Goal: Transaction & Acquisition: Purchase product/service

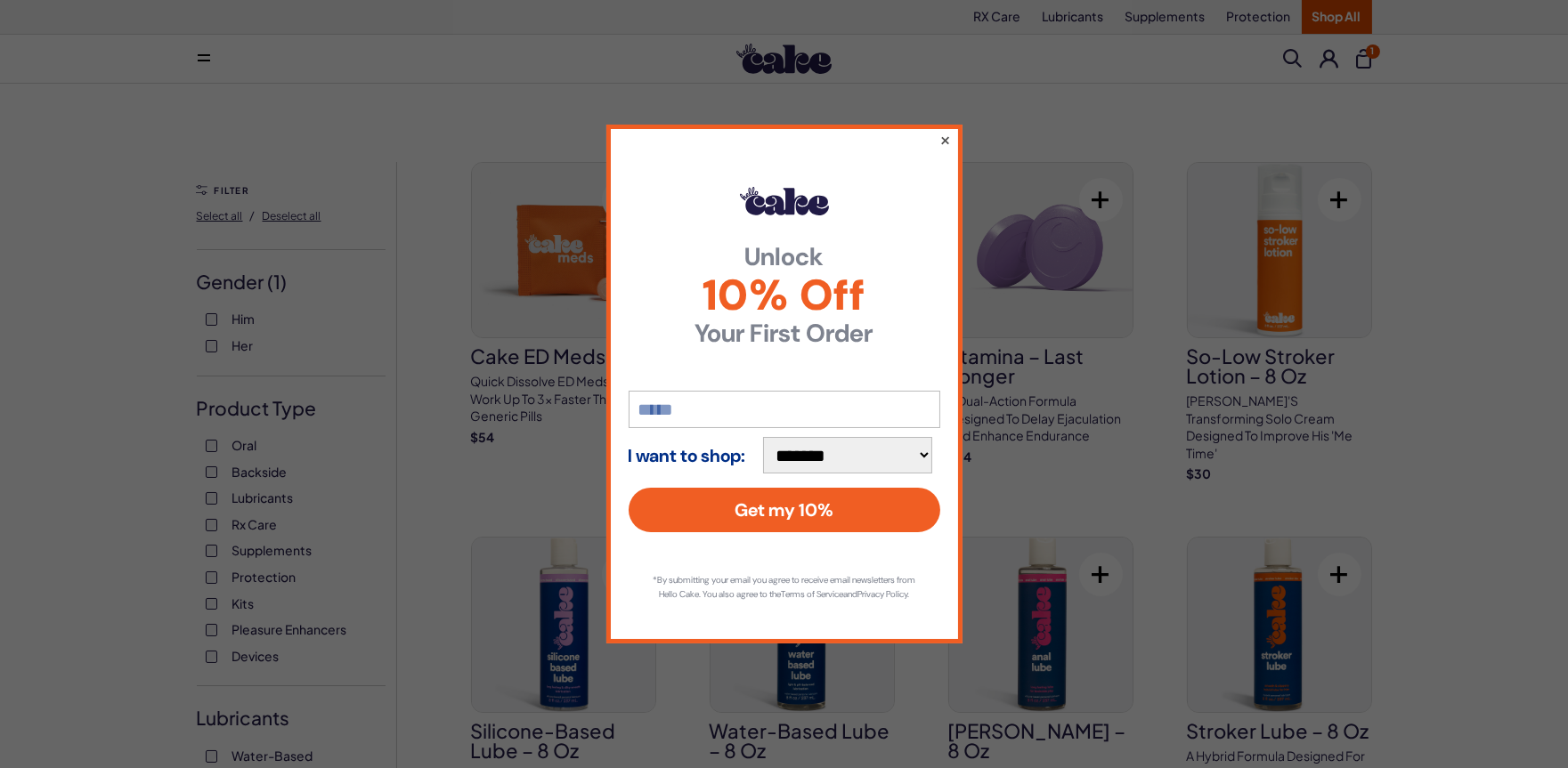
click at [947, 131] on button "×" at bounding box center [944, 140] width 12 height 22
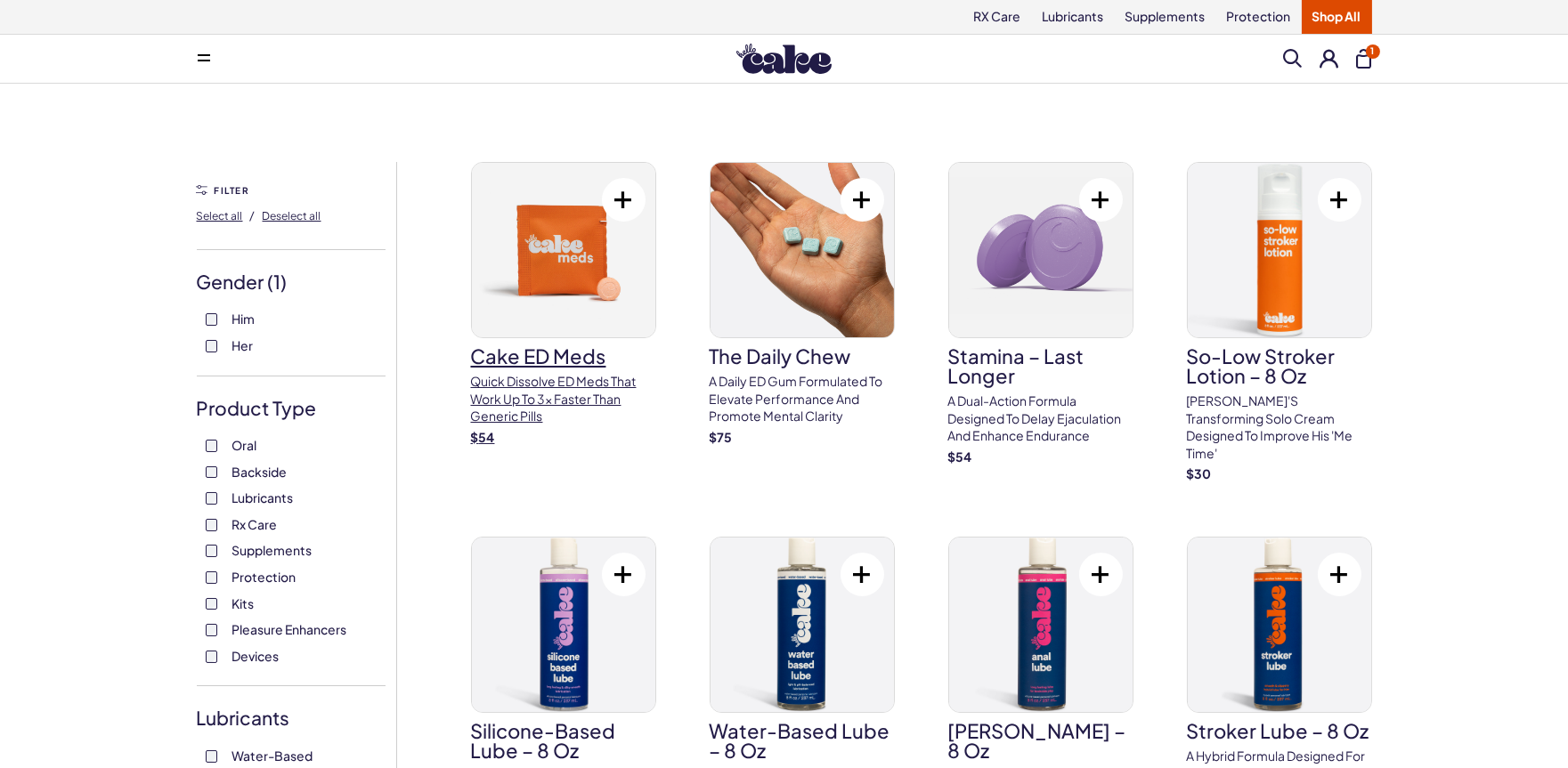
click at [540, 408] on p "Quick dissolve ED Meds that work up to 3x faster than generic pills" at bounding box center [564, 399] width 186 height 52
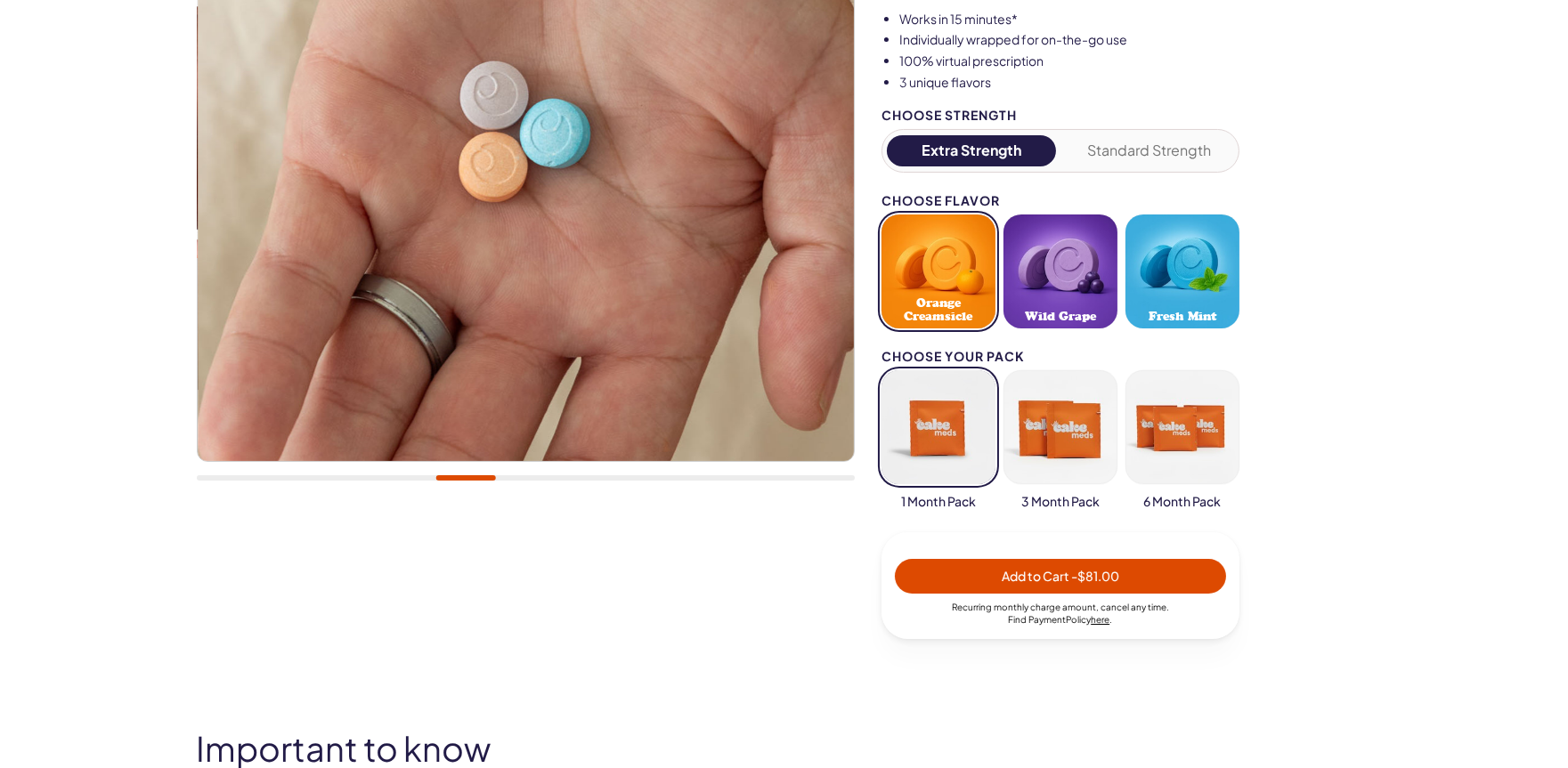
scroll to position [395, 0]
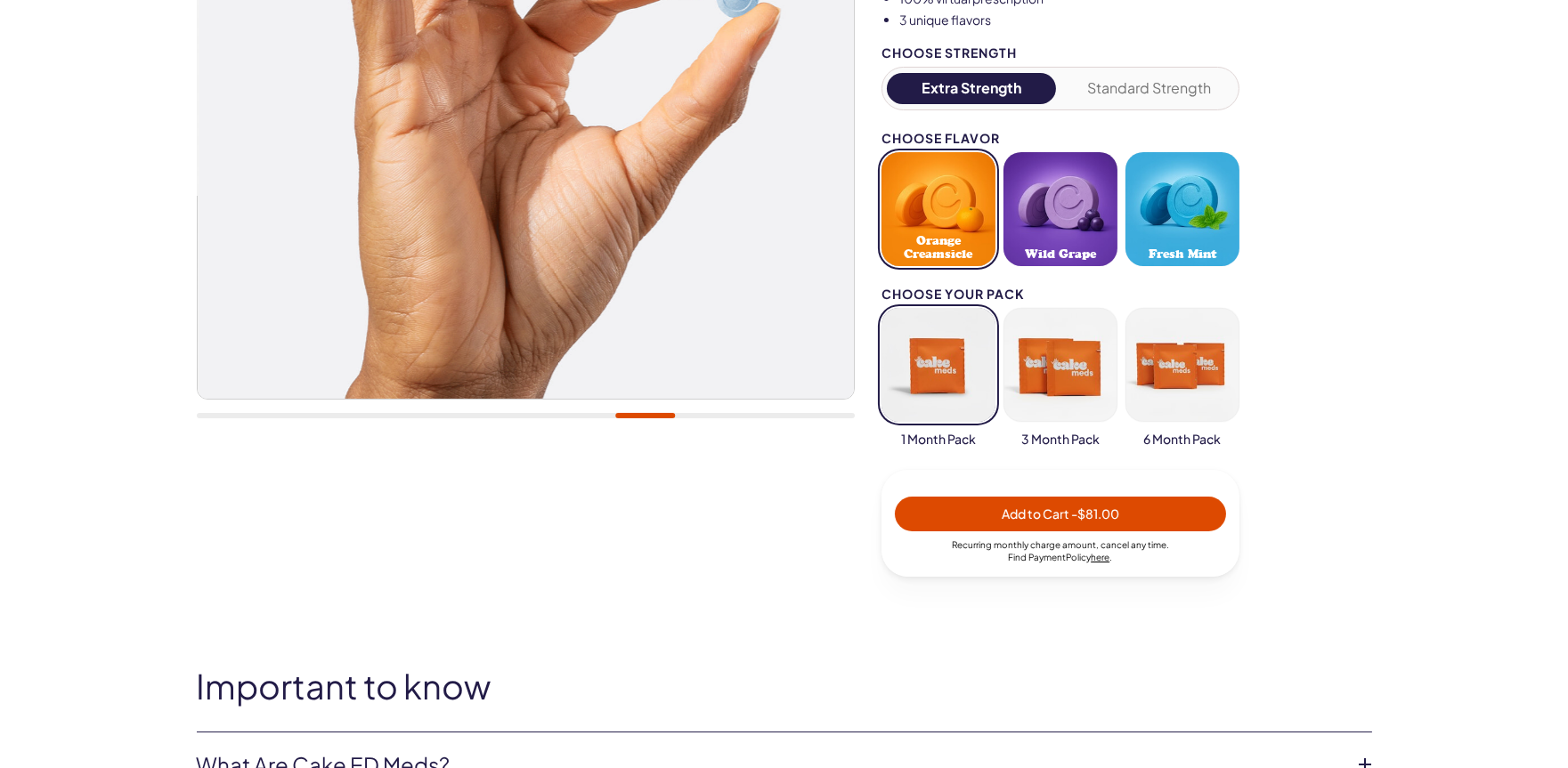
click at [935, 370] on button "button" at bounding box center [938, 365] width 114 height 114
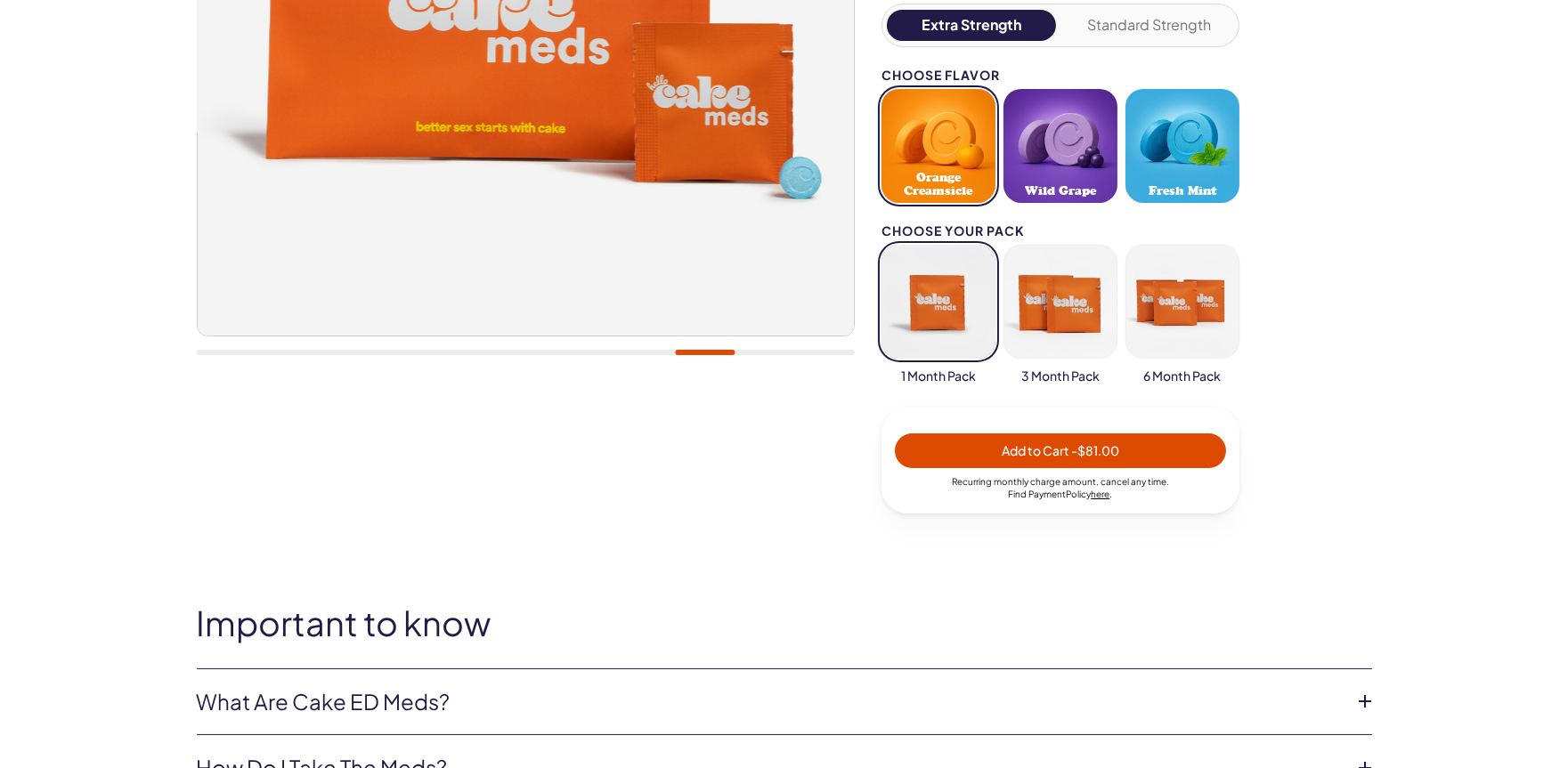
scroll to position [494, 0]
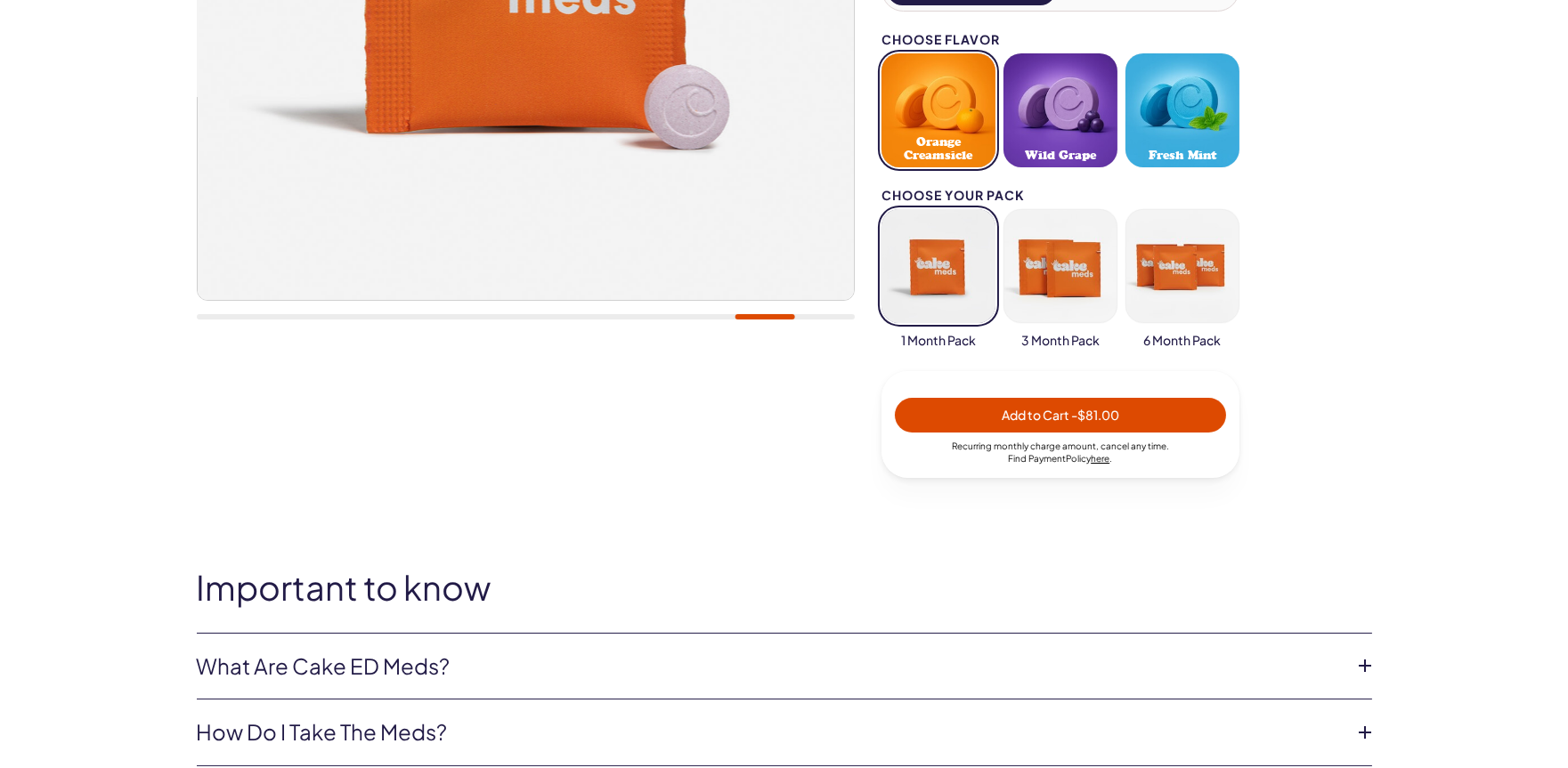
click at [1053, 415] on span "Add to Cart - $81.00" at bounding box center [1061, 415] width 118 height 16
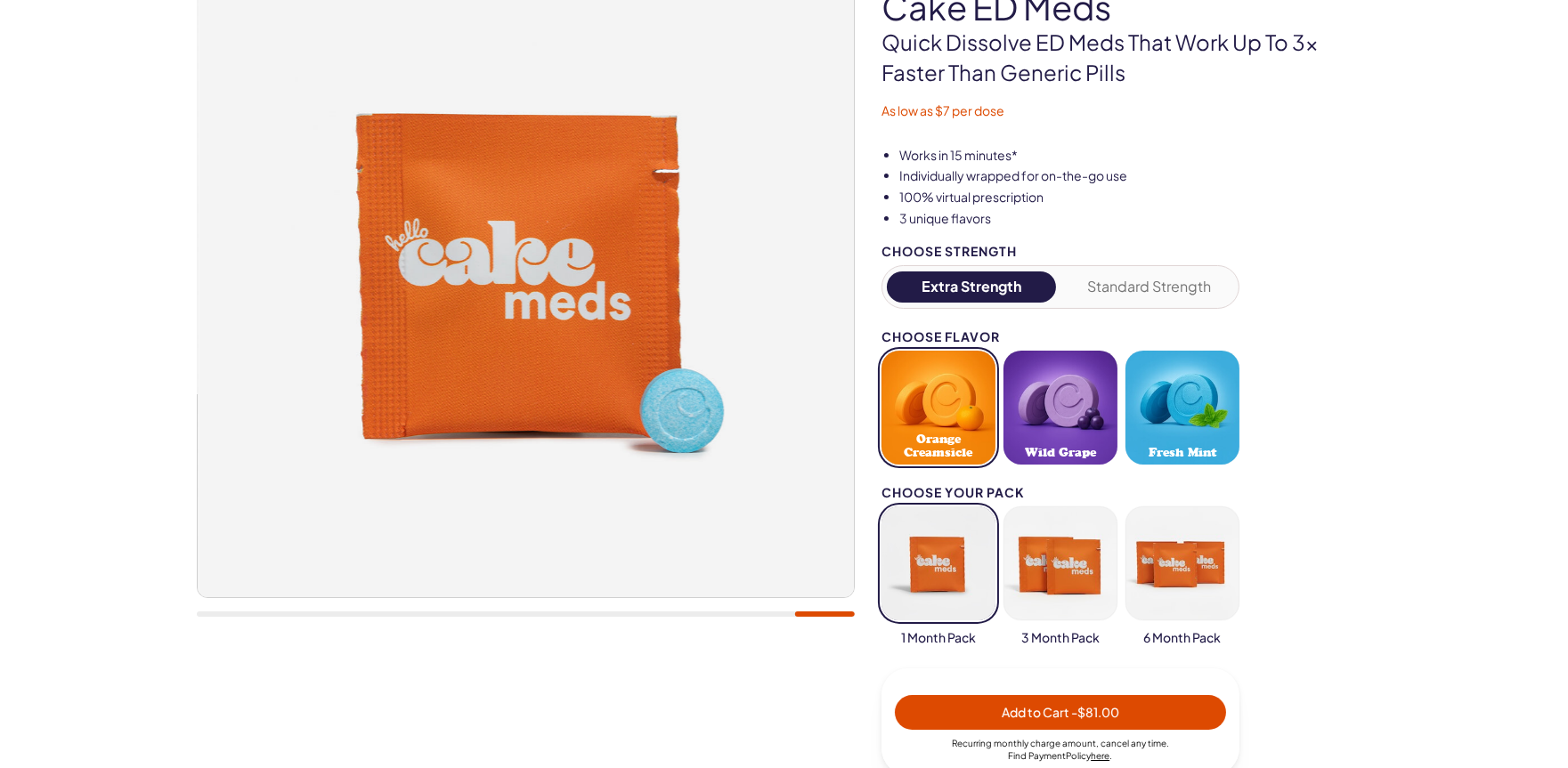
scroll to position [99, 0]
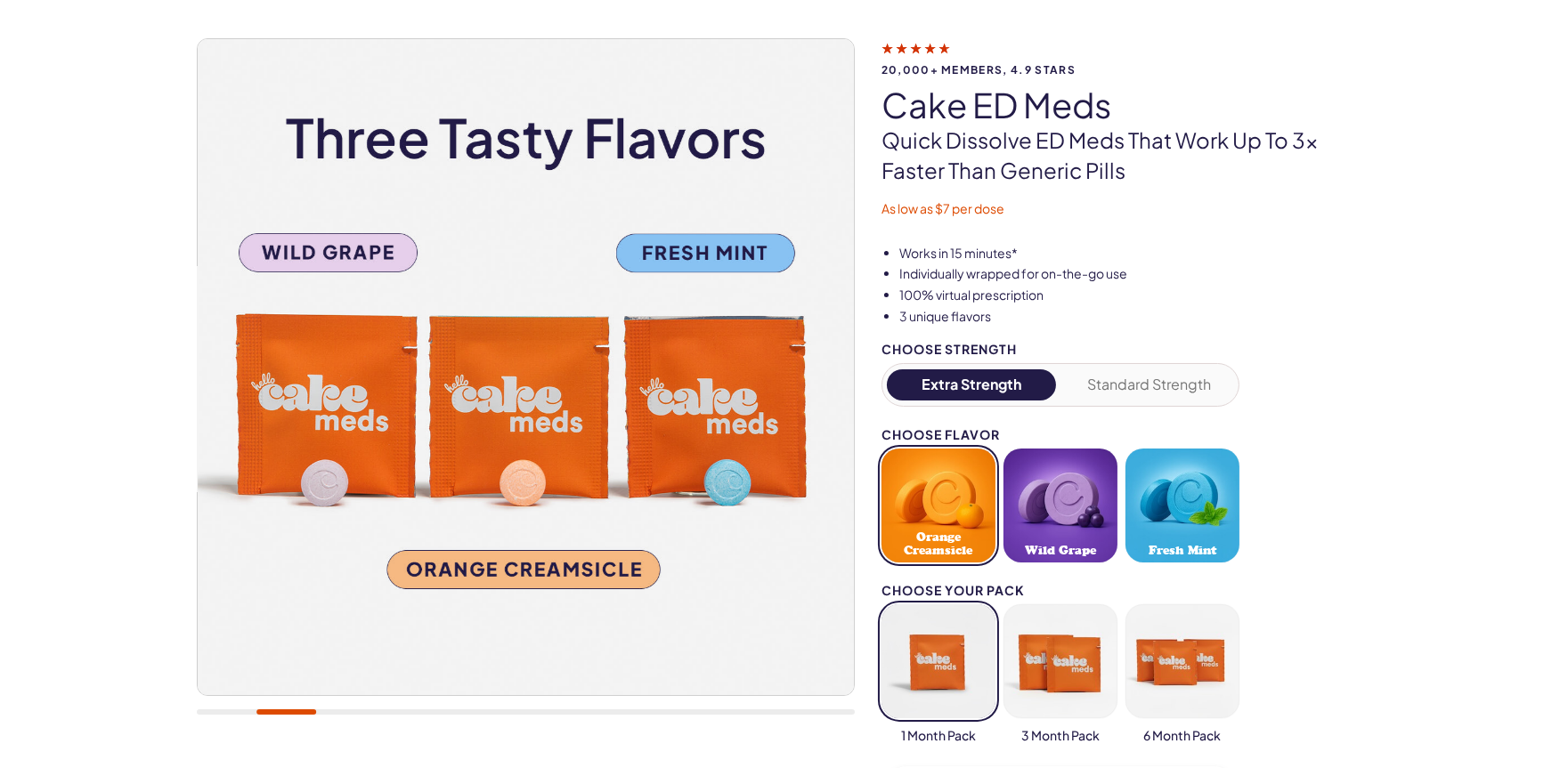
click at [1150, 384] on button "Standard Strength" at bounding box center [1149, 384] width 170 height 32
click at [950, 384] on button "Extra Strength" at bounding box center [972, 384] width 170 height 32
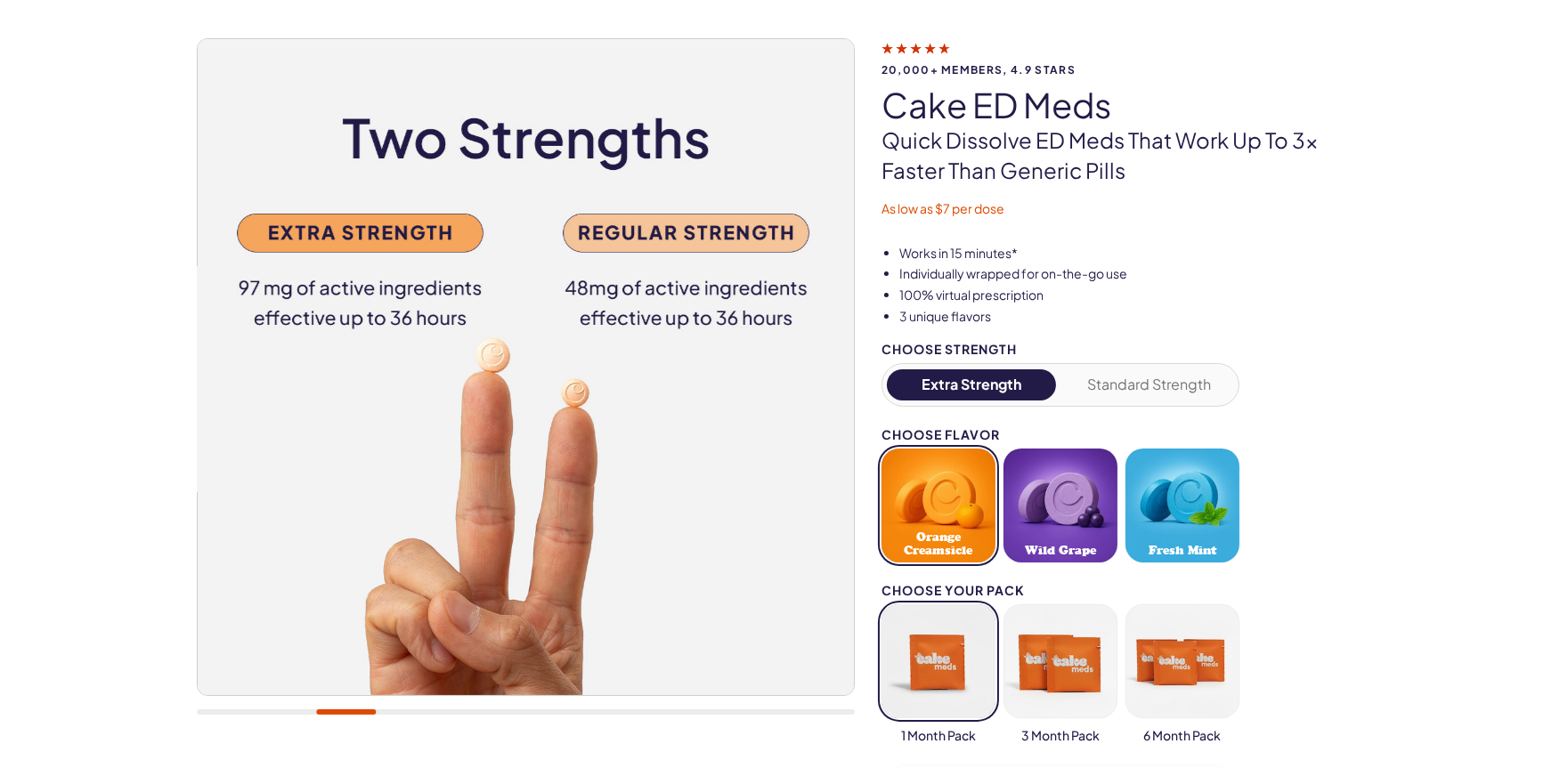
click at [1161, 513] on button "Fresh Mint" at bounding box center [1183, 505] width 114 height 114
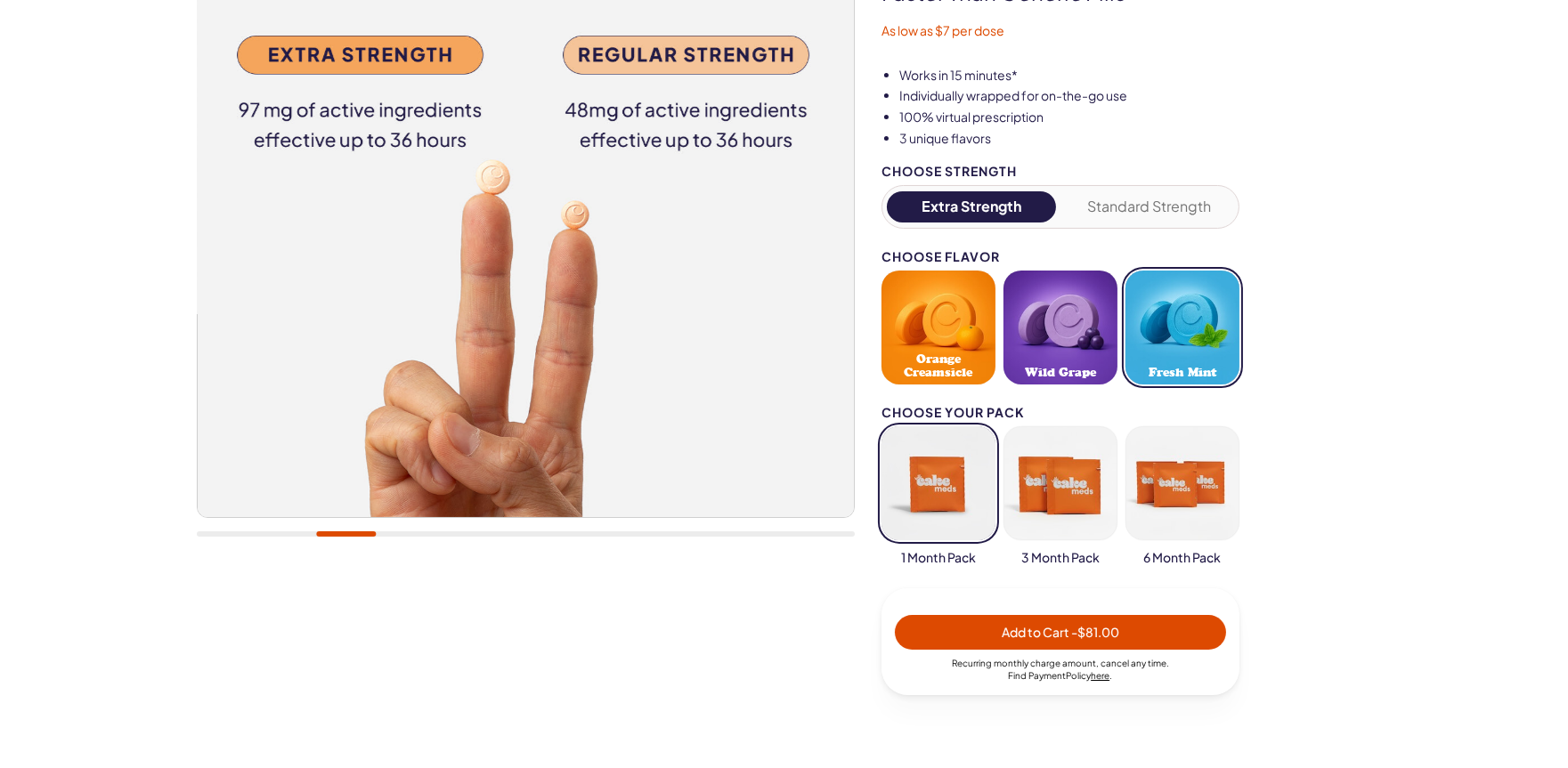
scroll to position [296, 0]
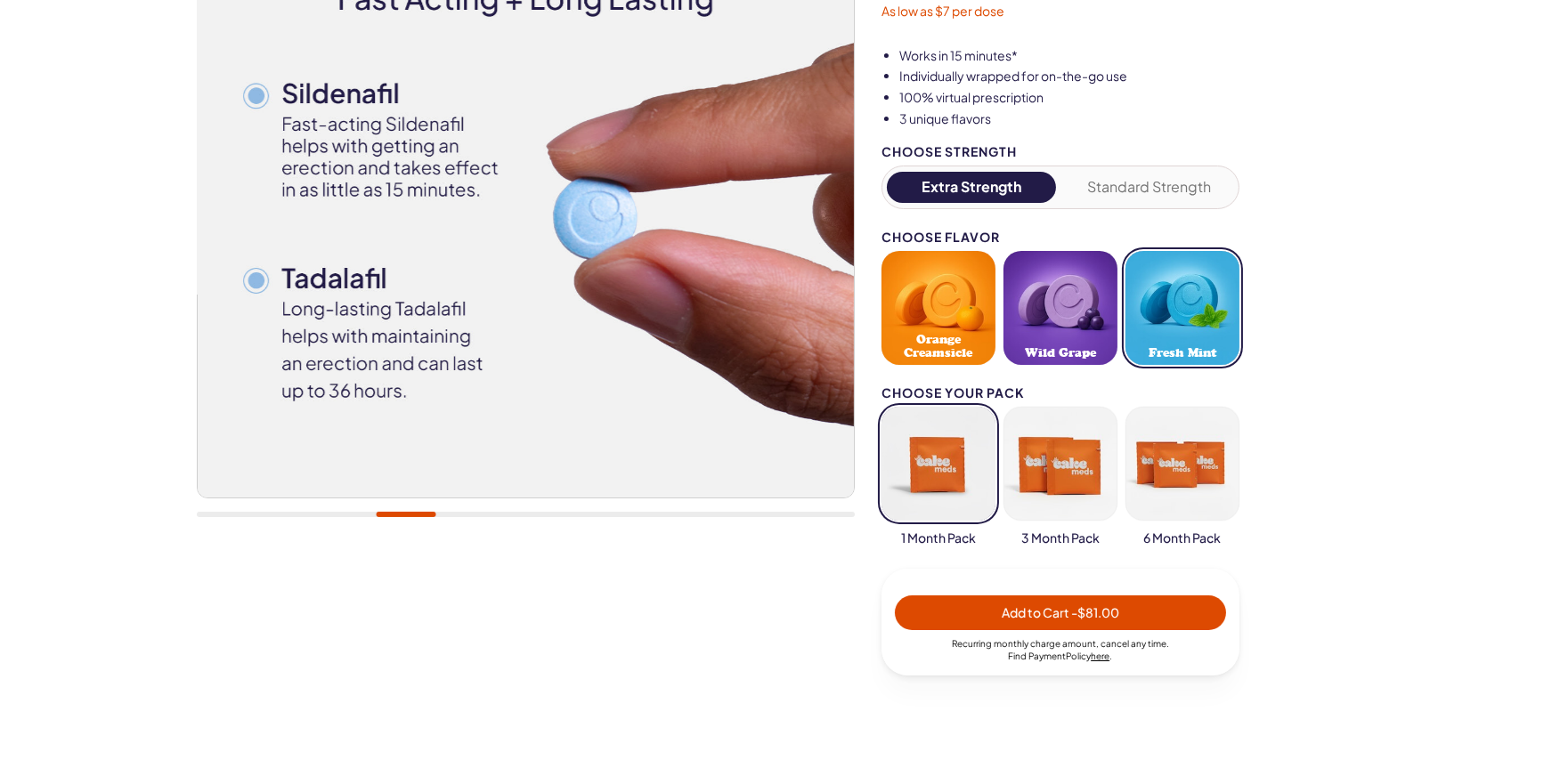
click at [1108, 615] on span "- $81.00" at bounding box center [1095, 612] width 48 height 16
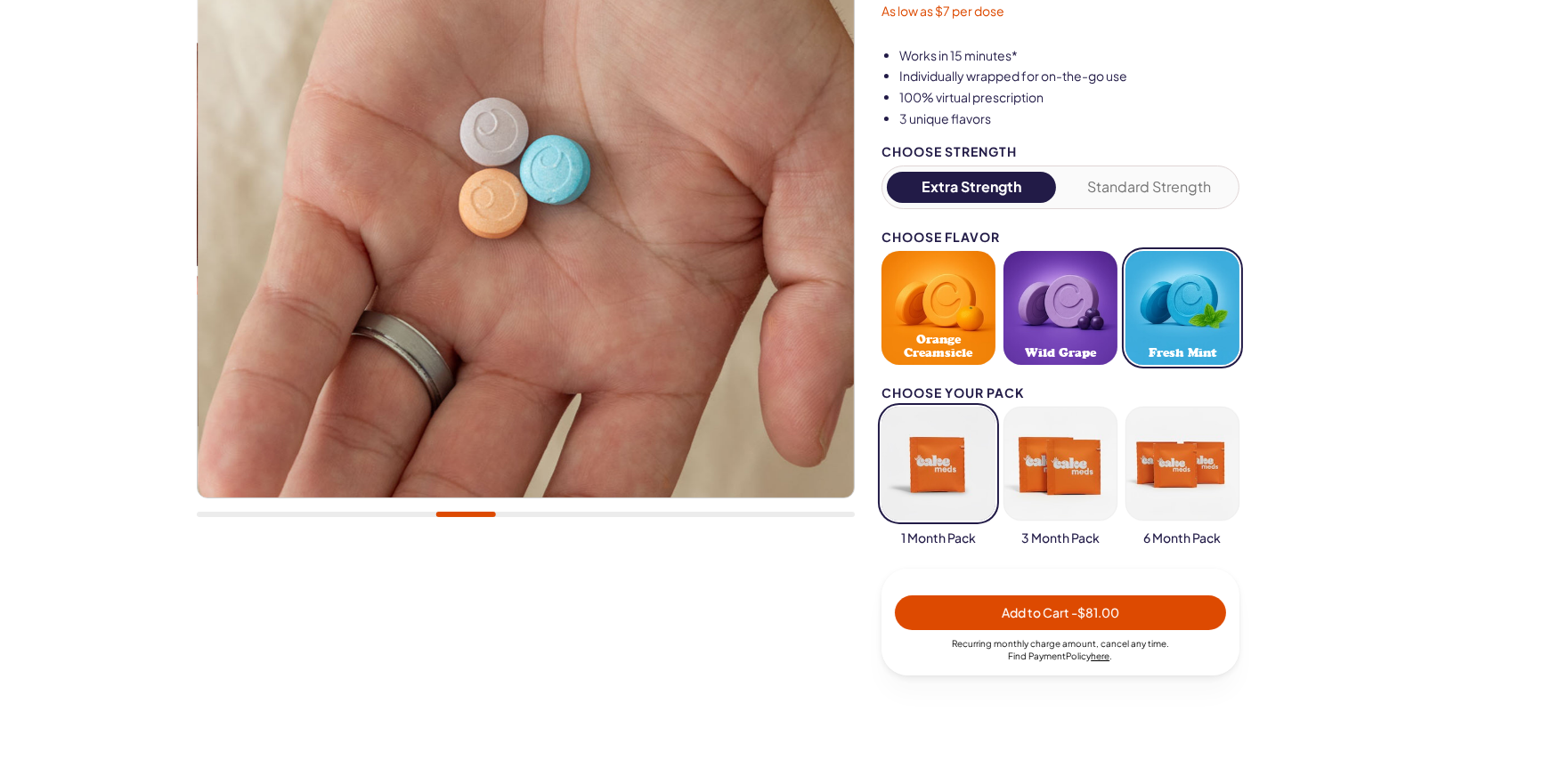
click at [1065, 615] on span "Add to Cart - $81.00" at bounding box center [1061, 612] width 118 height 16
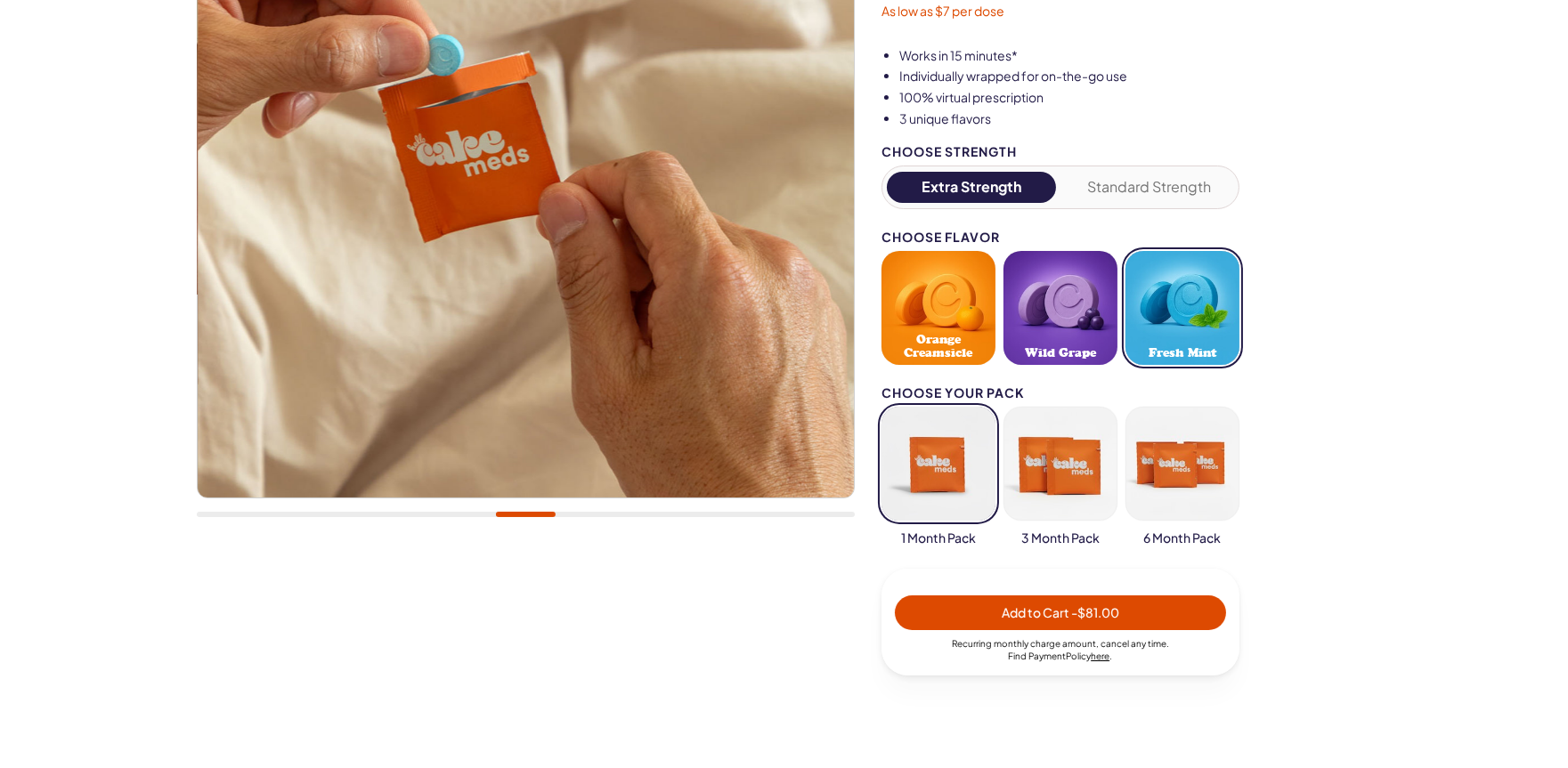
click at [1117, 179] on button "Standard Strength" at bounding box center [1149, 187] width 170 height 32
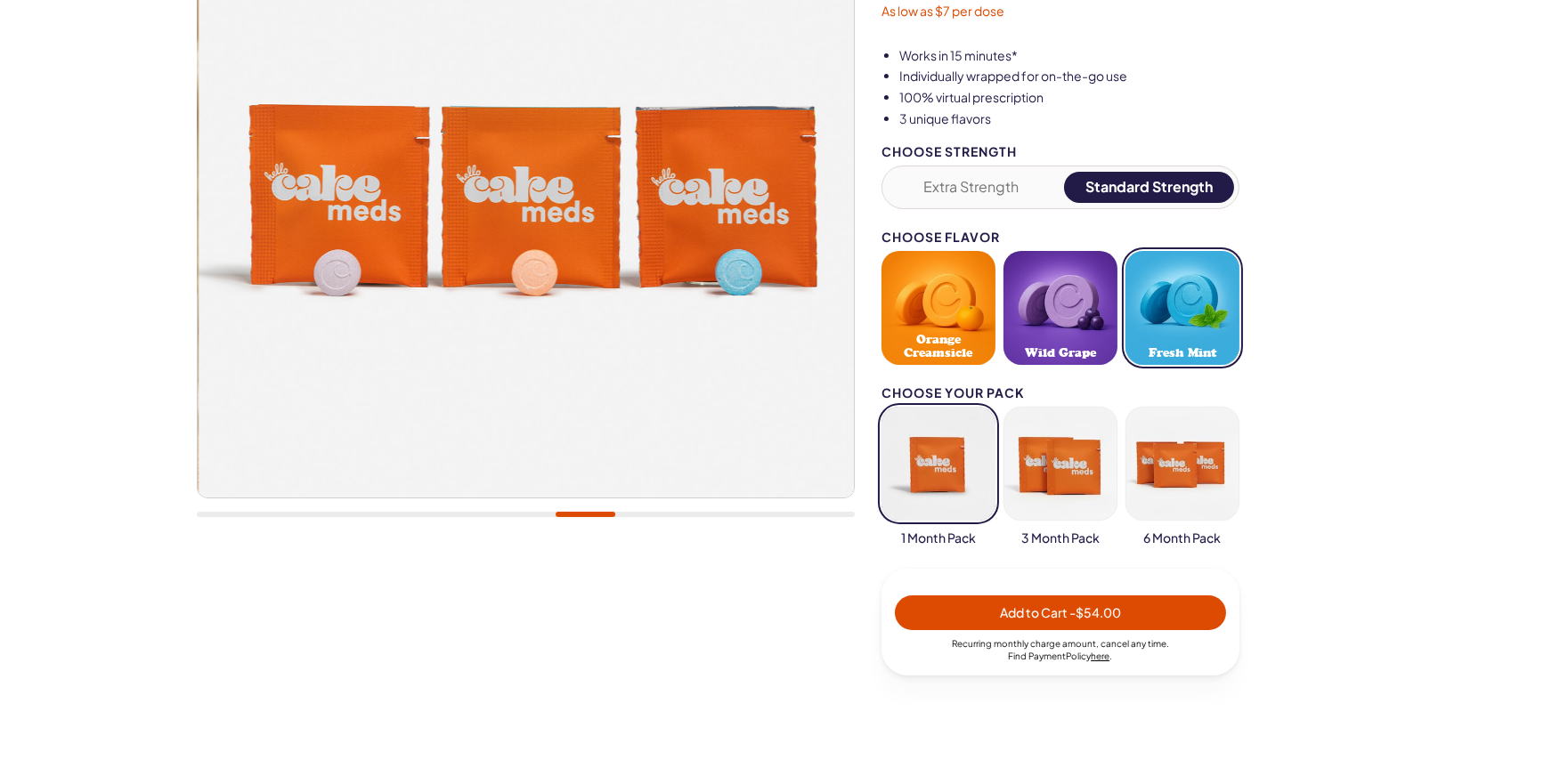
click at [1001, 607] on span "Add to Cart - $54.00" at bounding box center [1061, 612] width 121 height 16
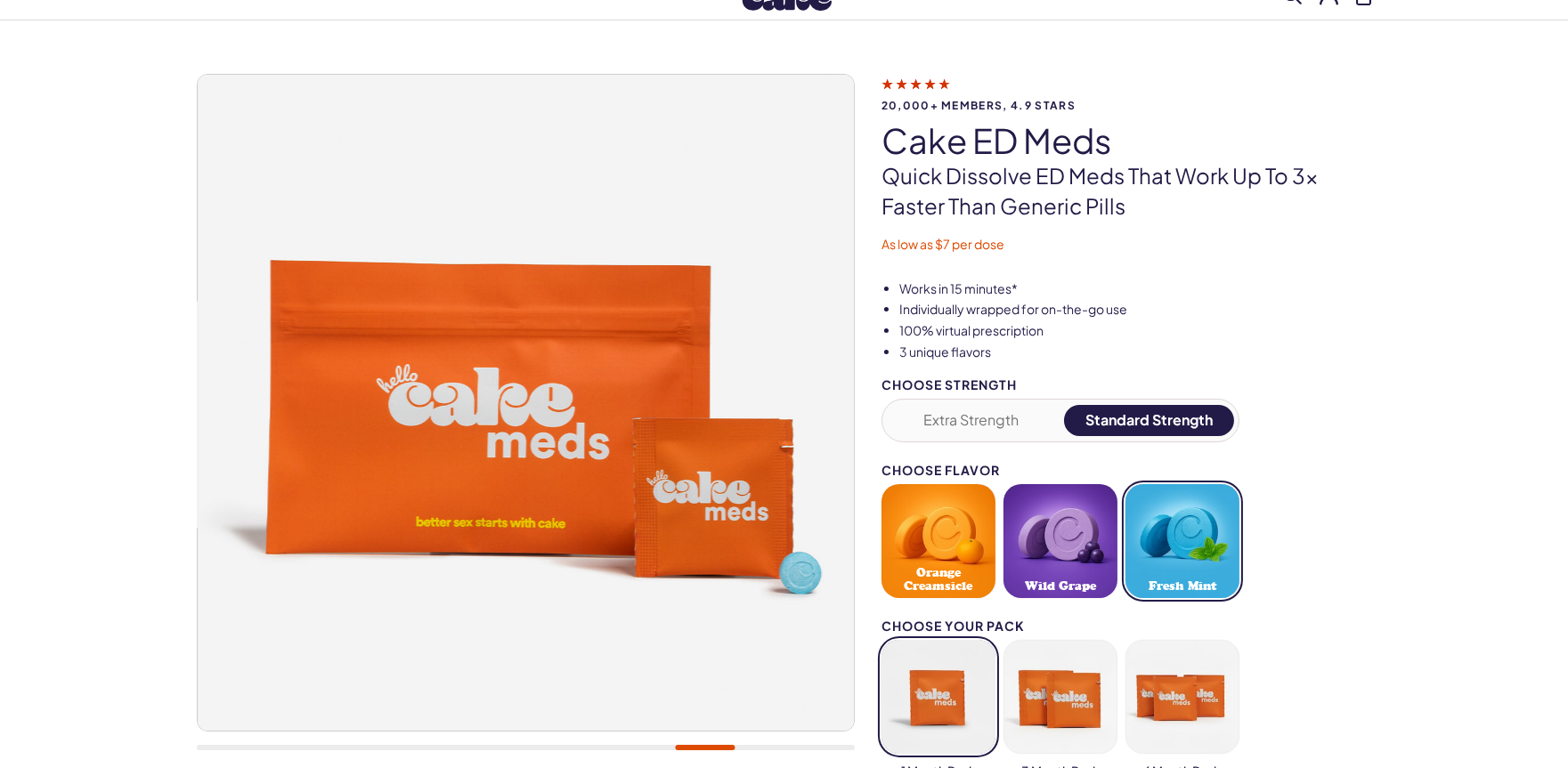
scroll to position [99, 0]
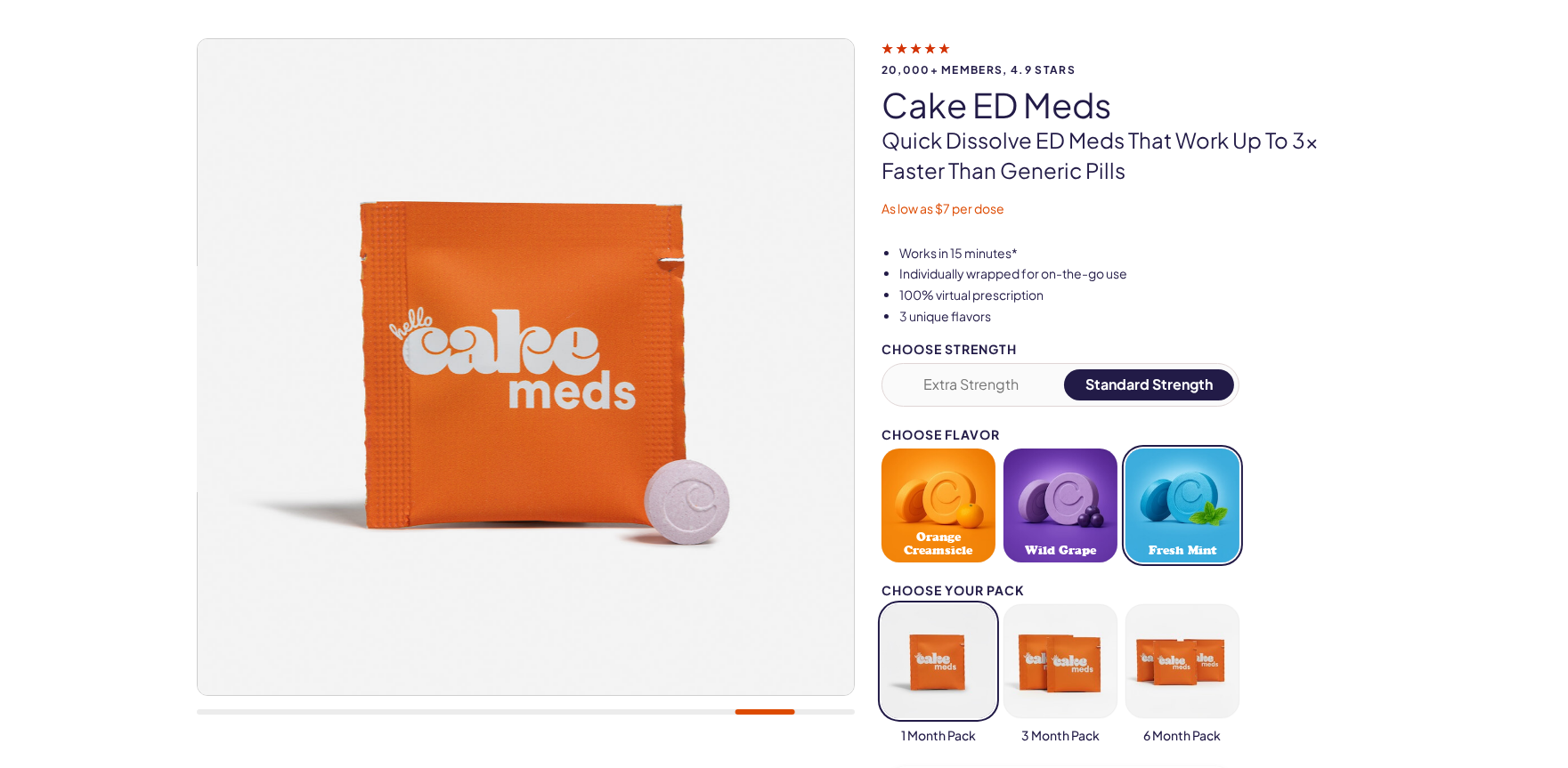
click at [923, 660] on button "button" at bounding box center [938, 661] width 114 height 114
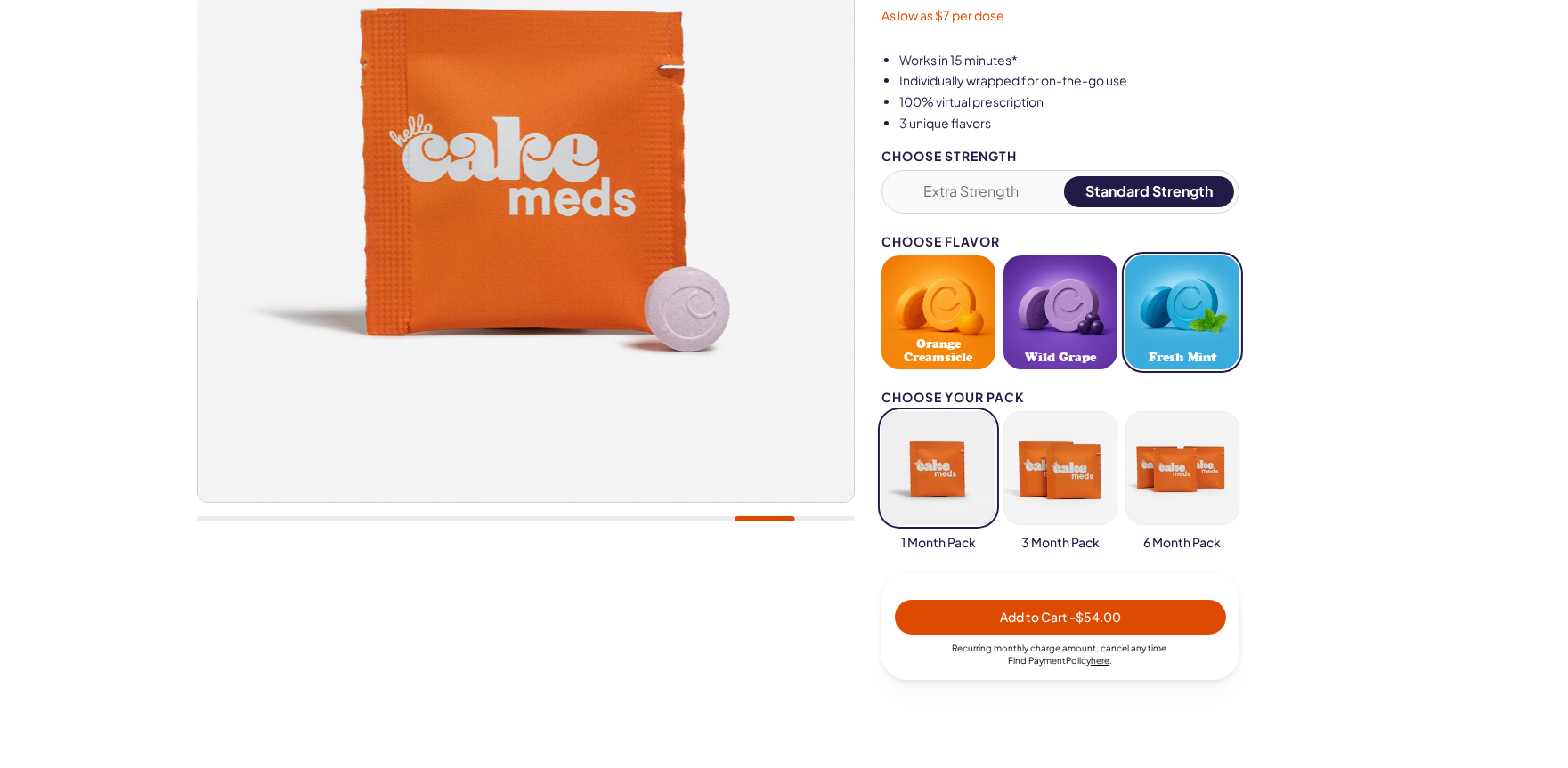
scroll to position [296, 0]
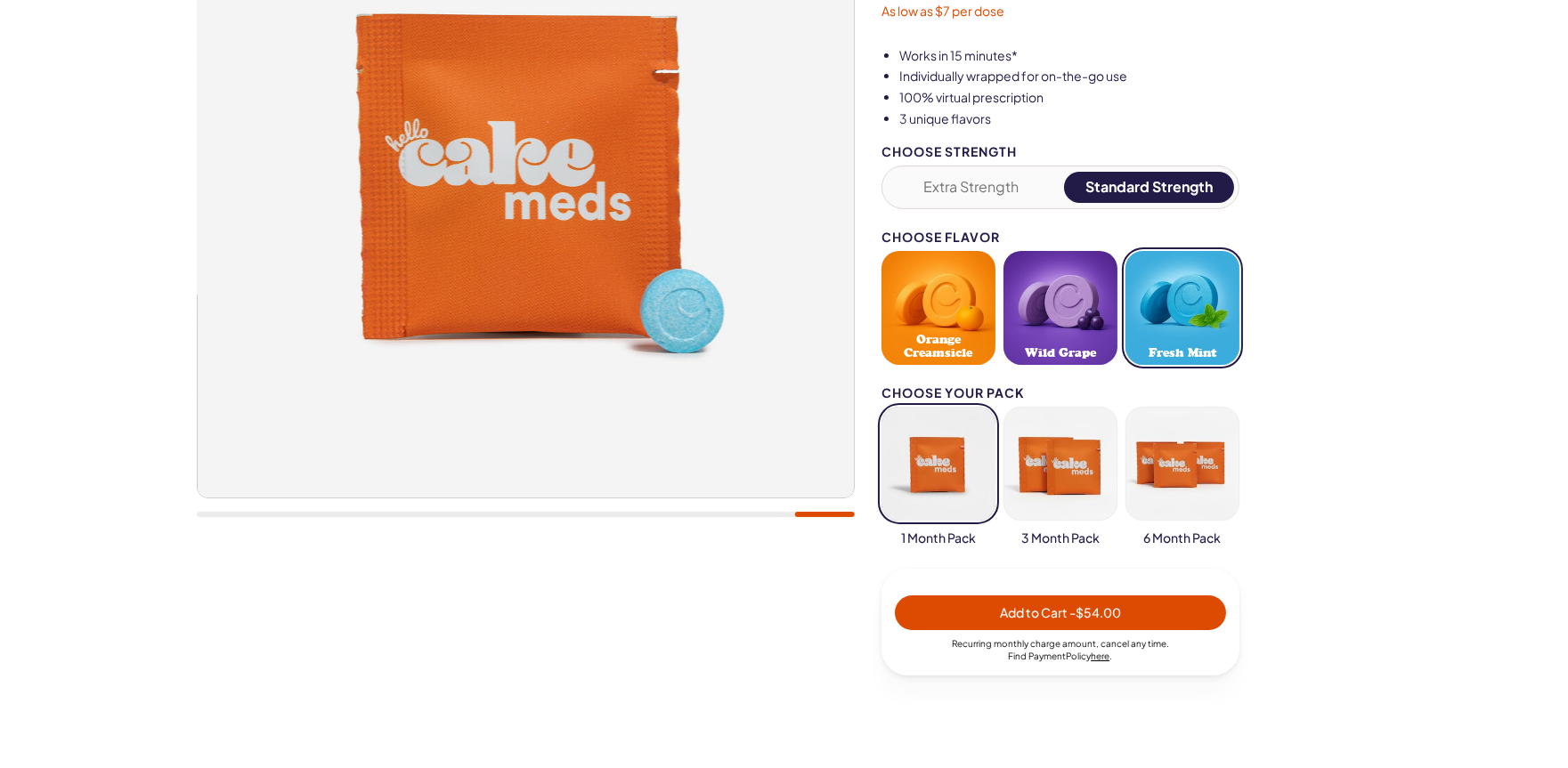
click at [1107, 610] on span "- $54.00" at bounding box center [1095, 612] width 51 height 16
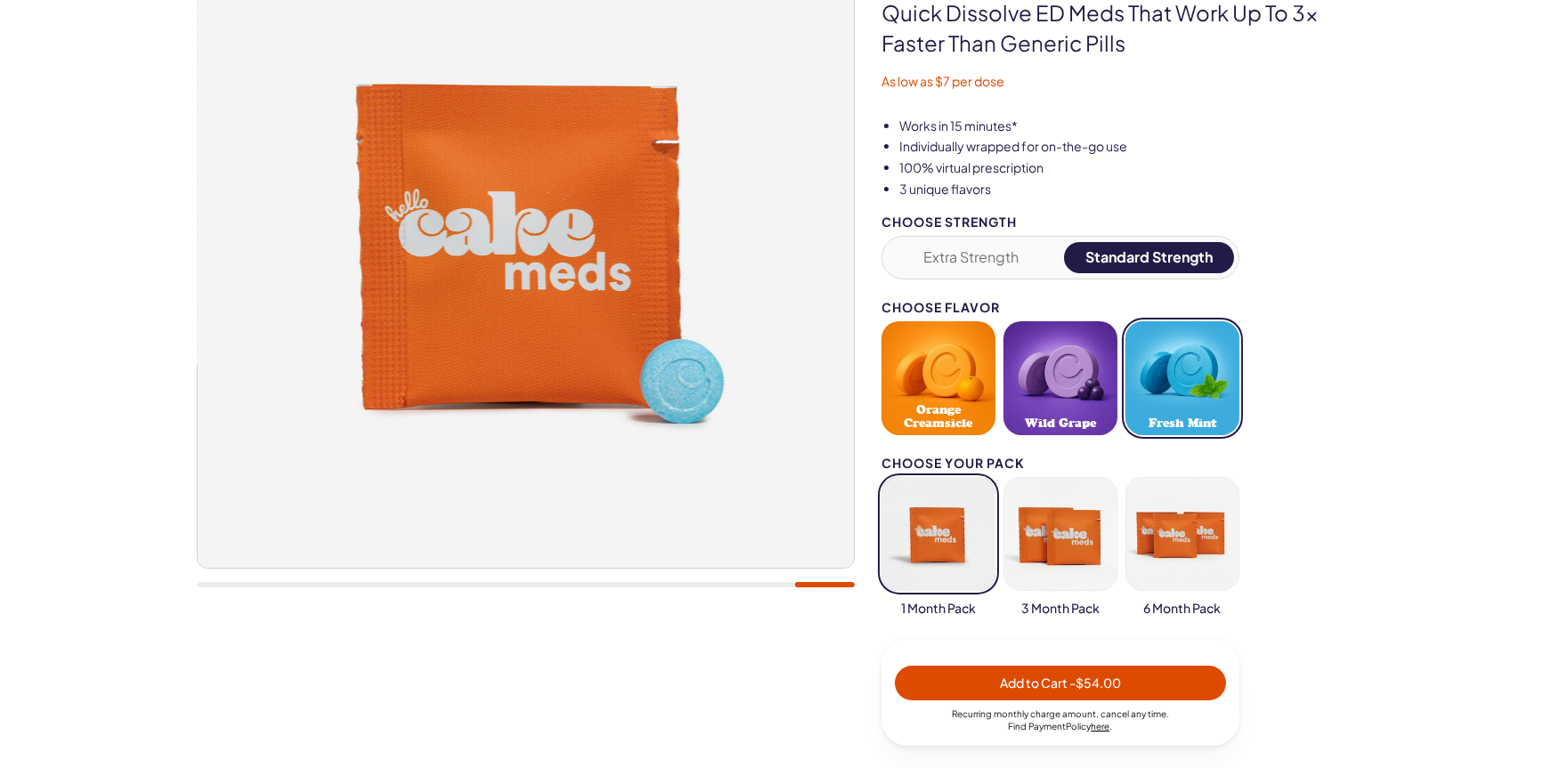
scroll to position [198, 0]
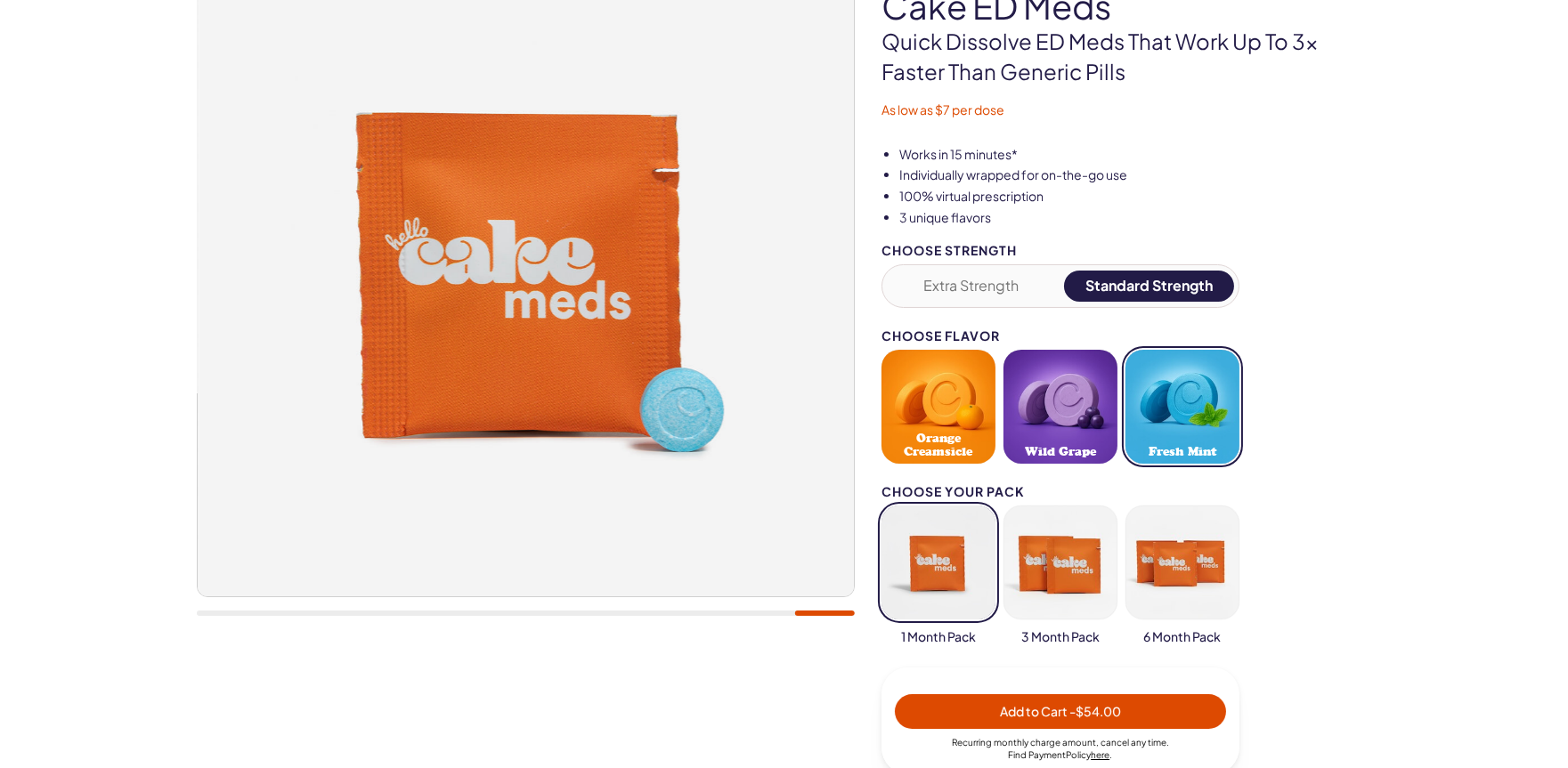
click at [1021, 281] on button "Extra Strength" at bounding box center [972, 286] width 170 height 32
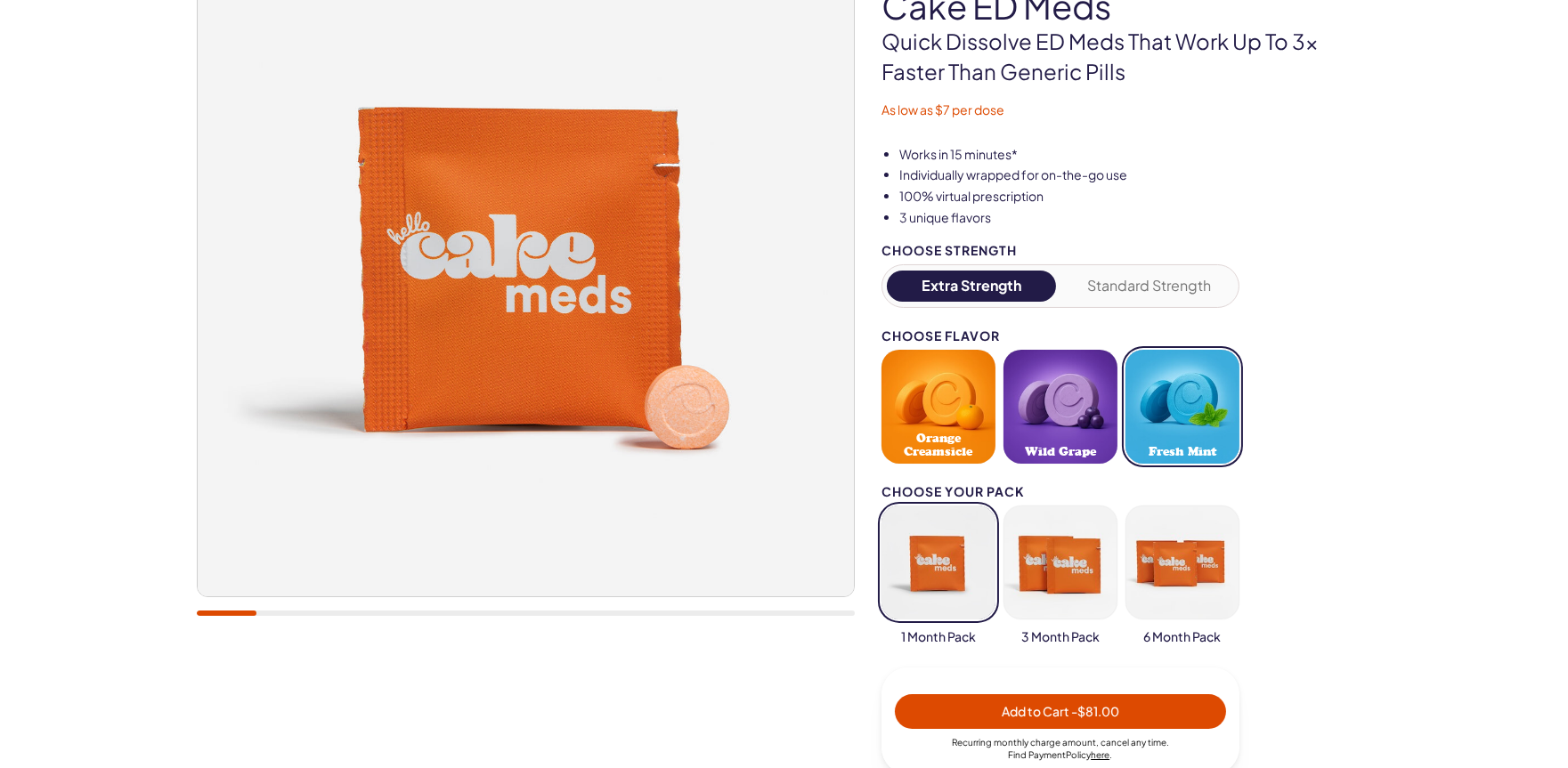
click at [1058, 706] on span "Add to Cart - $81.00" at bounding box center [1061, 711] width 118 height 16
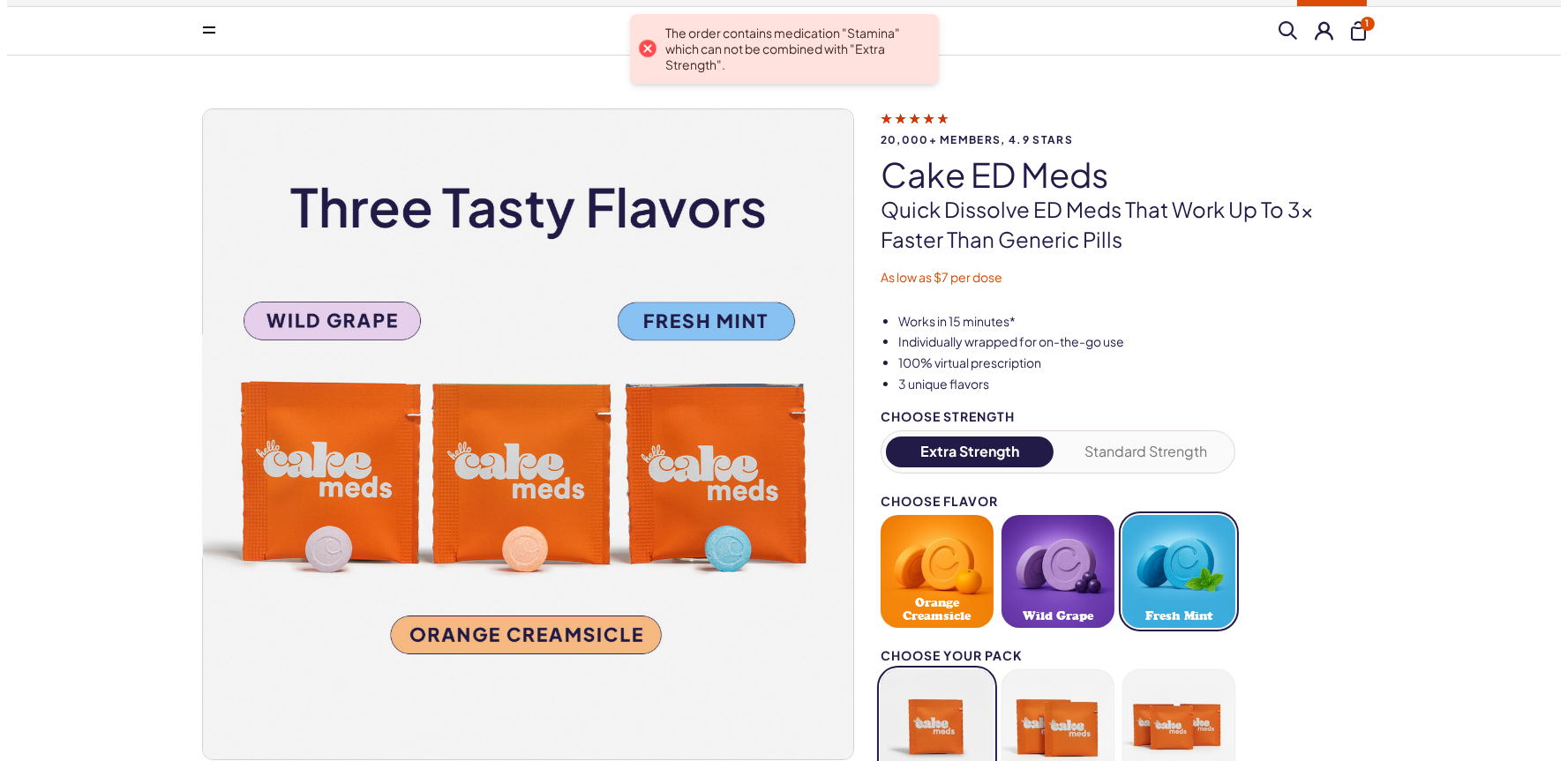
scroll to position [0, 0]
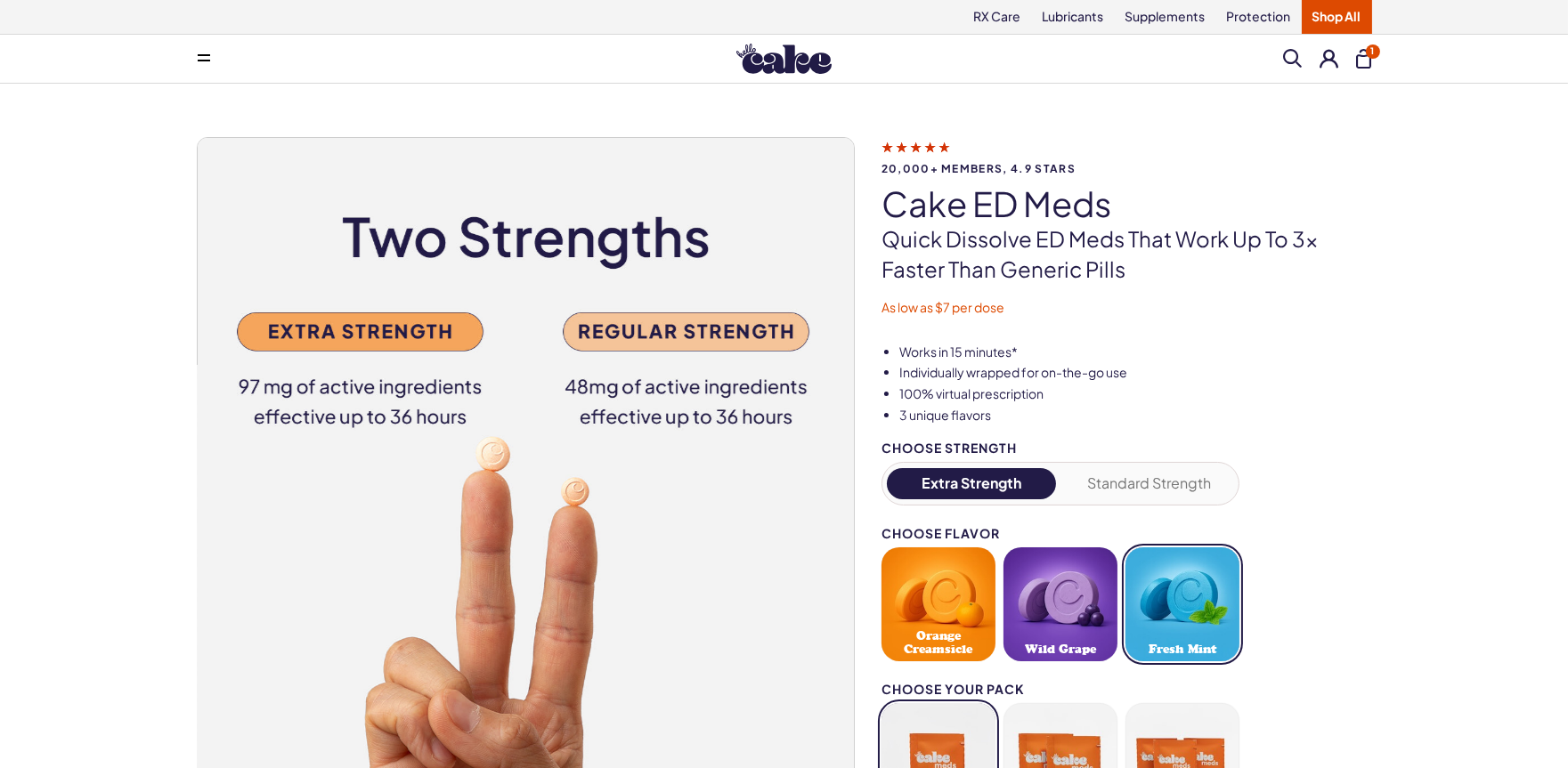
click at [1373, 51] on span "1" at bounding box center [1373, 51] width 14 height 14
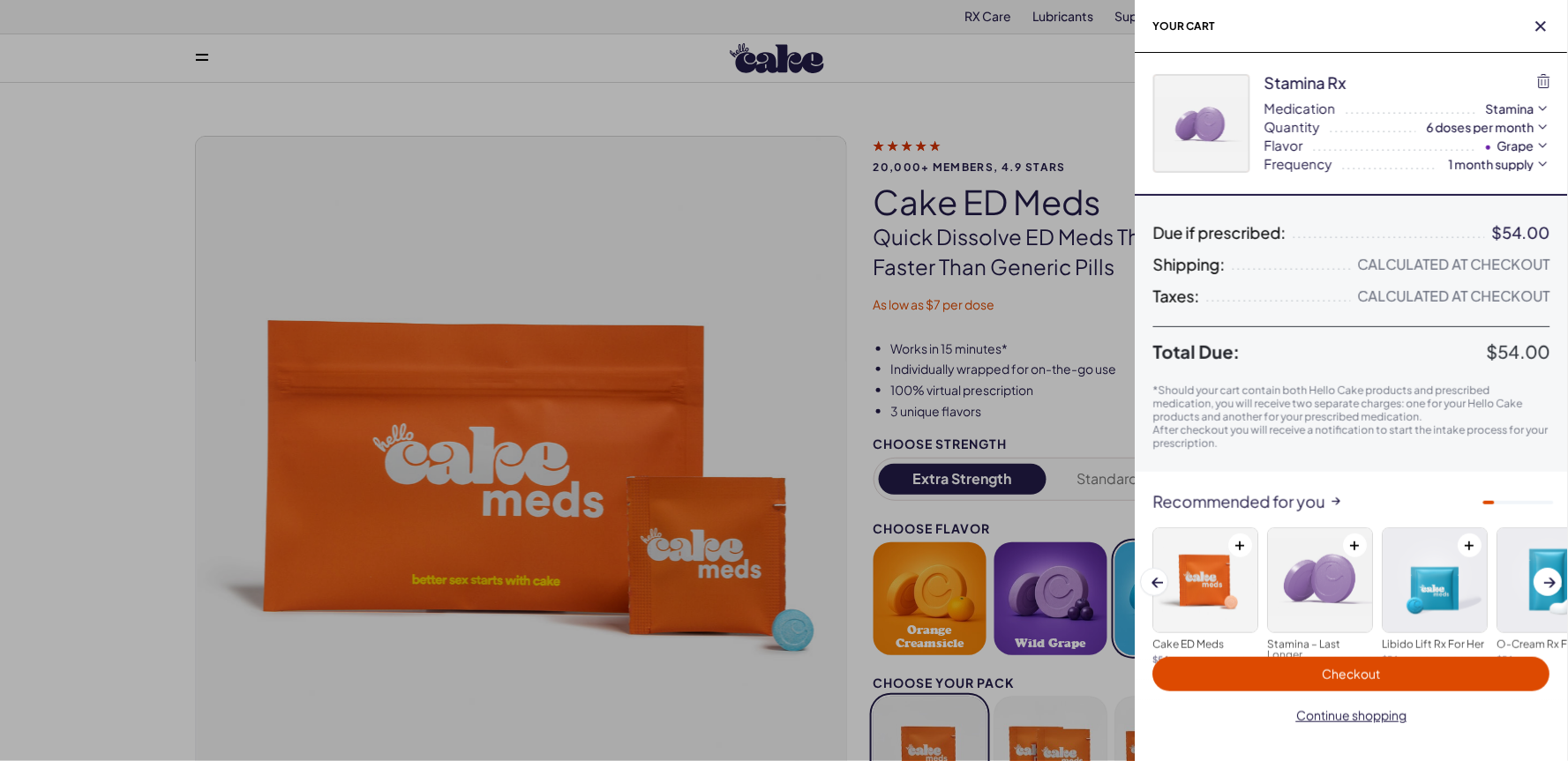
click at [1341, 667] on span "Checkout" at bounding box center [1351, 674] width 58 height 16
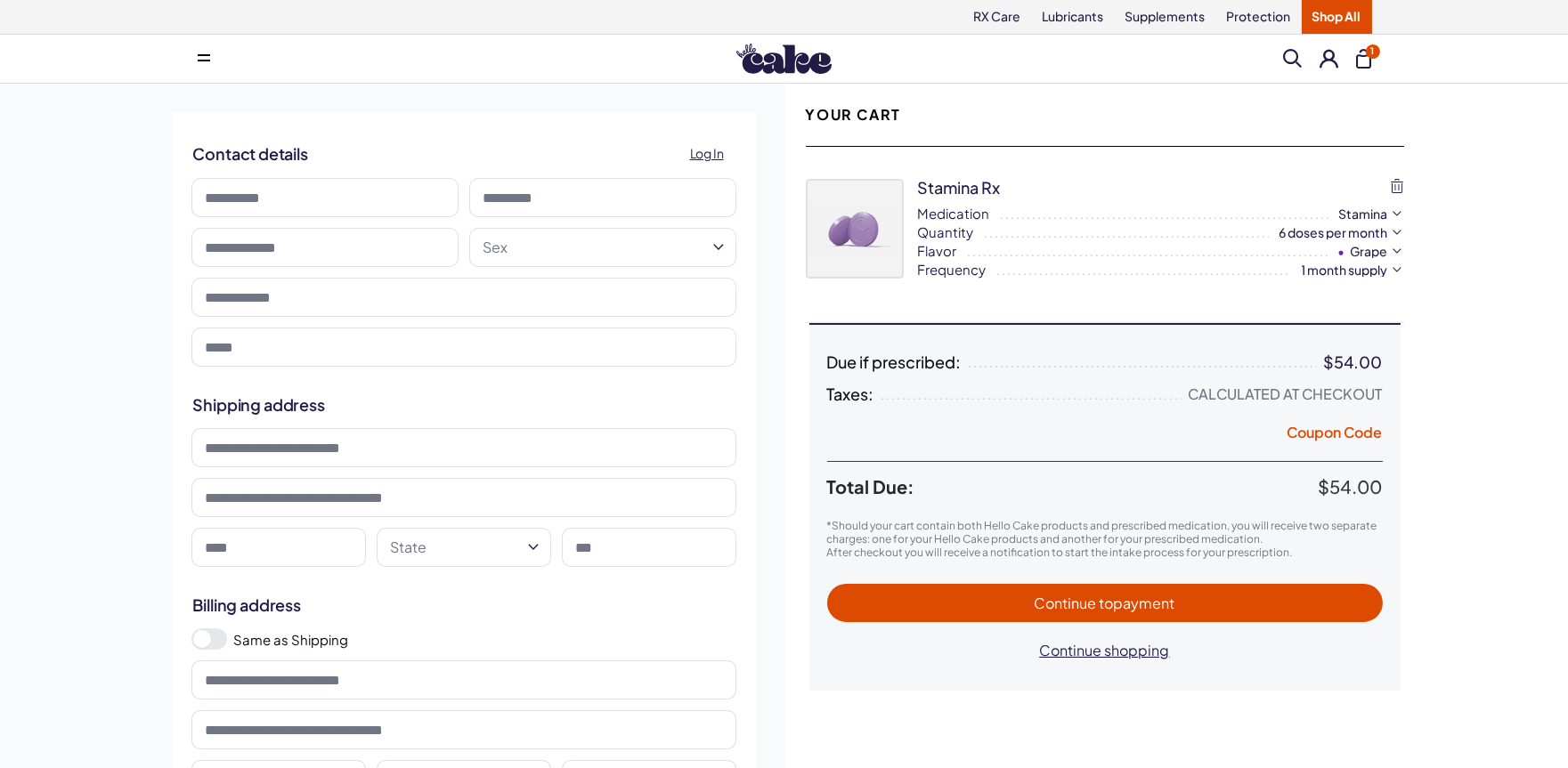
click at [395, 192] on input at bounding box center [325, 198] width 267 height 40
type input "*******"
type input "******"
type input "**********"
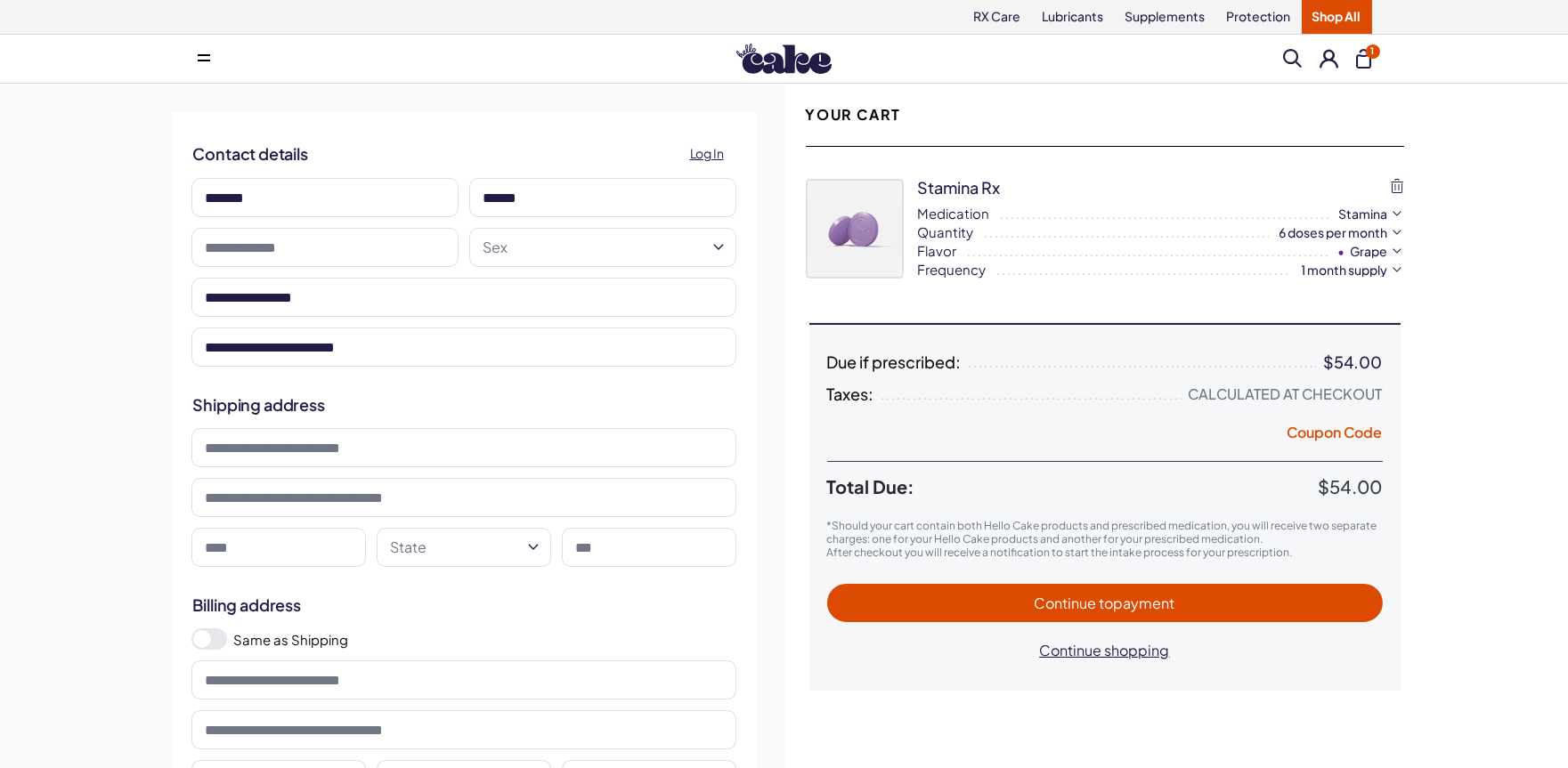
type input "**********"
click at [412, 450] on input at bounding box center [464, 448] width 545 height 40
type input "**********"
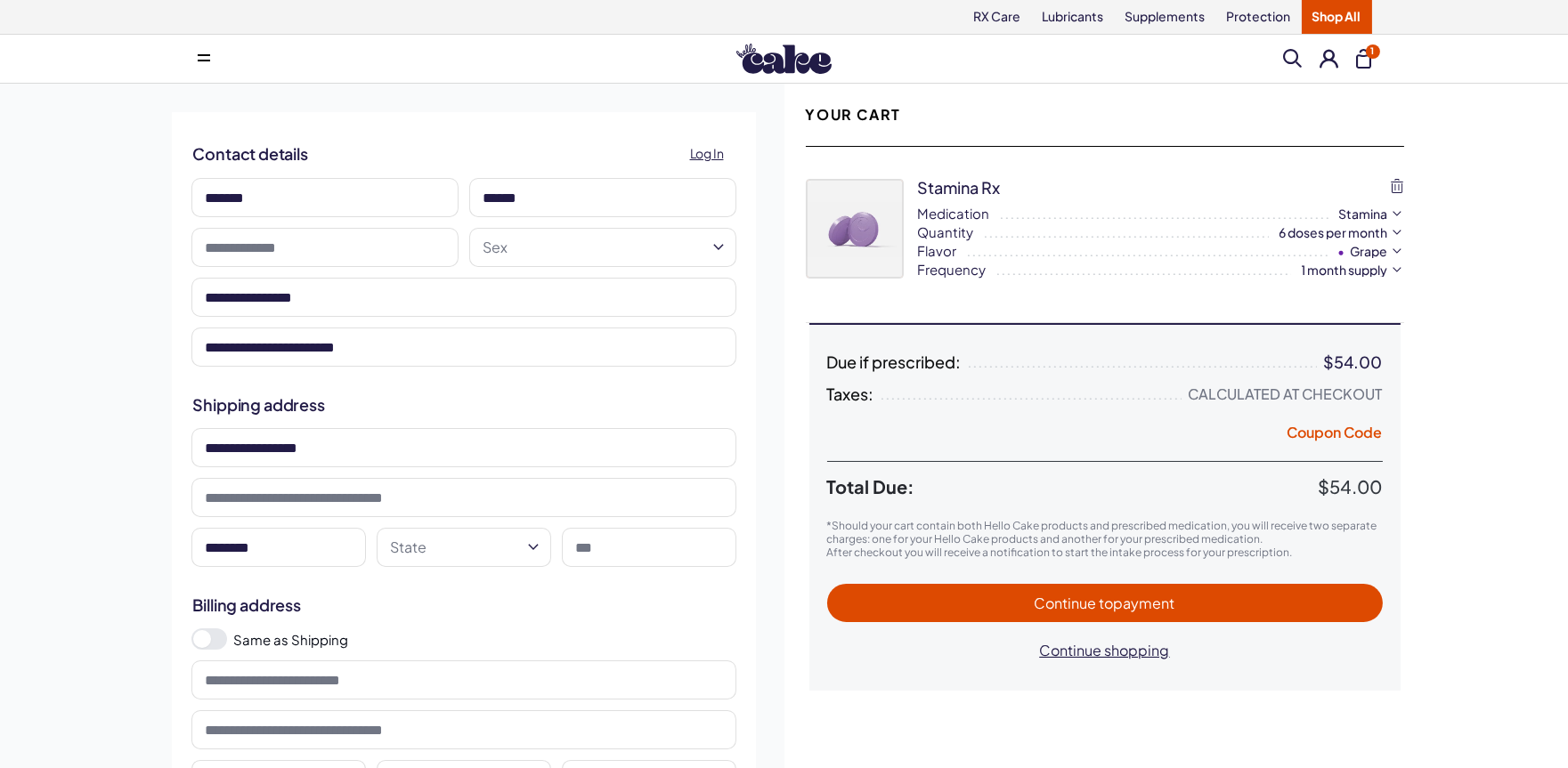
type input "********"
select select "**"
type input "*"
type input "*****"
click at [99, 510] on div "**********" at bounding box center [784, 469] width 1568 height 772
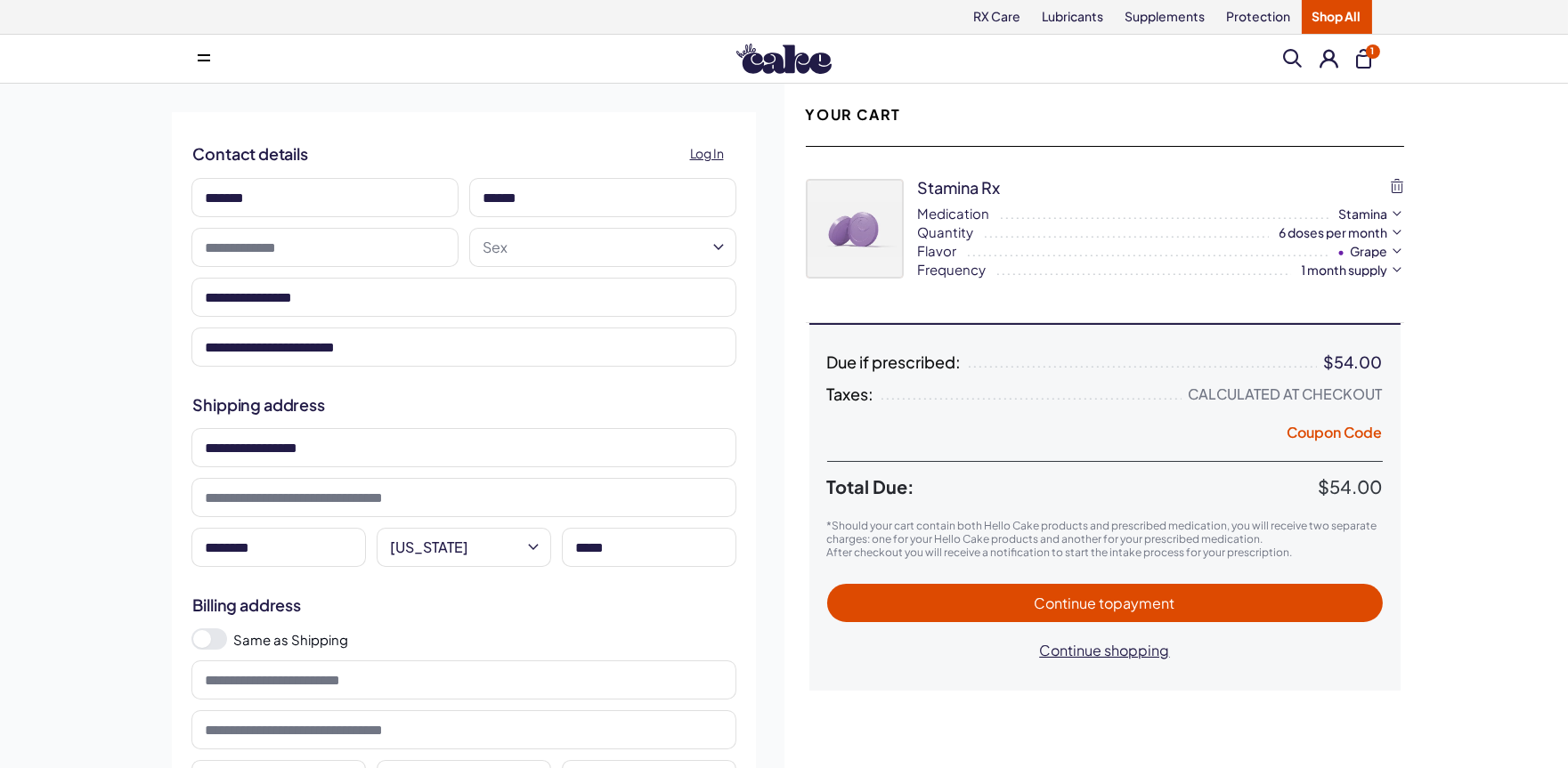
click at [218, 634] on span at bounding box center [210, 639] width 36 height 22
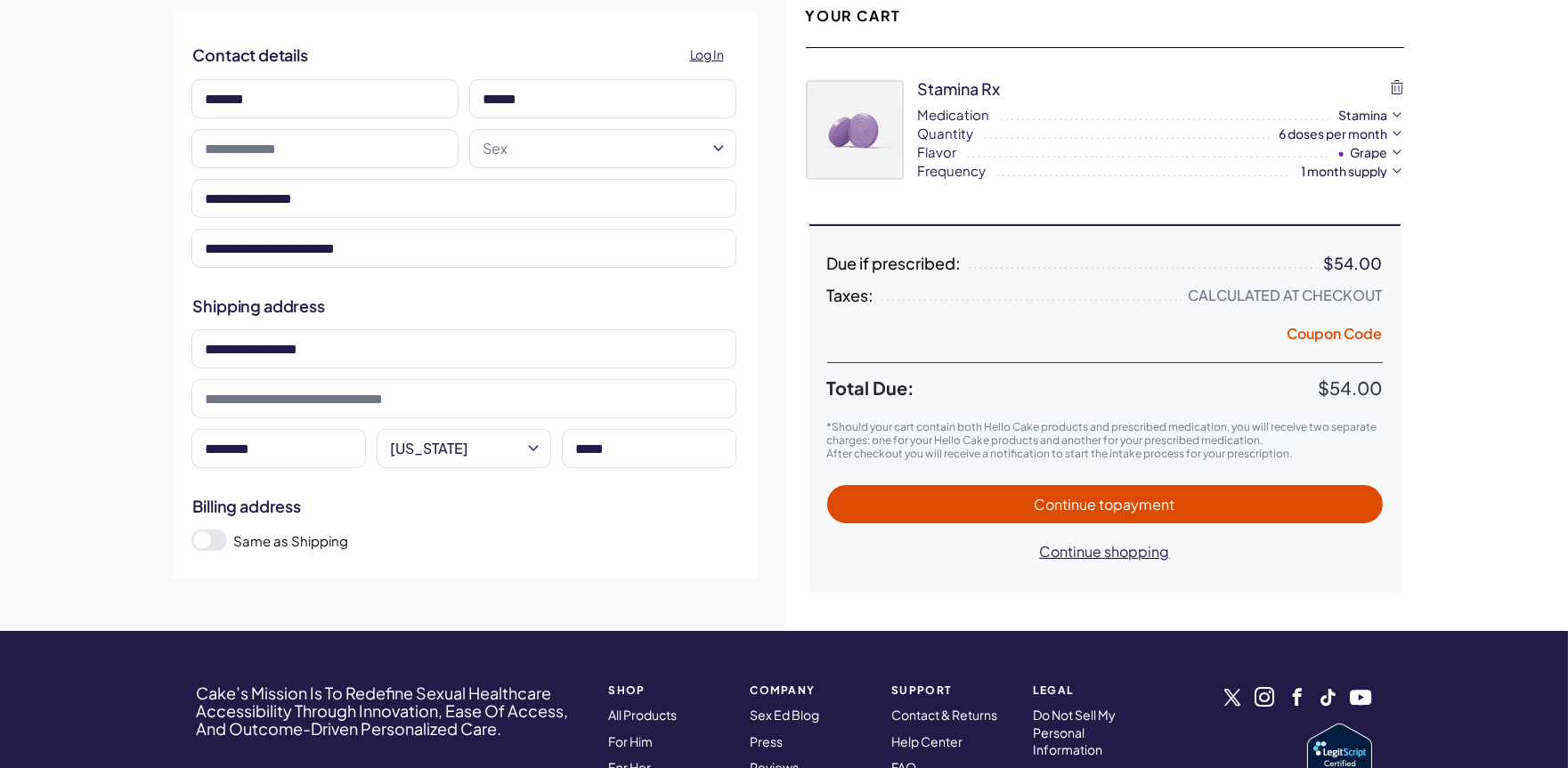
click at [1088, 506] on span "Continue to payment" at bounding box center [1105, 504] width 140 height 19
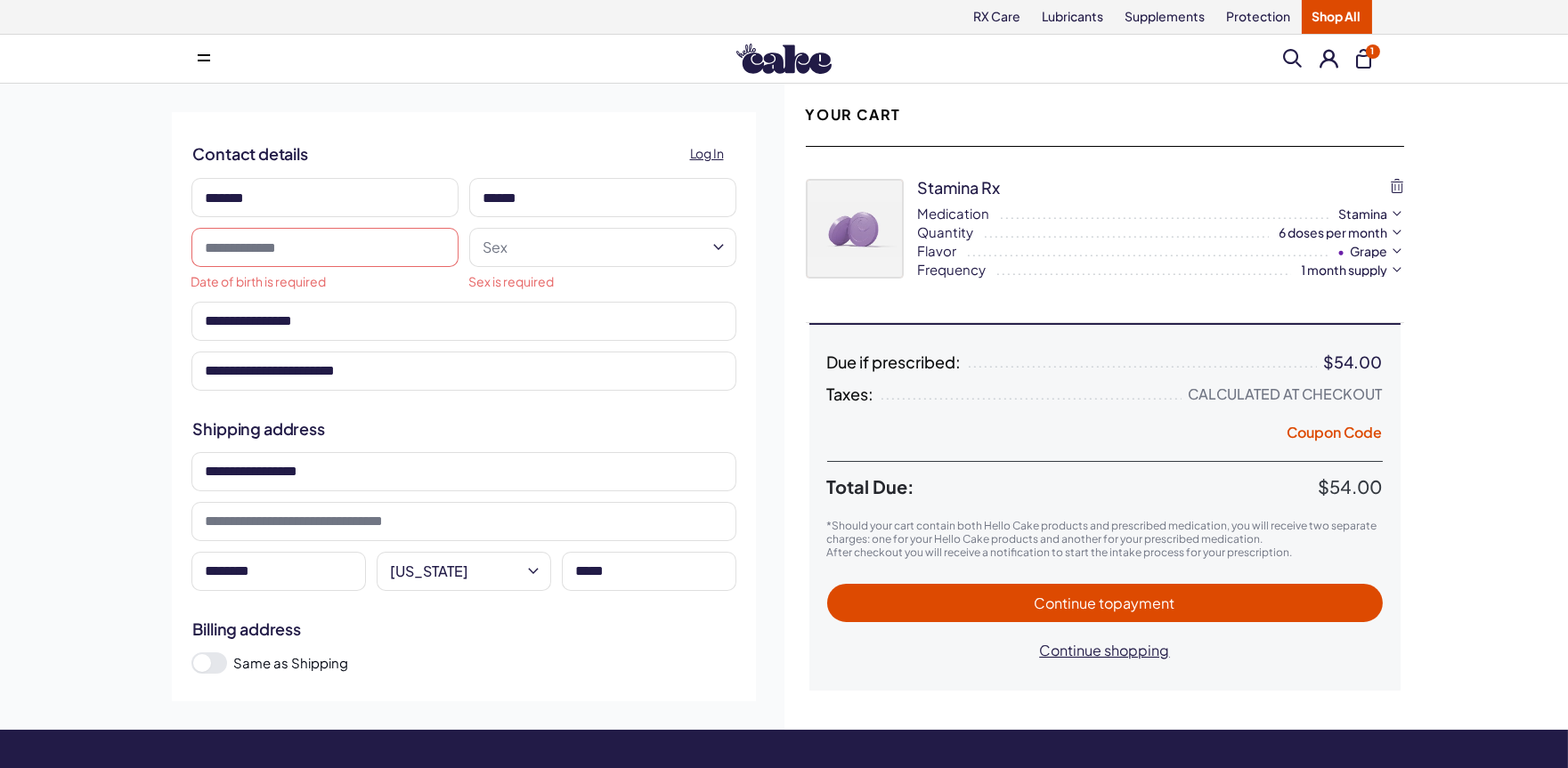
click at [372, 253] on input "text" at bounding box center [325, 248] width 267 height 40
type input "**********"
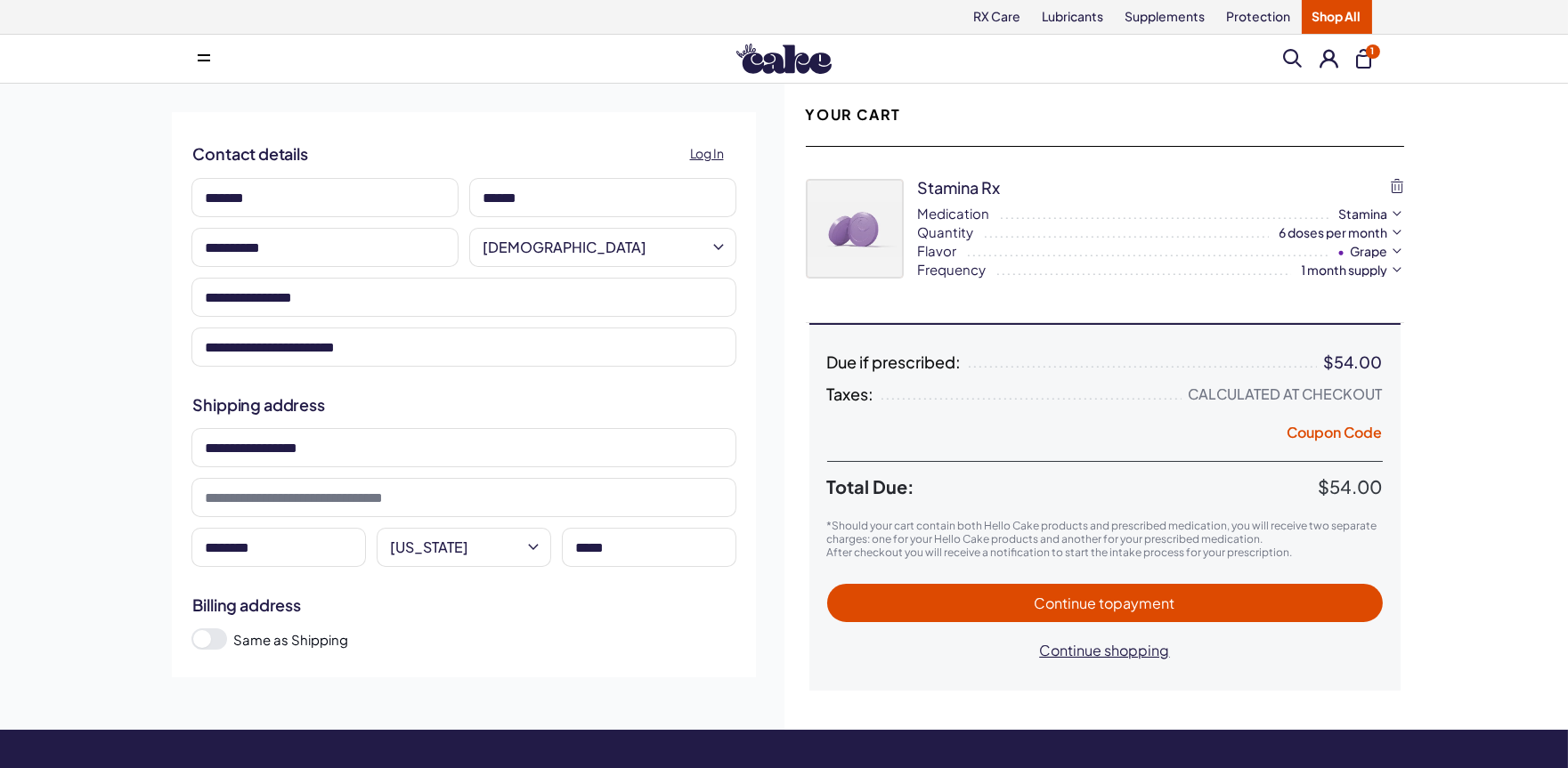
click at [1076, 592] on button "Continue to payment" at bounding box center [1105, 603] width 556 height 39
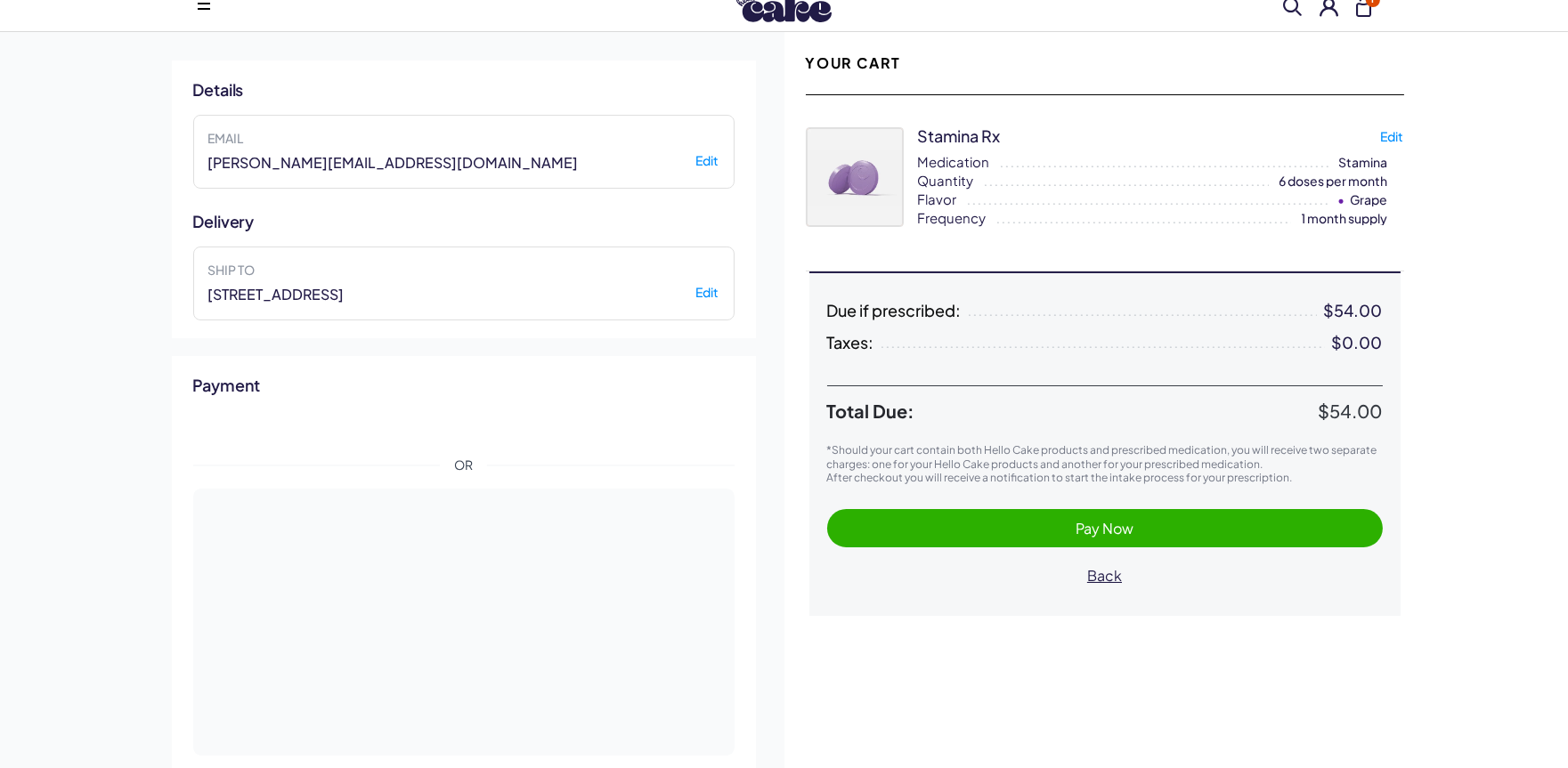
scroll to position [99, 0]
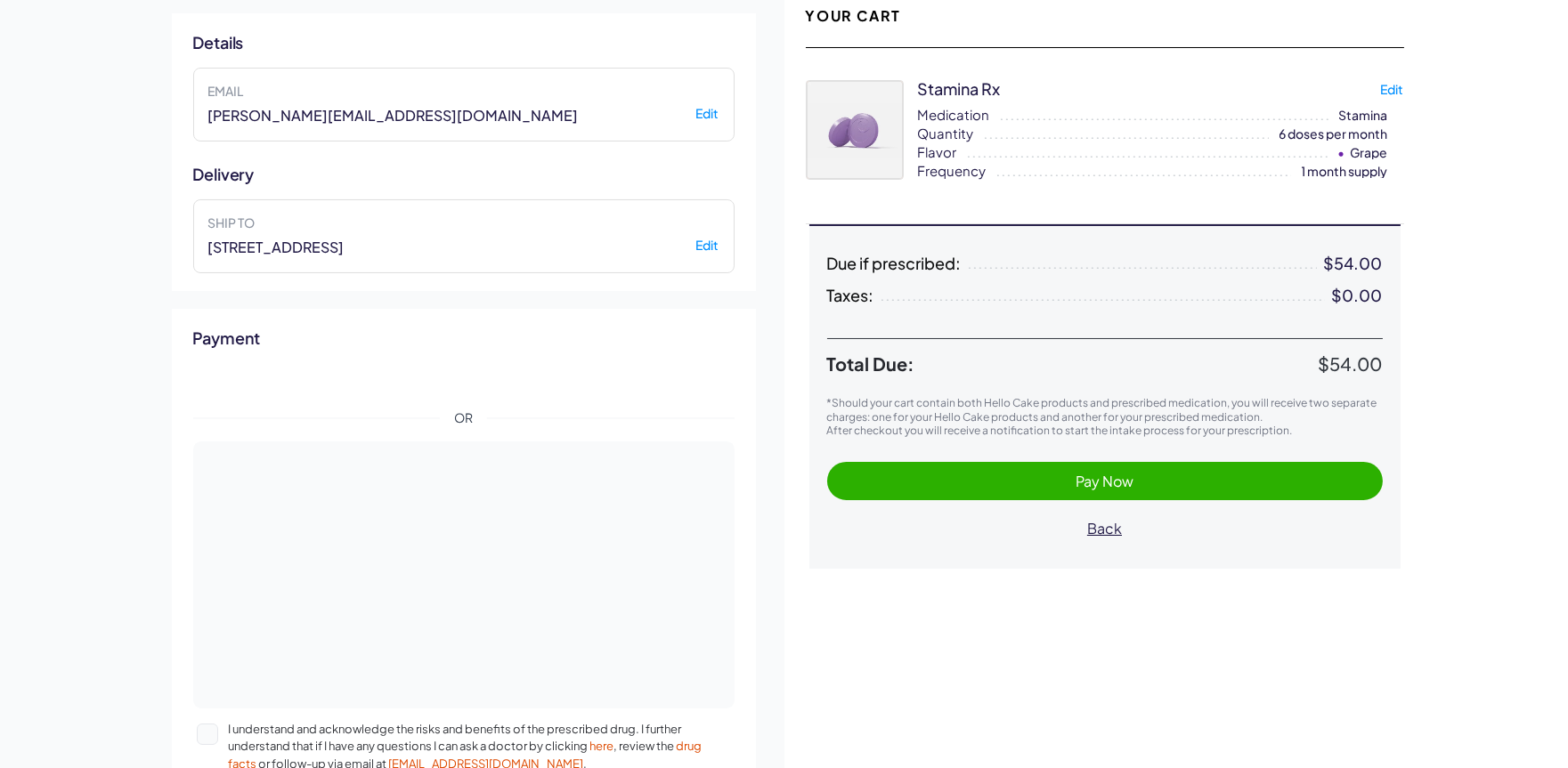
click at [1391, 86] on button "Edit" at bounding box center [1393, 90] width 23 height 16
select select "**"
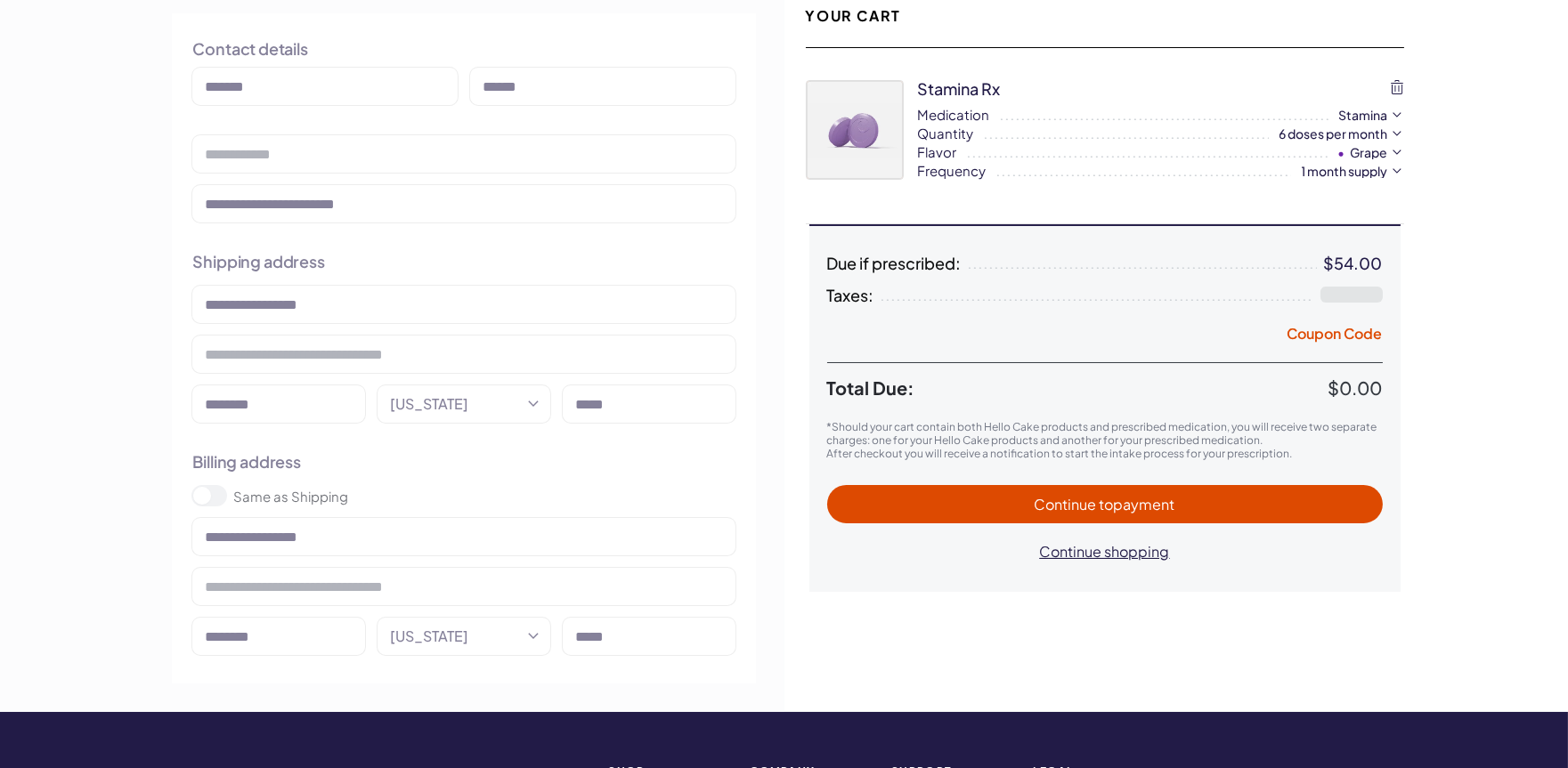
type input "**********"
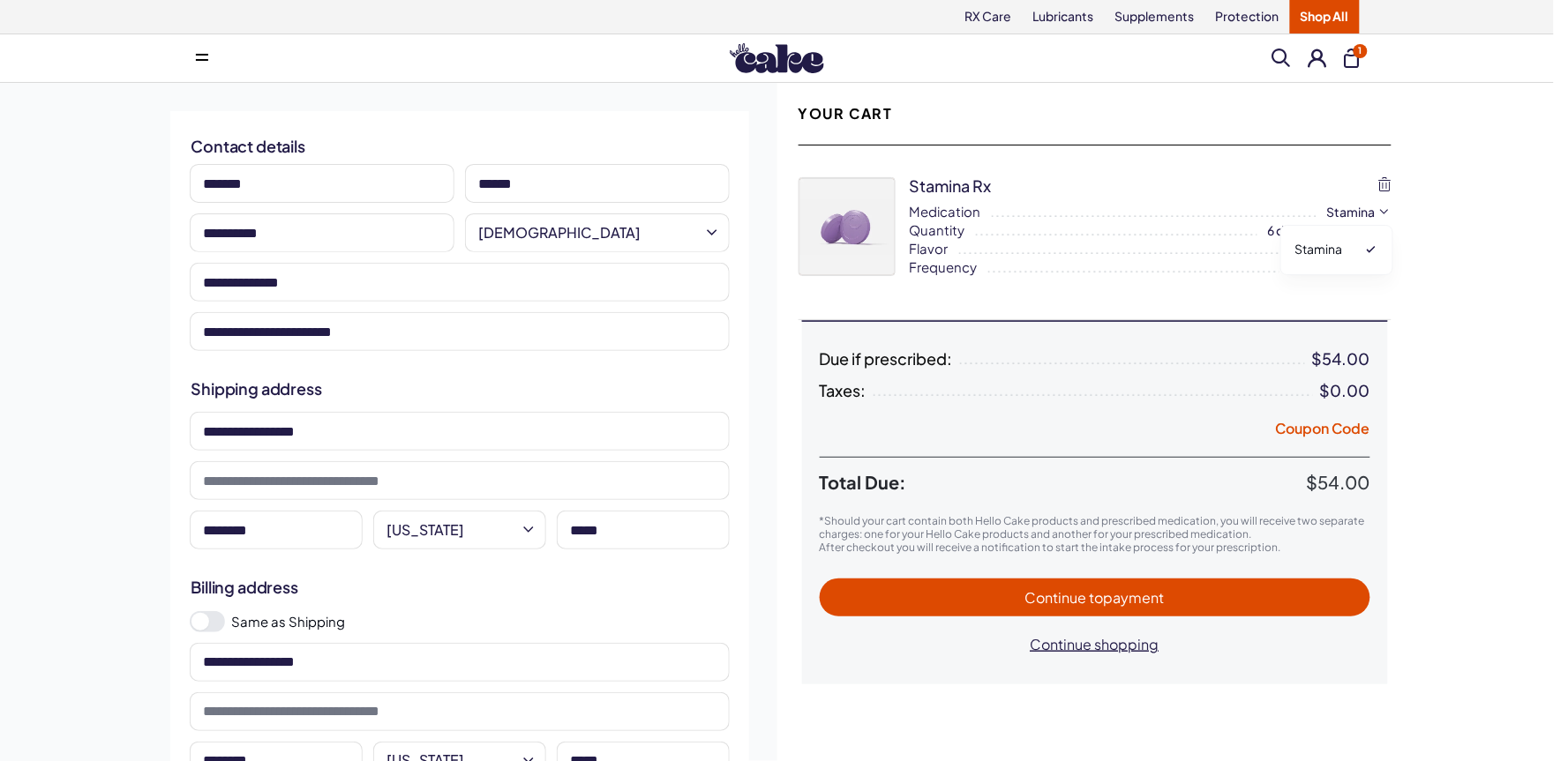
click at [1384, 213] on html "RX Care Lubricants Supplements Protection Shop All Menu Him Her Everything 1" at bounding box center [784, 695] width 1568 height 1391
click at [1384, 213] on html "RX Care Lubricants Supplements Protection Shop All Menu Him Her Everything 1" at bounding box center [776, 695] width 1554 height 1391
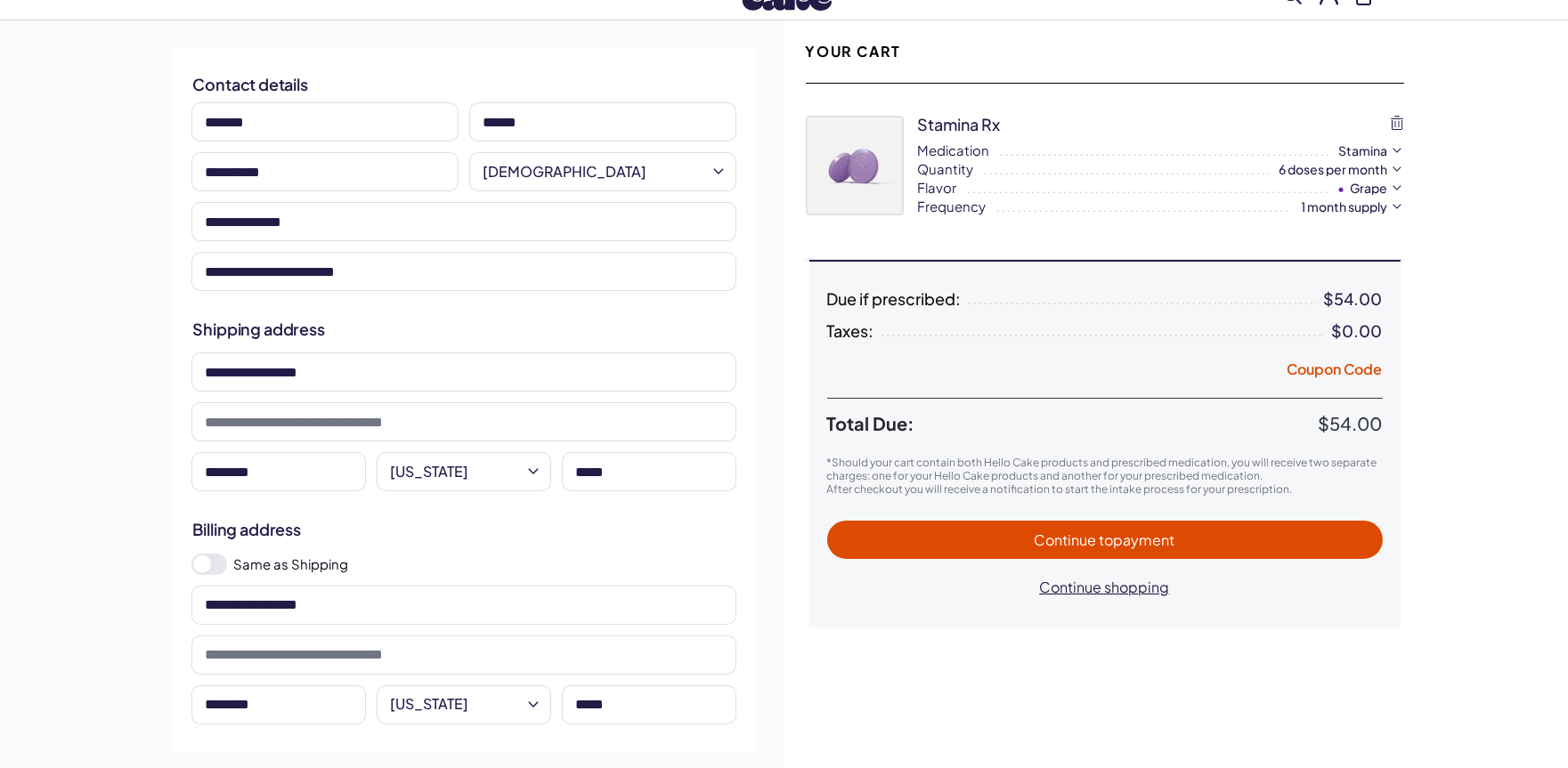
scroll to position [99, 0]
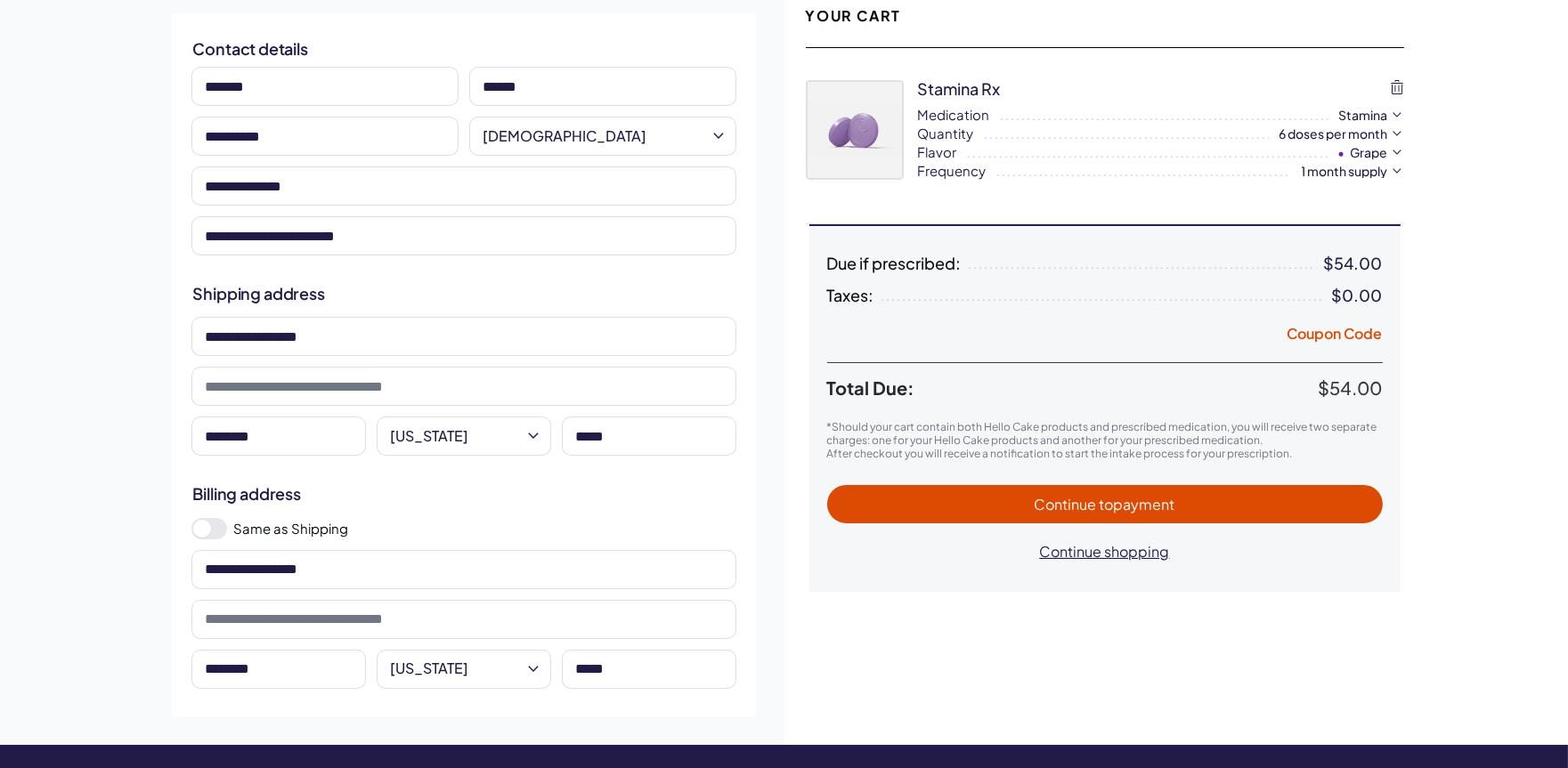
click at [1126, 494] on span "Continue to payment" at bounding box center [1105, 504] width 521 height 21
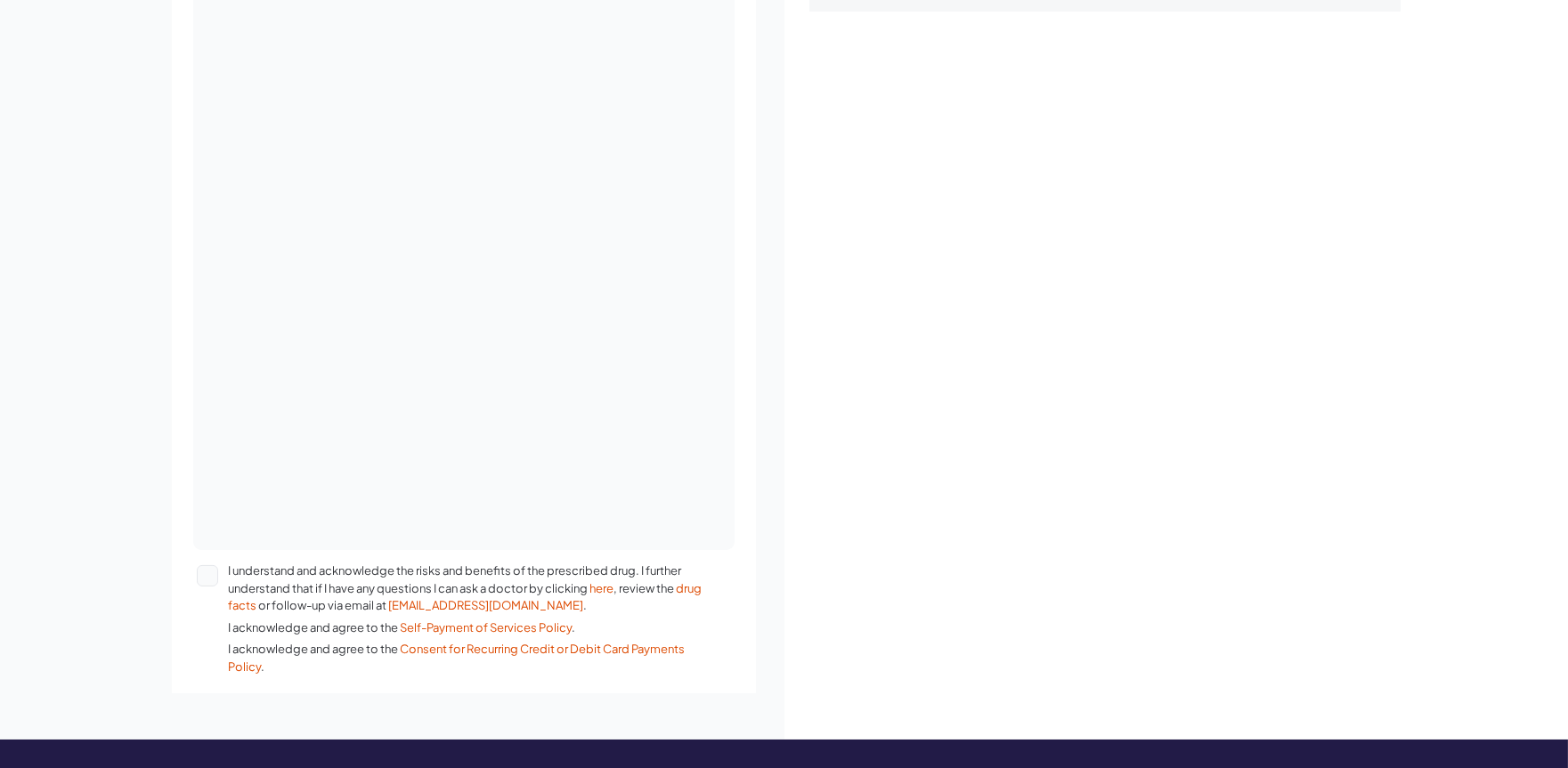
scroll to position [691, 0]
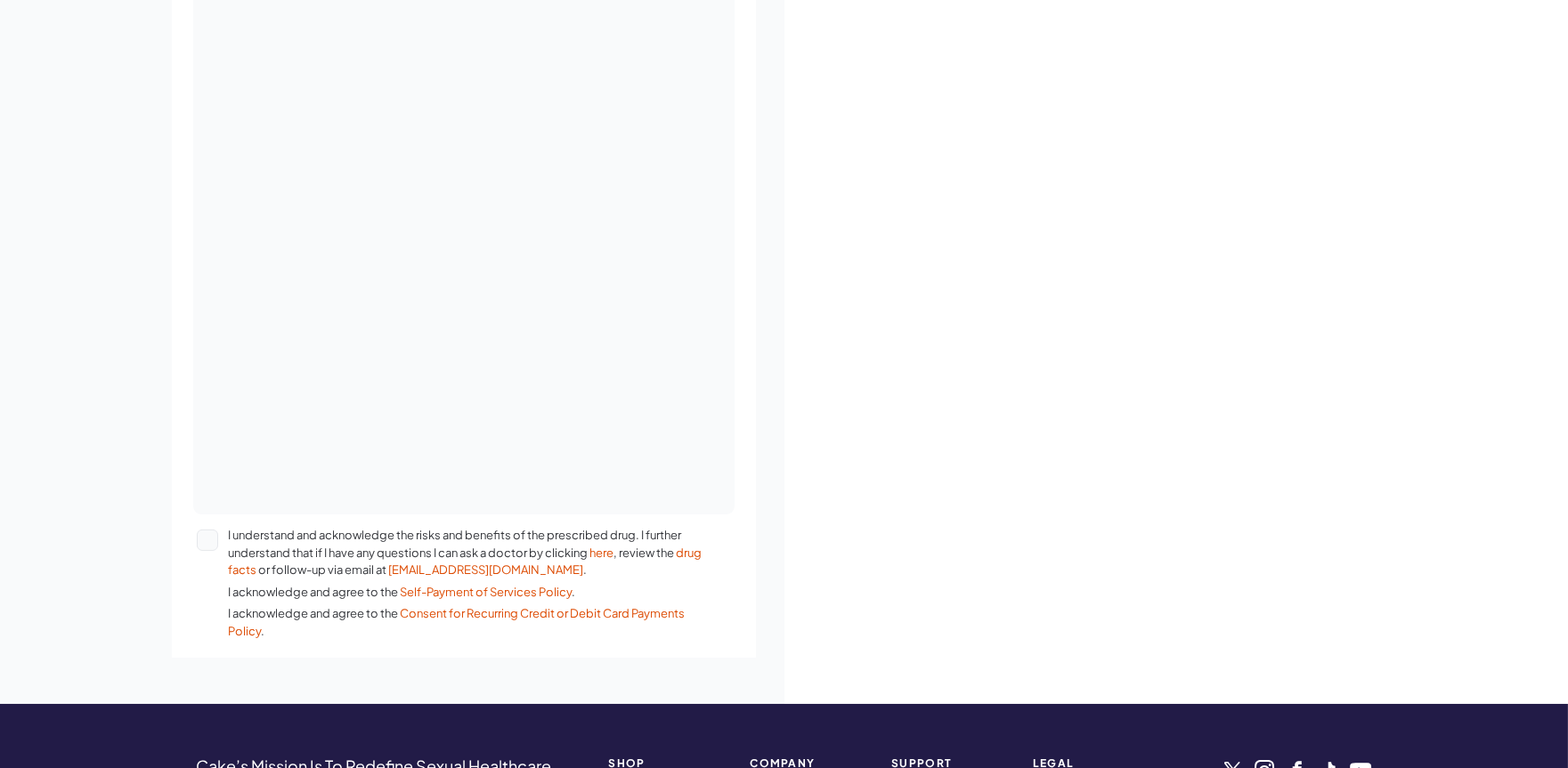
click at [209, 545] on button "I understand and acknowledge the risks and benefits of the prescribed drug. I f…" at bounding box center [208, 540] width 22 height 22
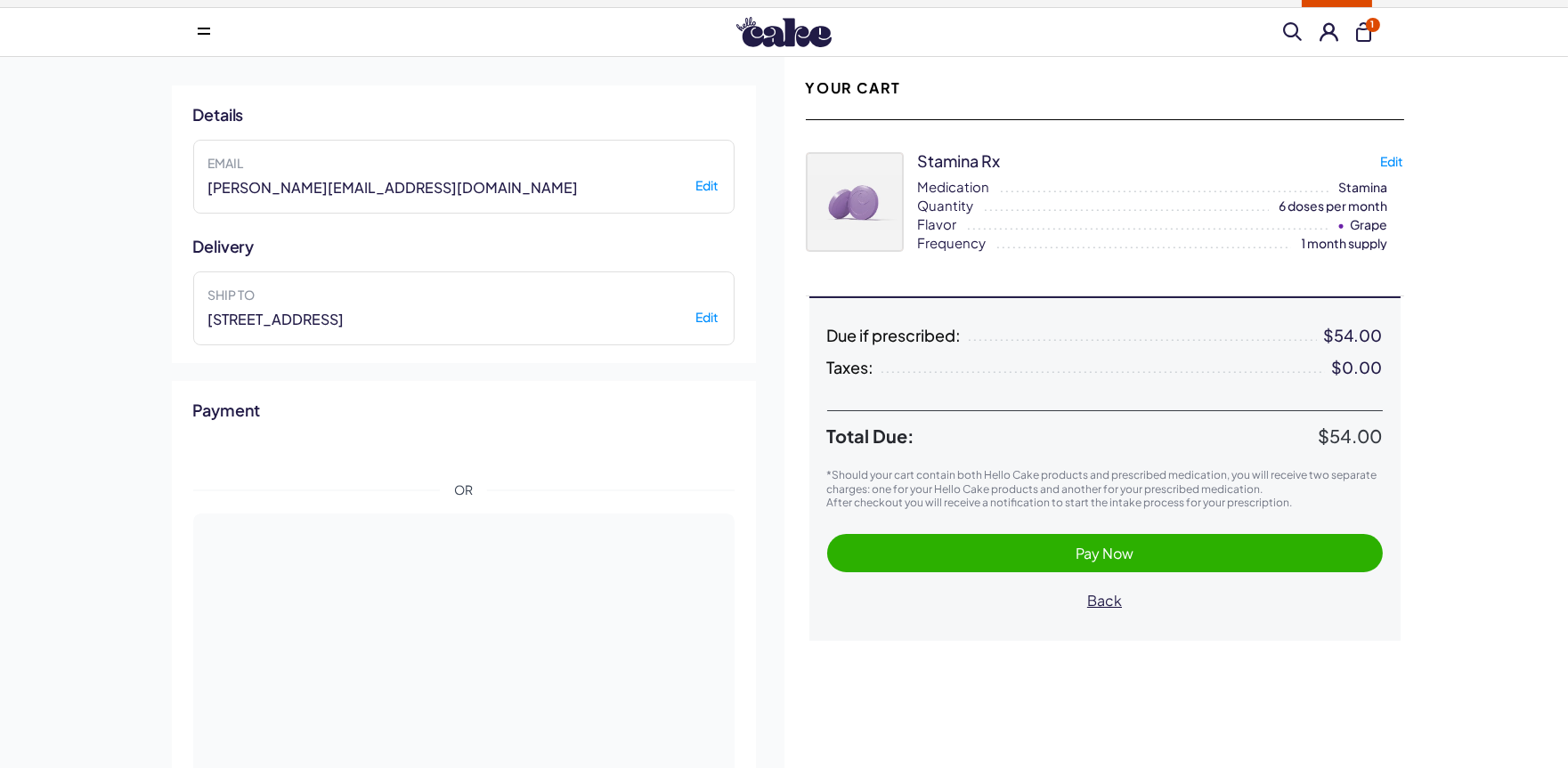
scroll to position [0, 0]
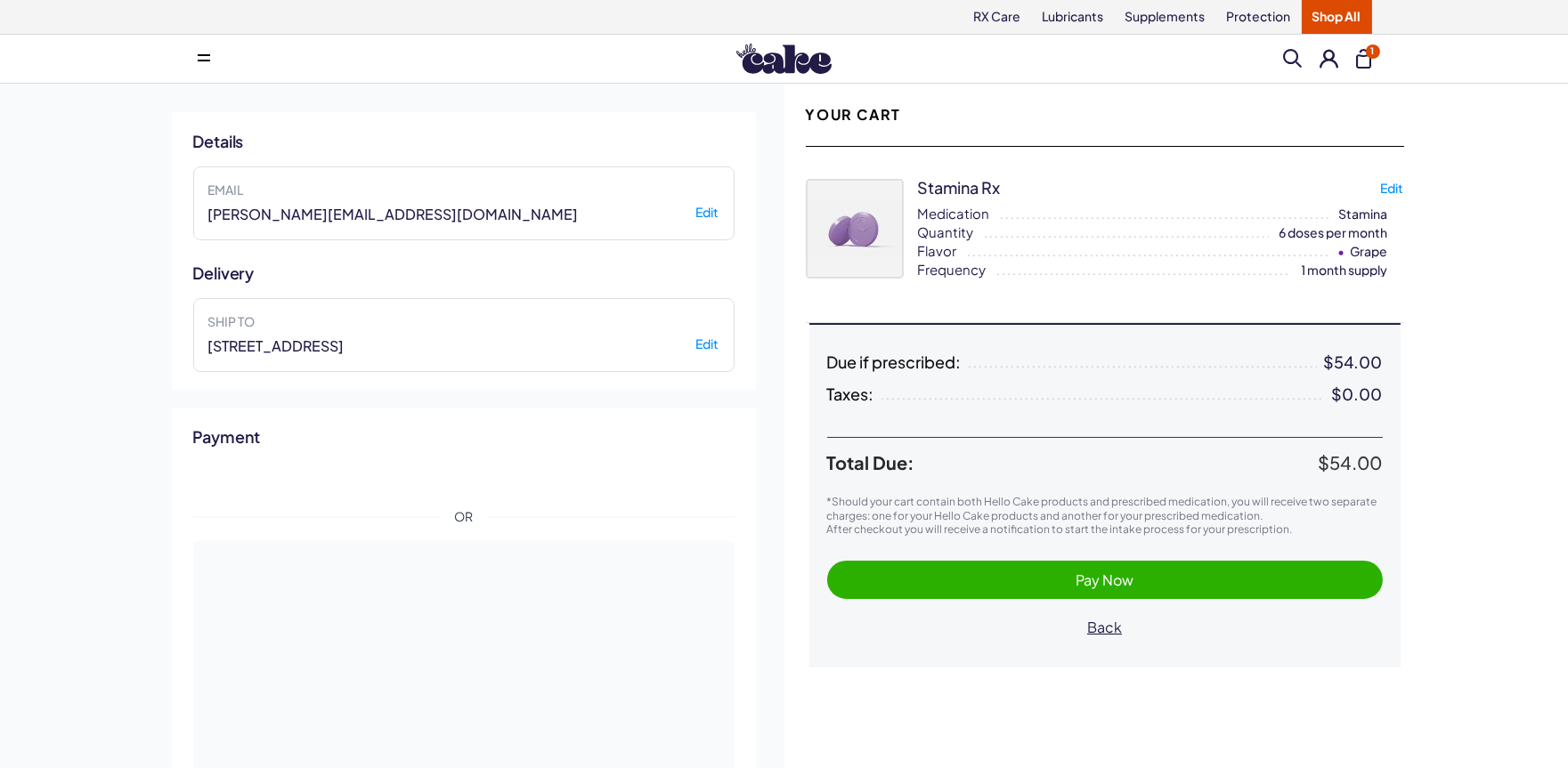
click at [1060, 575] on span "Pay Now" at bounding box center [1105, 580] width 521 height 21
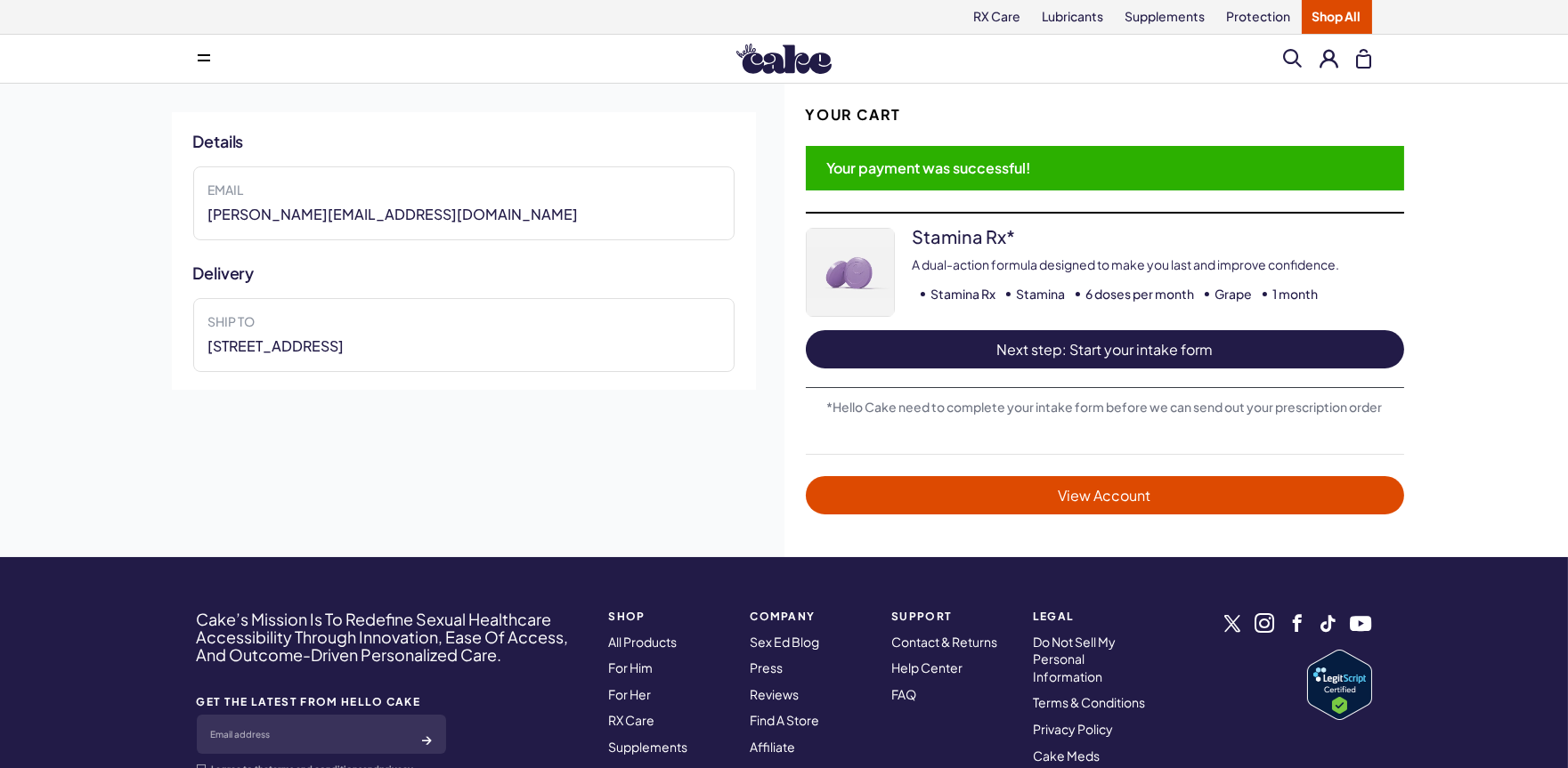
scroll to position [99, 0]
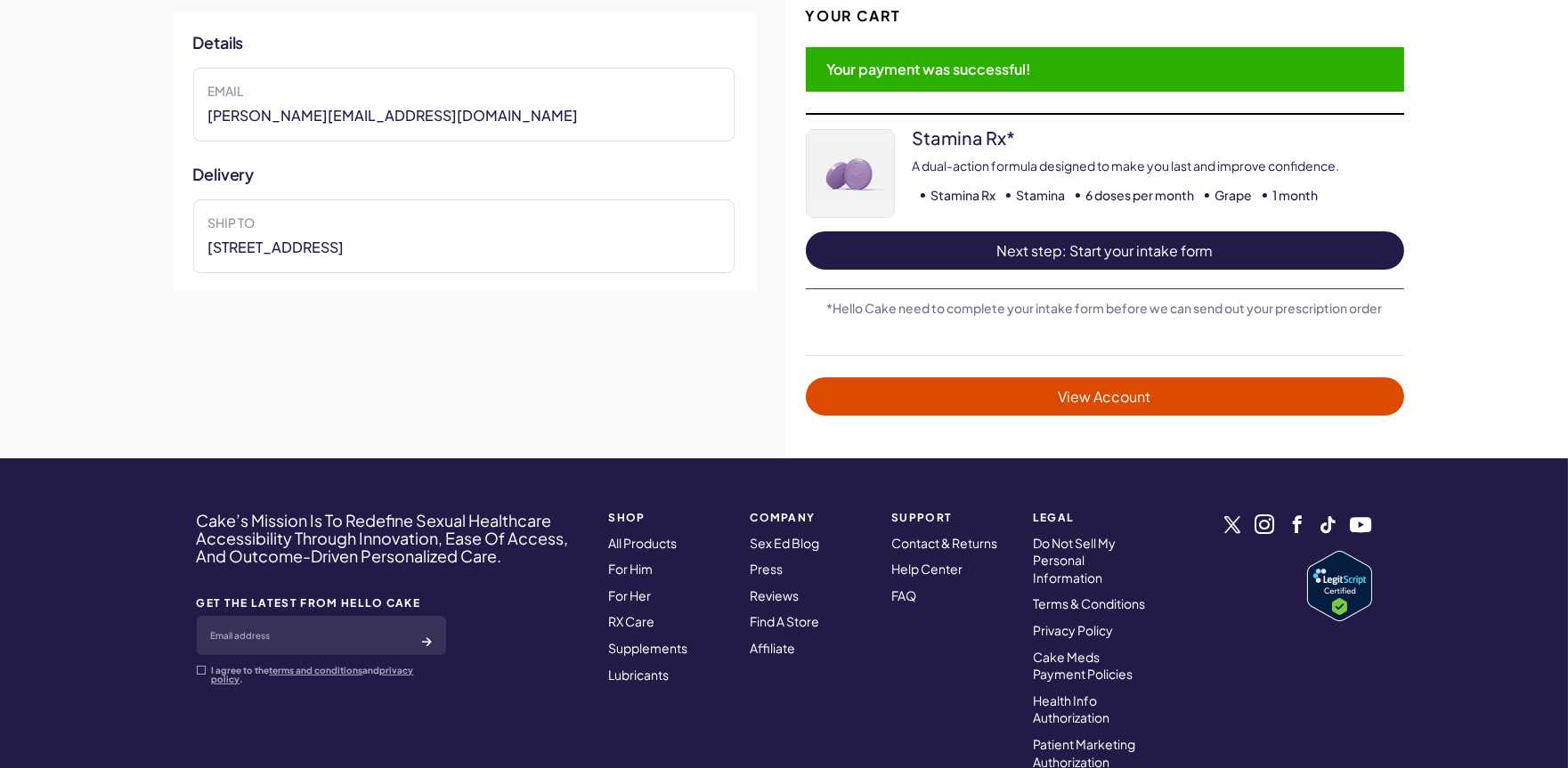
click at [1053, 247] on span "Next step: Start your intake form" at bounding box center [1105, 250] width 563 height 21
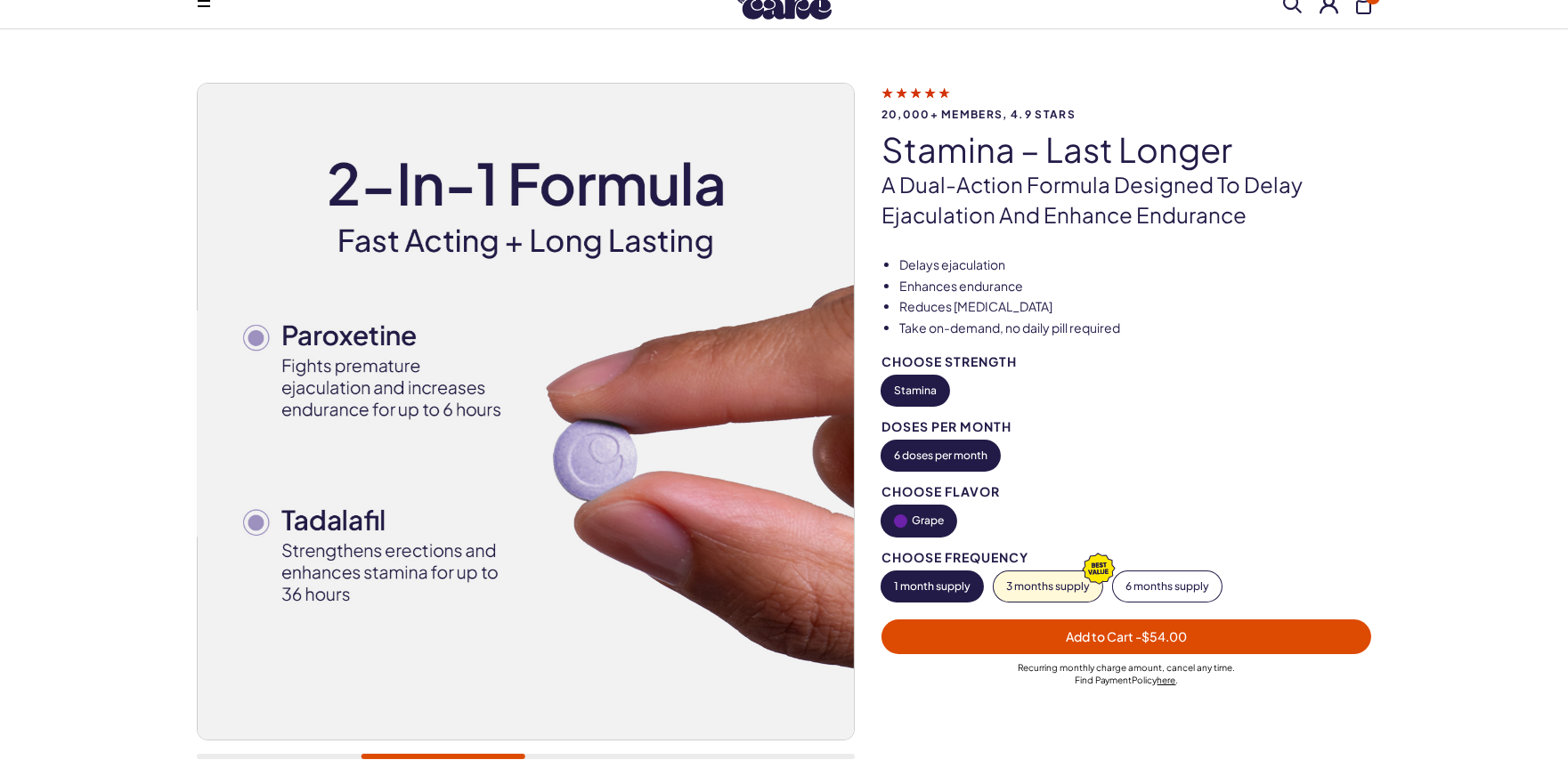
scroll to position [99, 0]
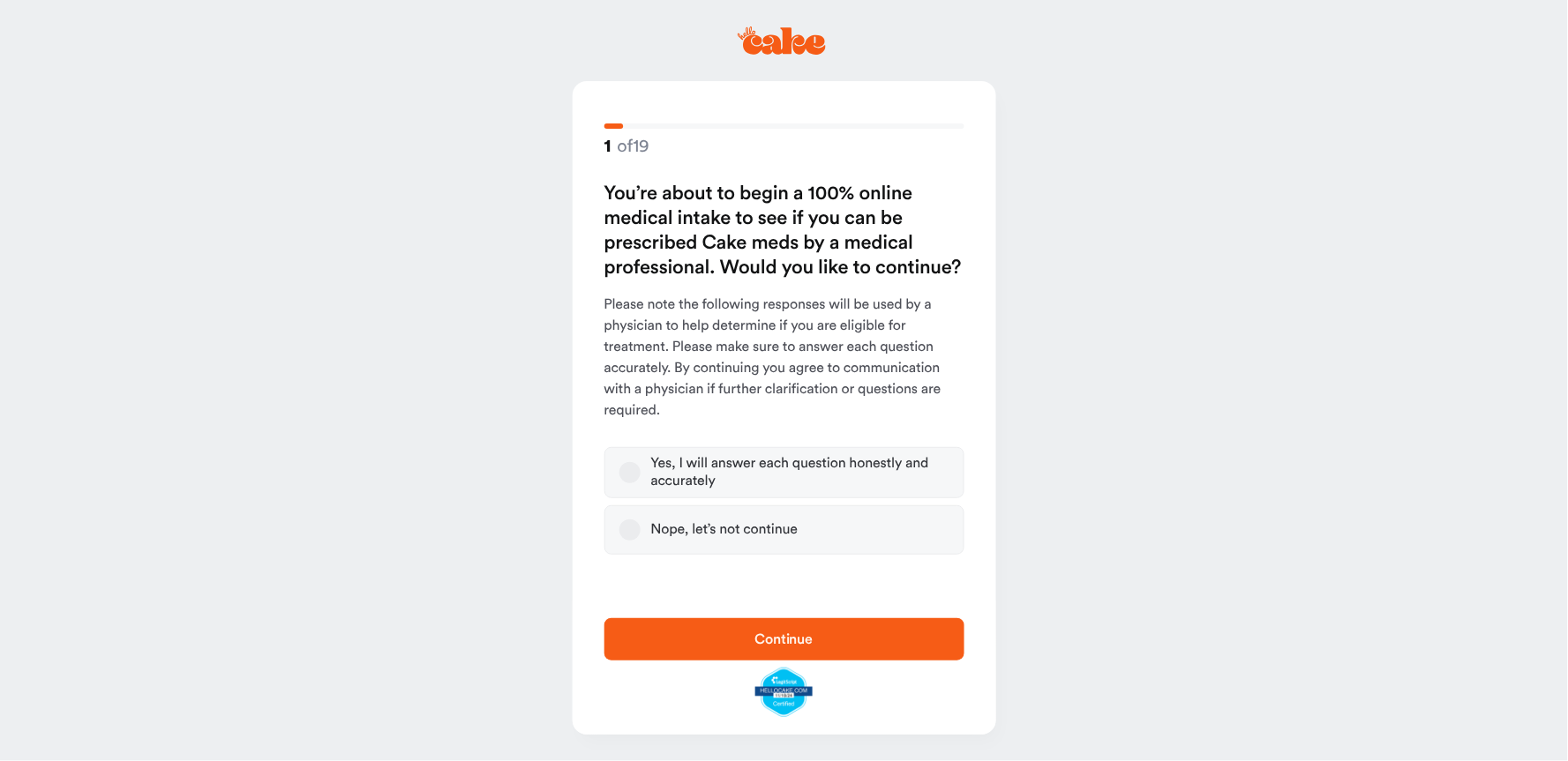
click at [624, 472] on button "Yes, I will answer each question honestly and accurately" at bounding box center [630, 473] width 21 height 21
click at [761, 637] on span "Continue" at bounding box center [784, 640] width 58 height 14
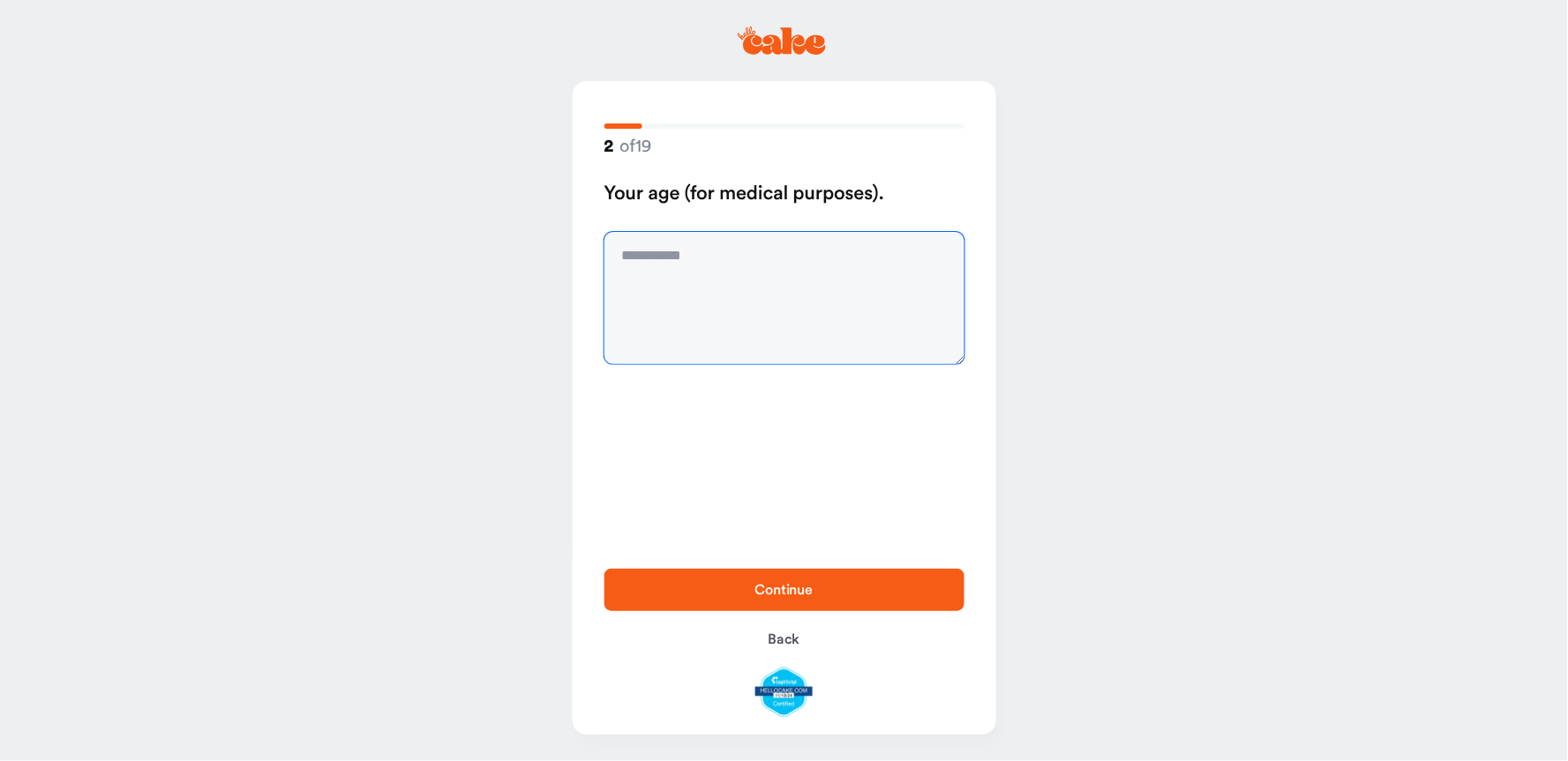
click at [724, 252] on textarea at bounding box center [784, 298] width 360 height 132
type textarea "**"
click at [745, 595] on span "Continue" at bounding box center [784, 591] width 303 height 21
click at [730, 258] on textarea at bounding box center [784, 298] width 360 height 132
type textarea "***"
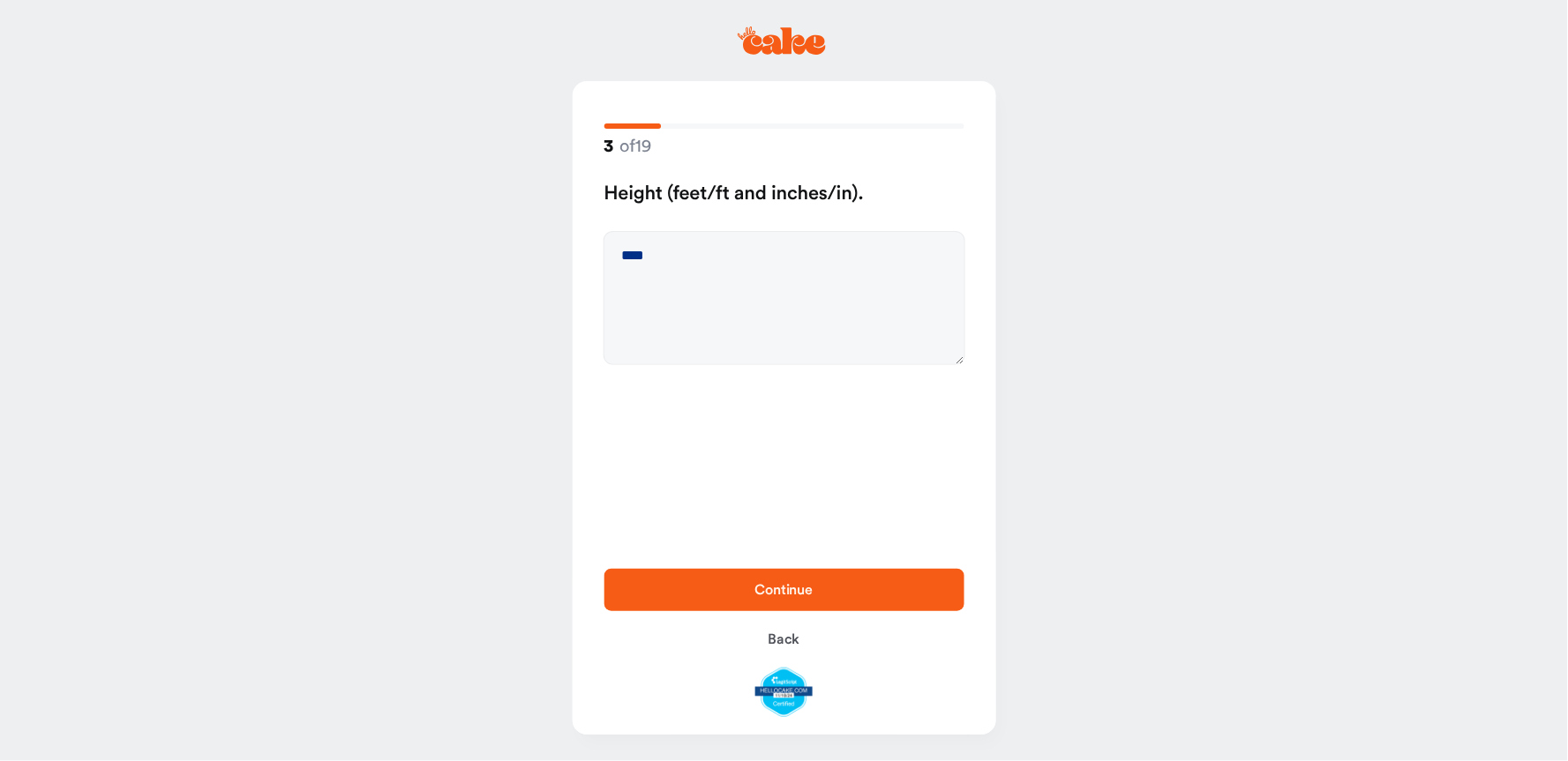
click at [763, 604] on button "Continue" at bounding box center [784, 590] width 360 height 42
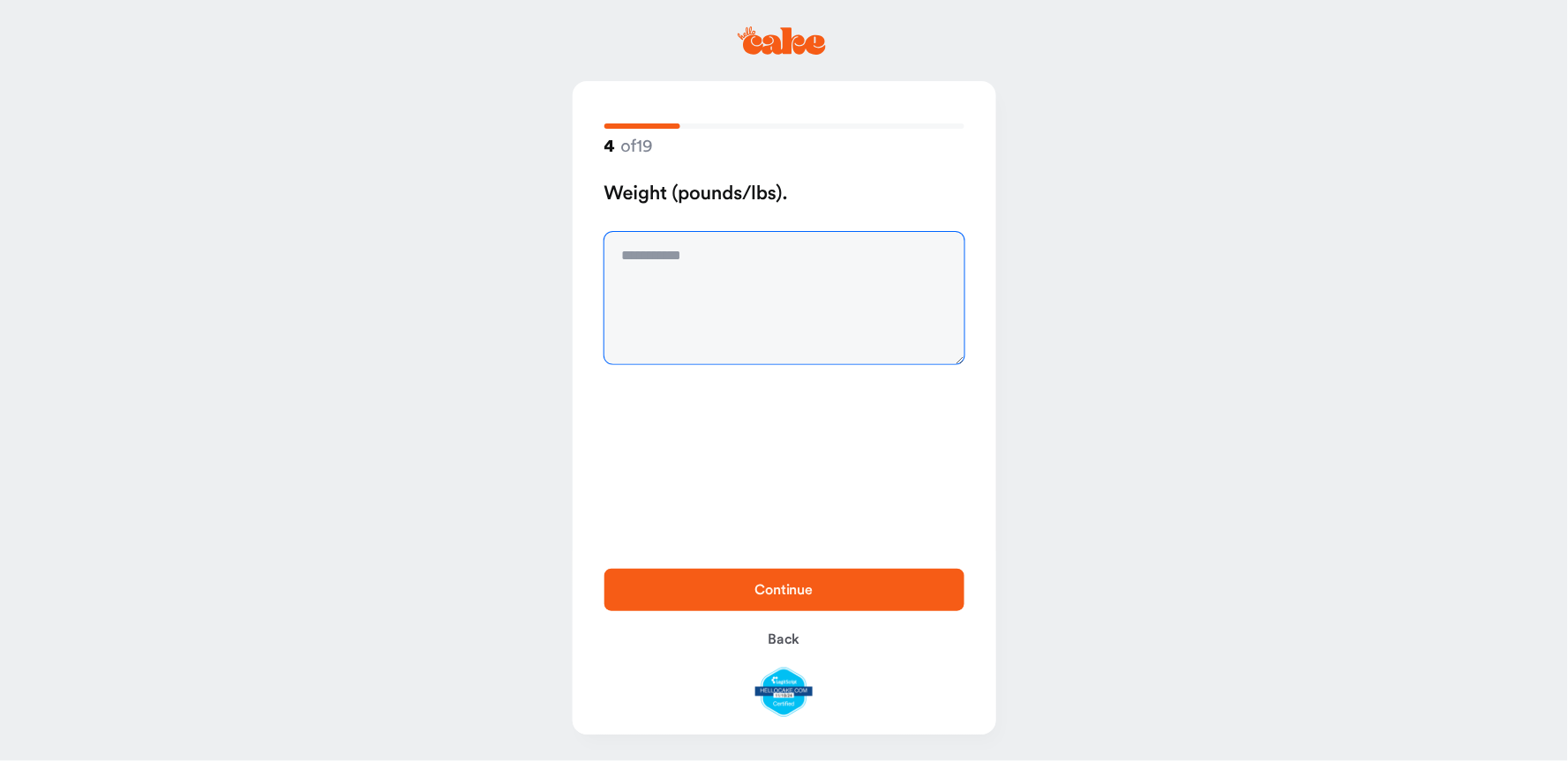
click at [734, 269] on textarea at bounding box center [784, 298] width 360 height 132
type textarea "***"
click at [791, 592] on span "Continue" at bounding box center [784, 591] width 58 height 14
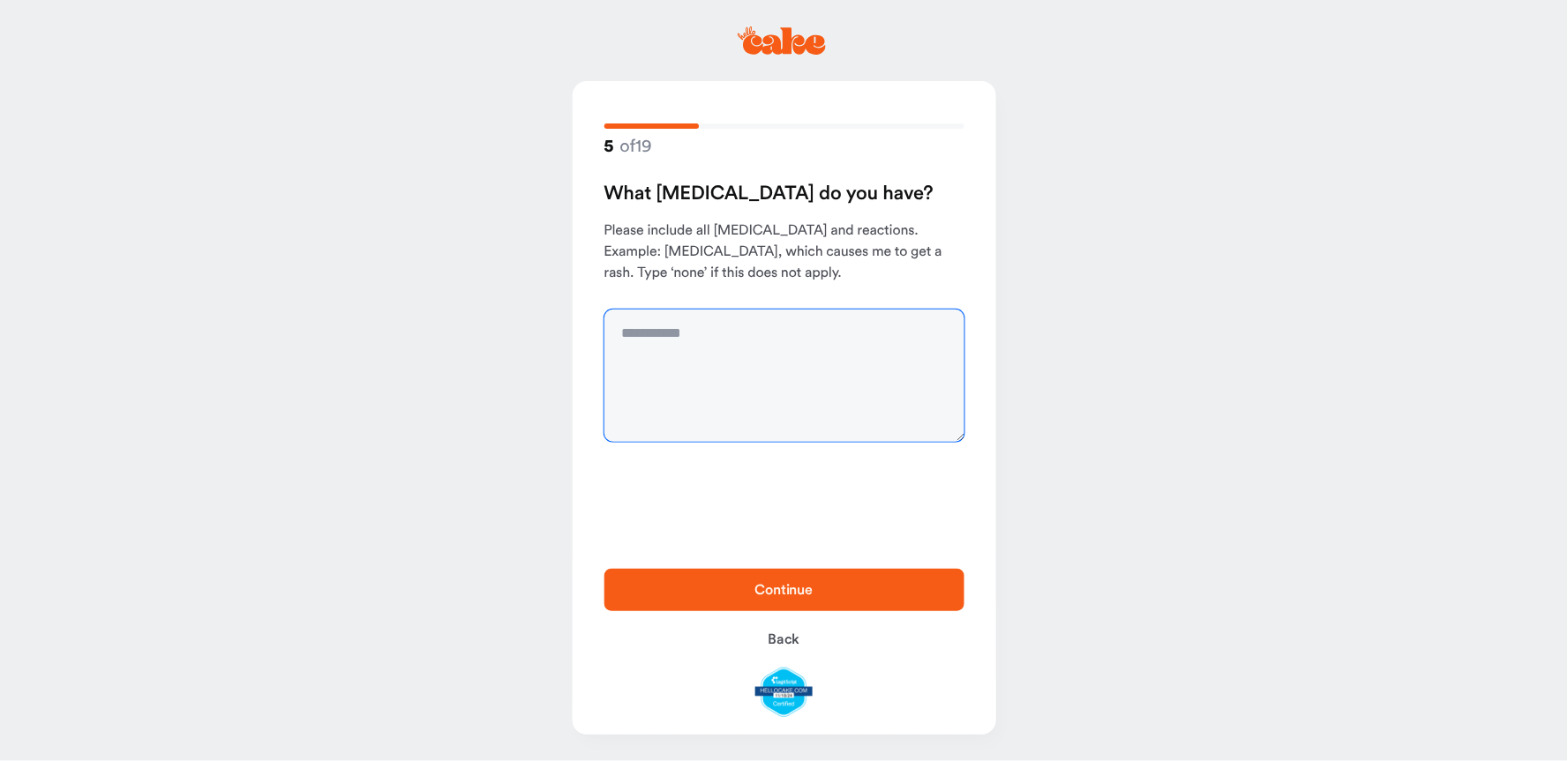
click at [726, 351] on textarea at bounding box center [784, 376] width 360 height 132
type textarea "****"
click at [801, 596] on span "Continue" at bounding box center [784, 591] width 58 height 14
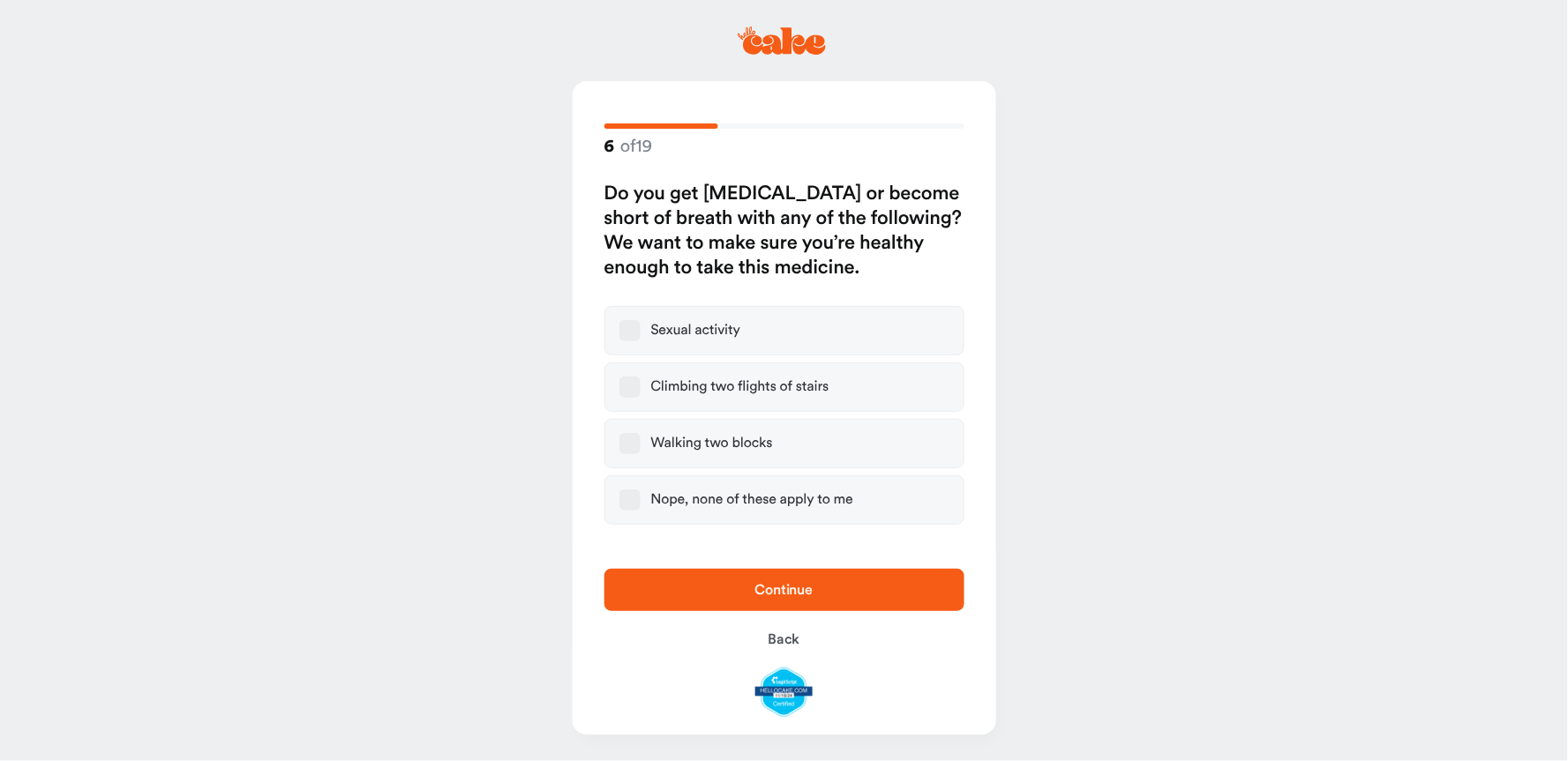
click at [632, 492] on button "Nope, none of these apply to me" at bounding box center [630, 500] width 21 height 21
click at [787, 586] on span "Continue" at bounding box center [784, 591] width 58 height 14
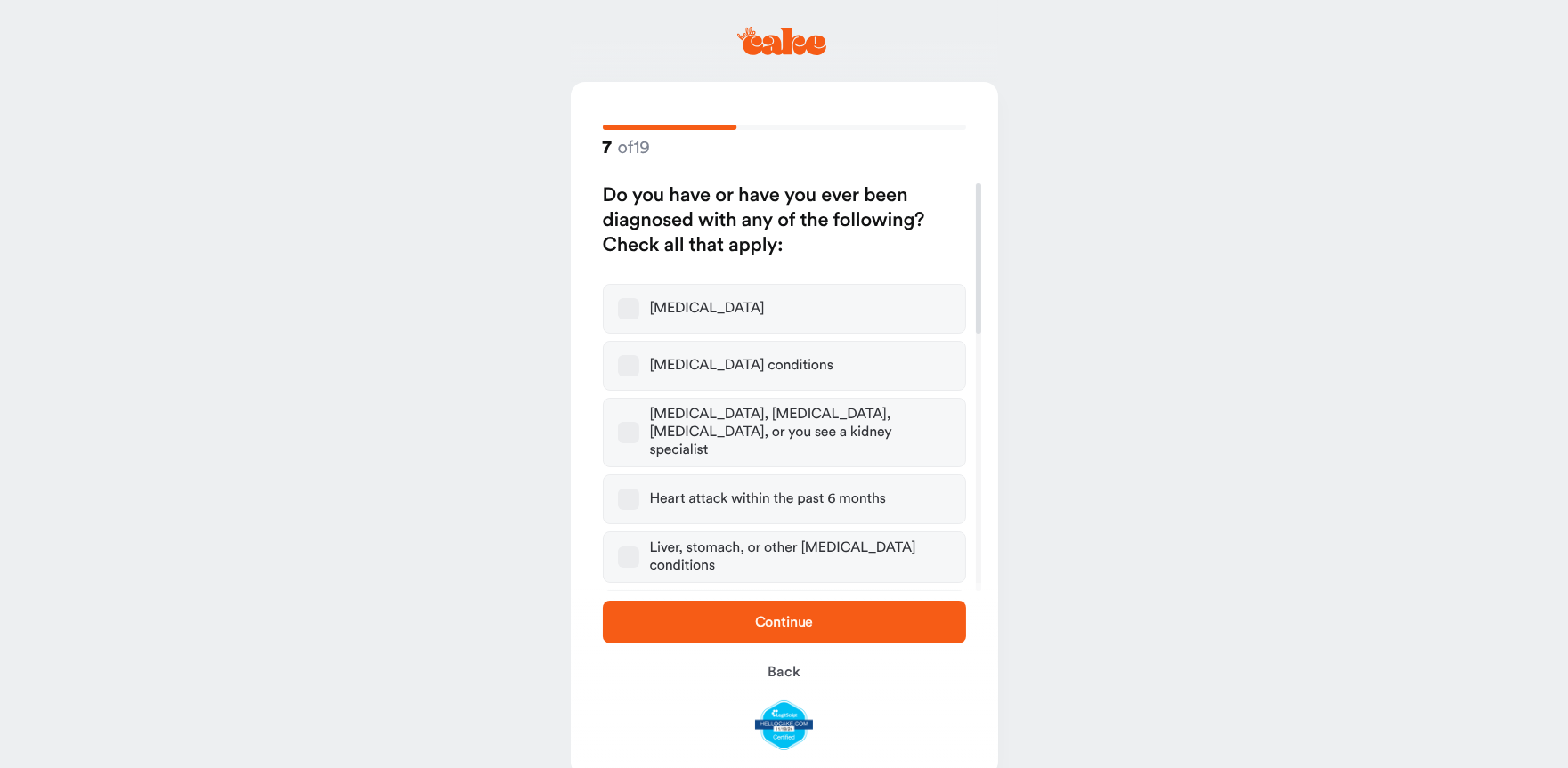
click at [798, 619] on span "Continue" at bounding box center [784, 622] width 59 height 14
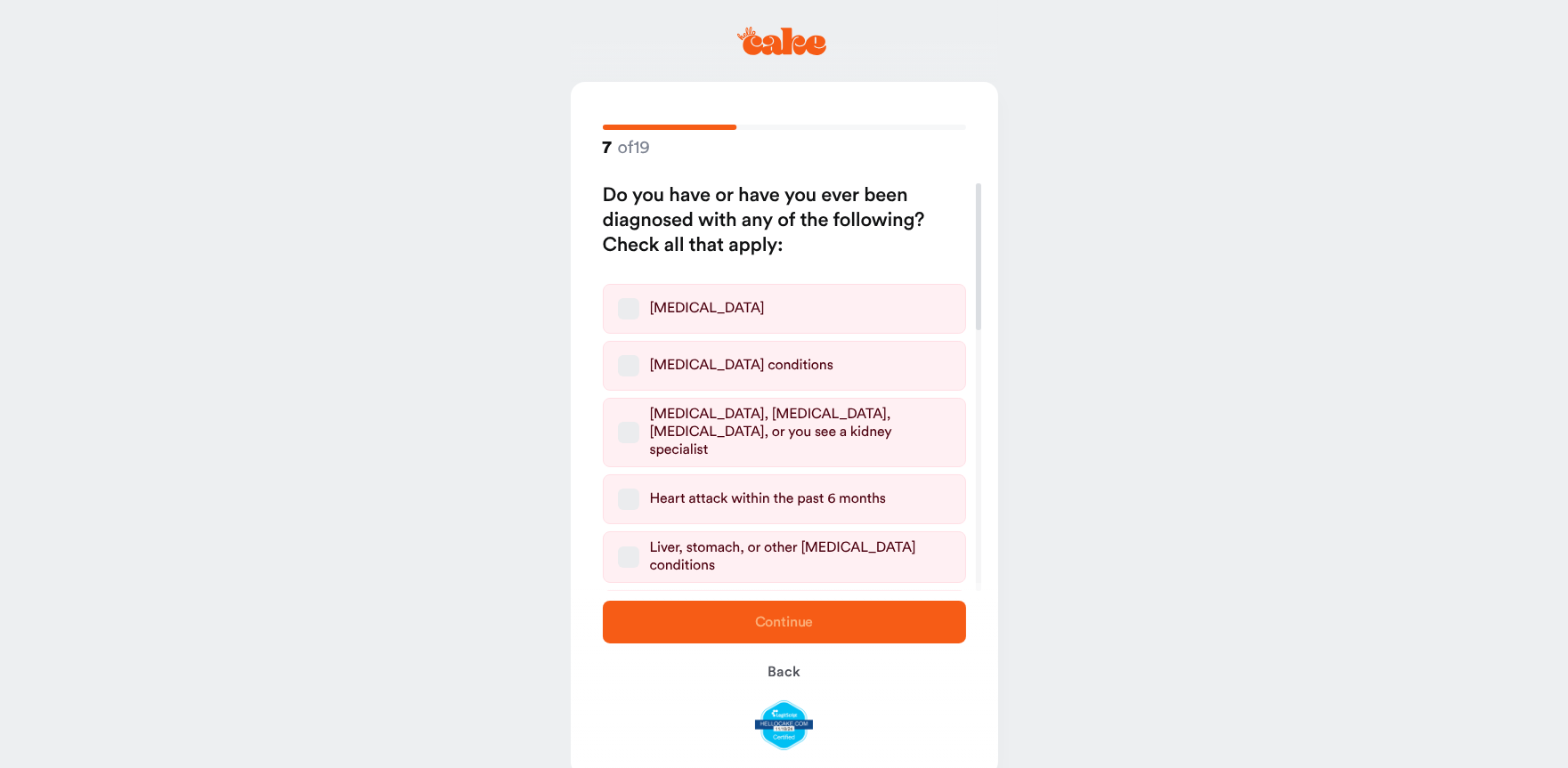
scroll to position [33, 0]
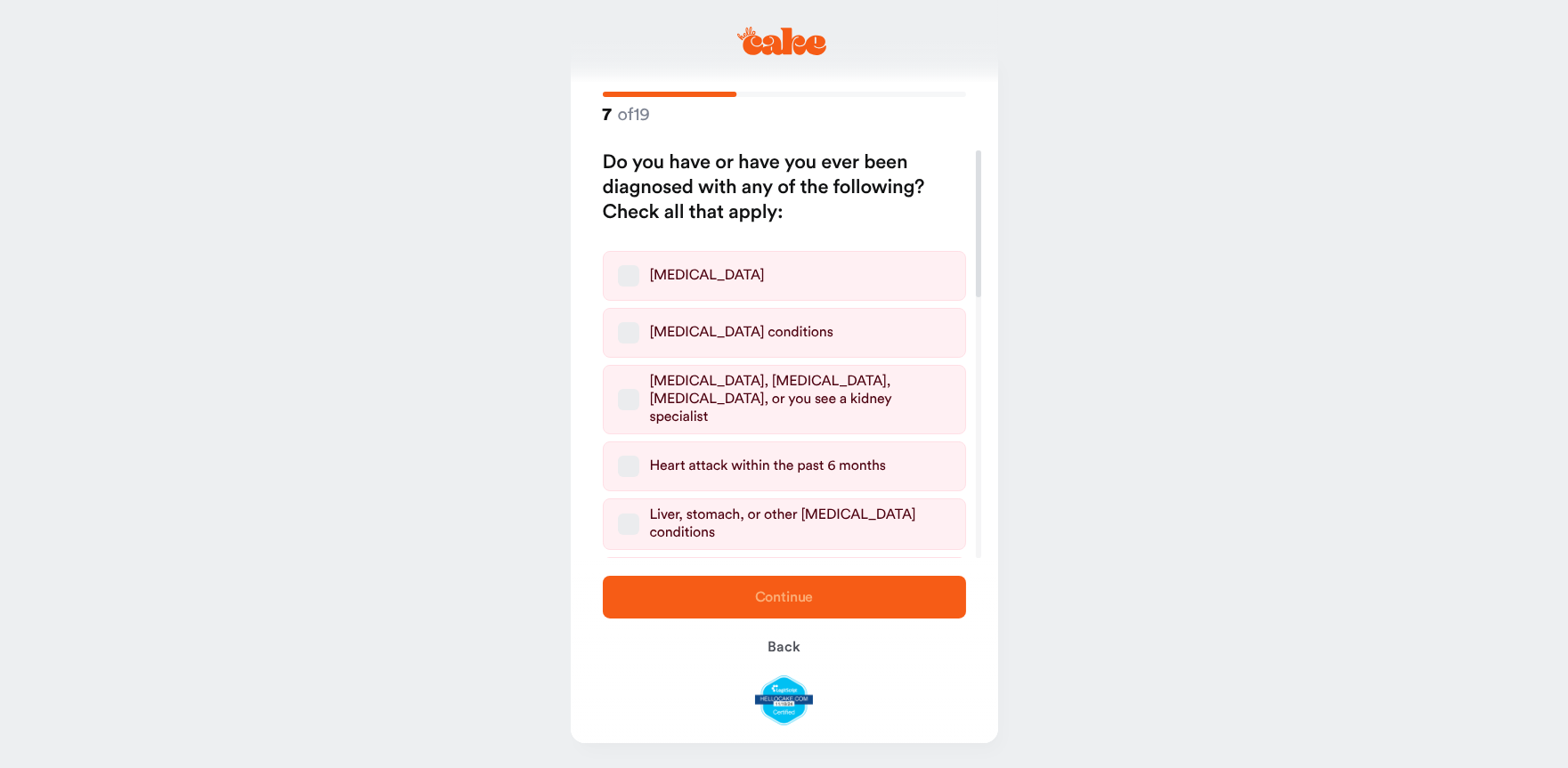
click at [830, 190] on h2 "Do you have or have you ever been diagnosed with any of the following? Check al…" at bounding box center [784, 187] width 363 height 75
click at [793, 651] on span "Back" at bounding box center [784, 647] width 32 height 14
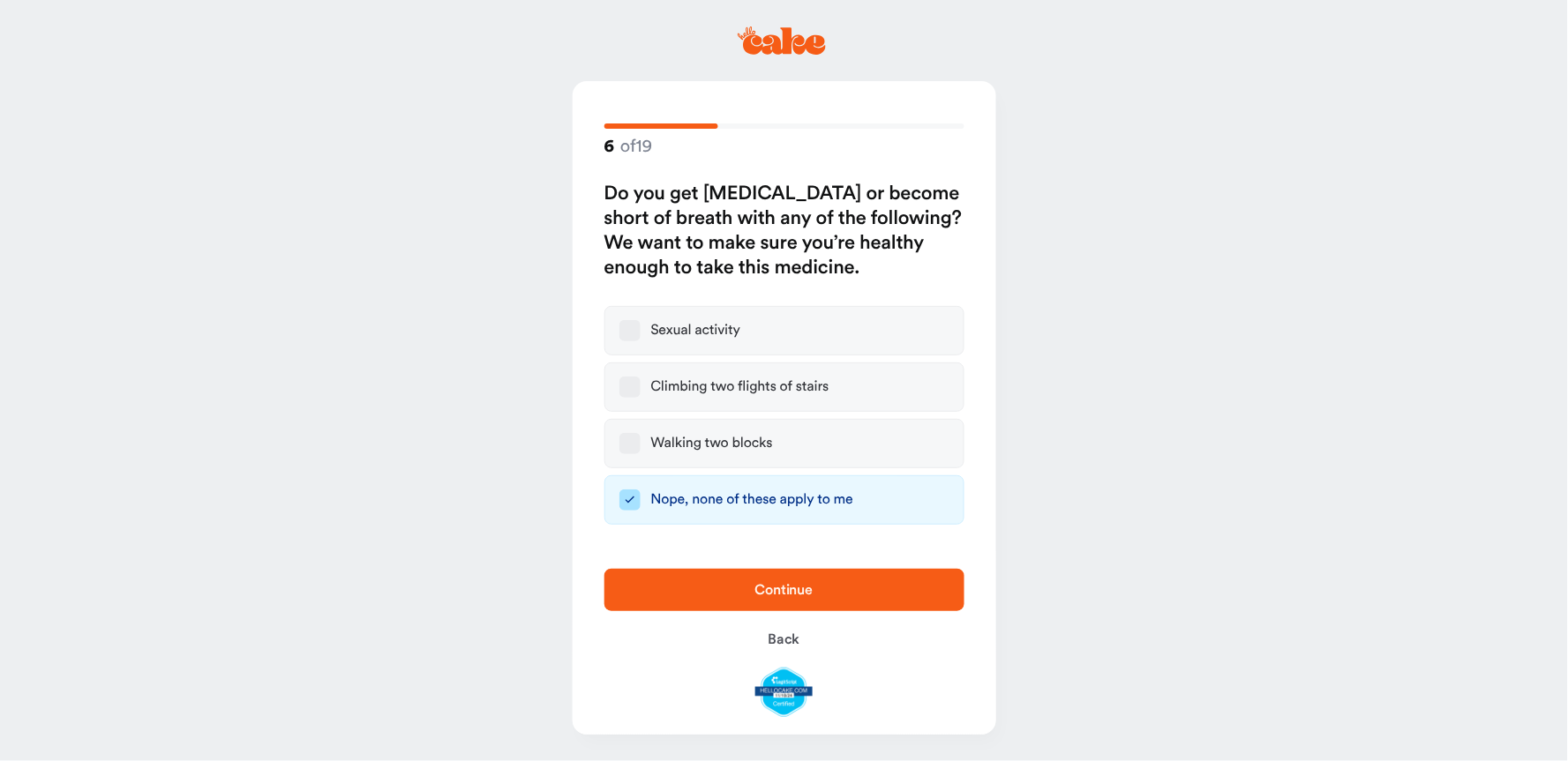
click at [832, 578] on button "Continue" at bounding box center [784, 590] width 360 height 42
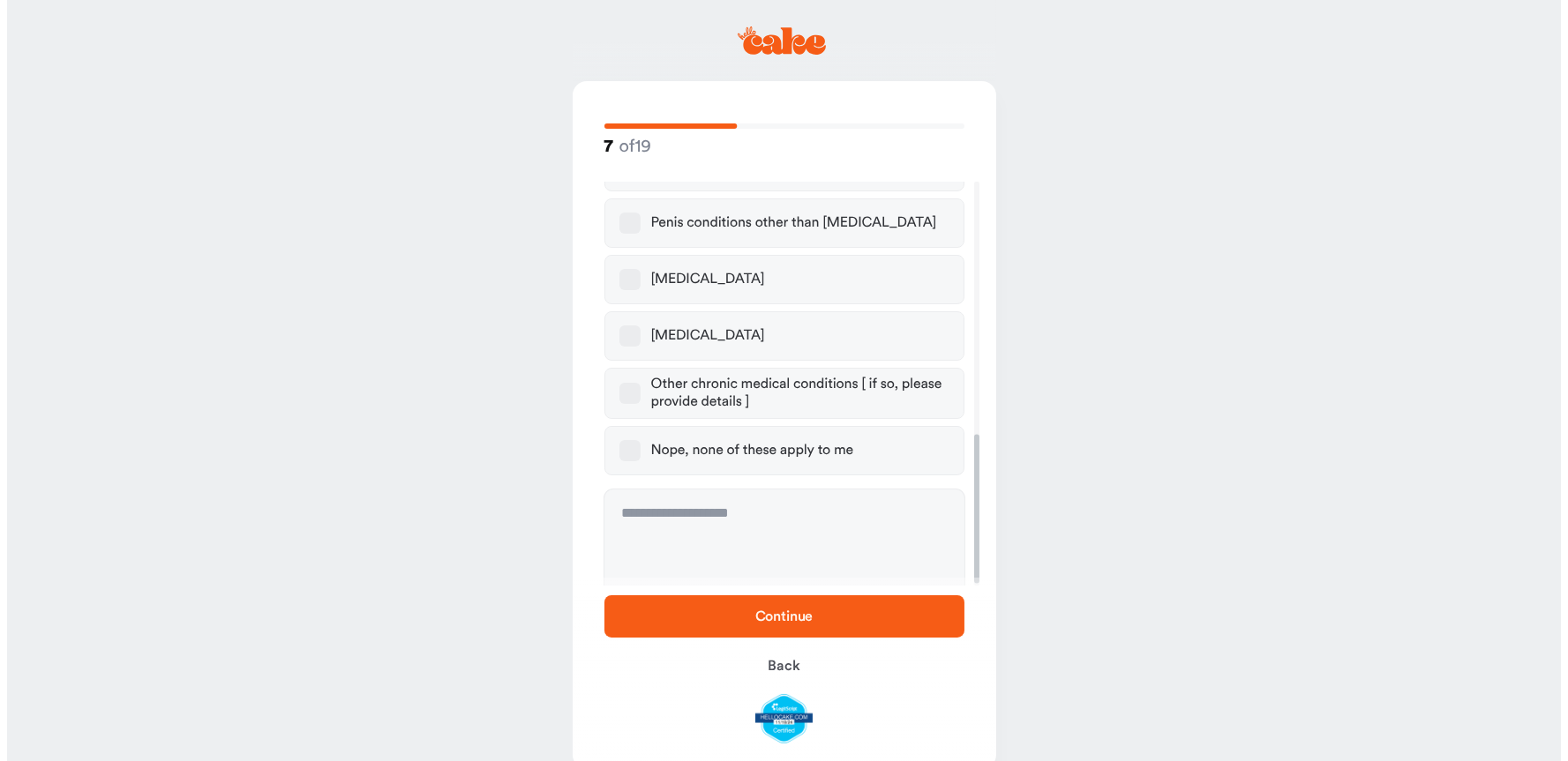
scroll to position [685, 0]
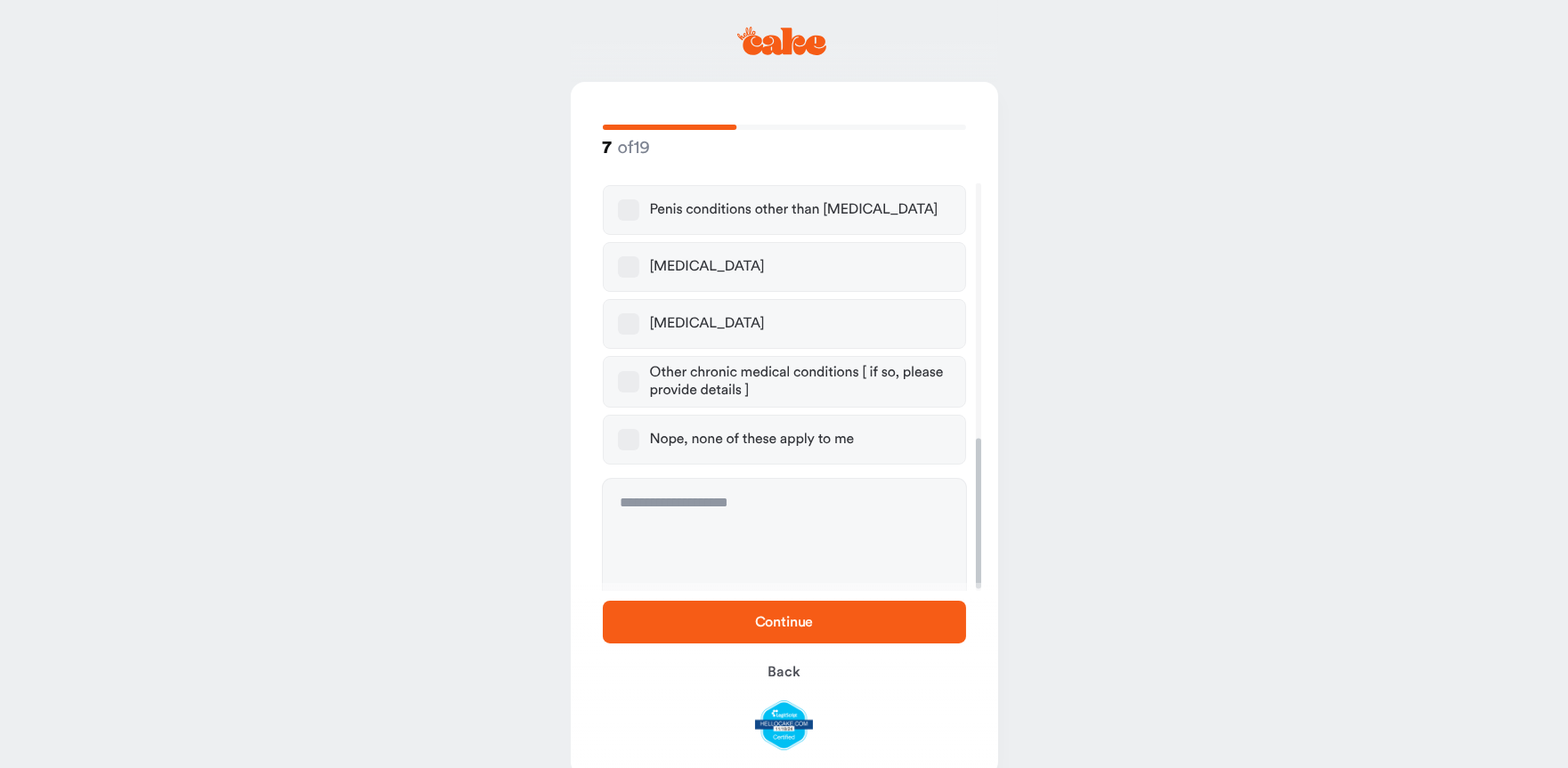
drag, startPoint x: 975, startPoint y: 324, endPoint x: 973, endPoint y: 580, distance: 256.0
click at [976, 580] on div at bounding box center [979, 514] width 5 height 150
click at [630, 431] on button "Nope, none of these apply to me" at bounding box center [629, 440] width 22 height 22
click at [796, 614] on span "Continue" at bounding box center [784, 622] width 306 height 22
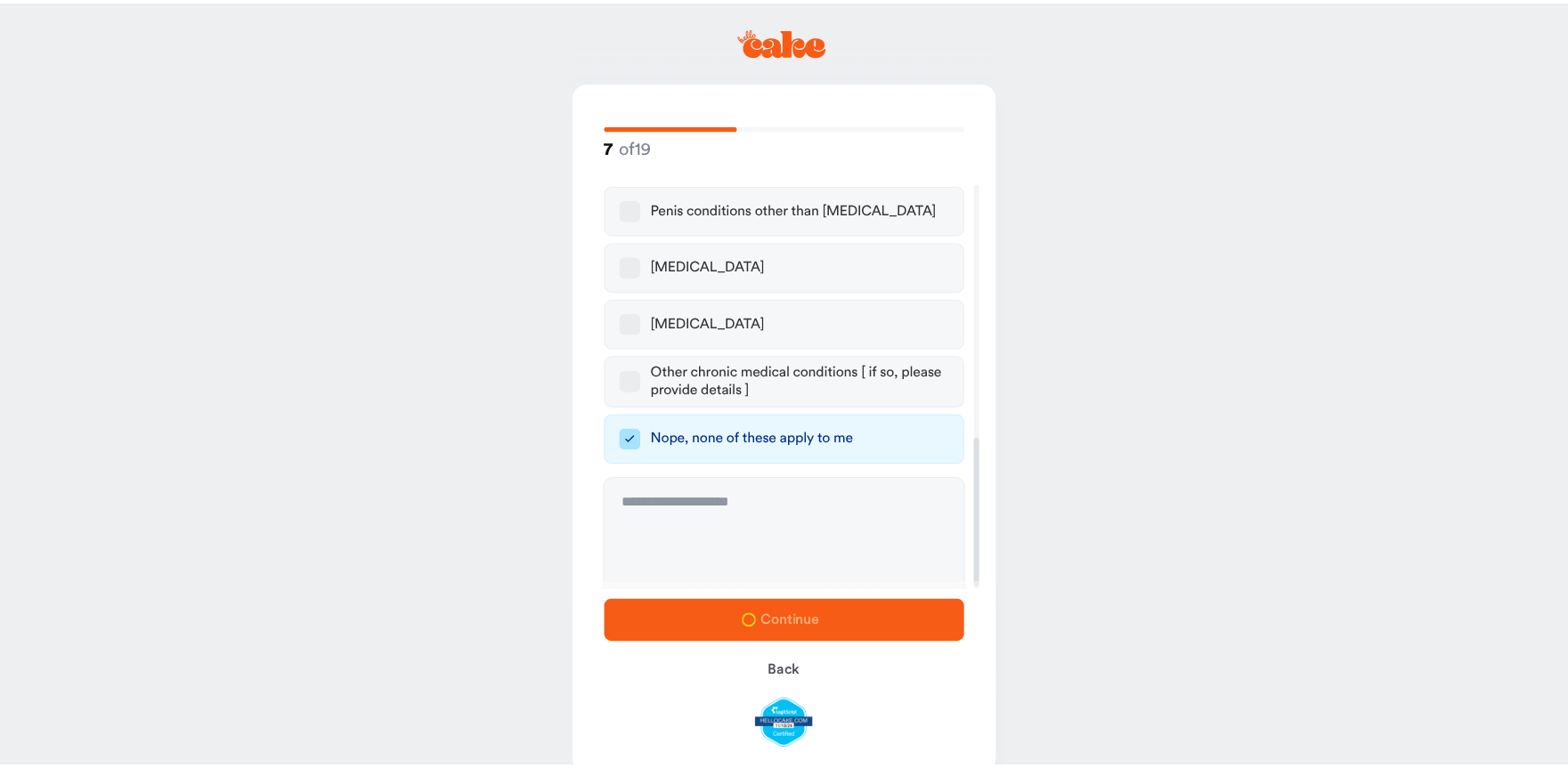
scroll to position [0, 0]
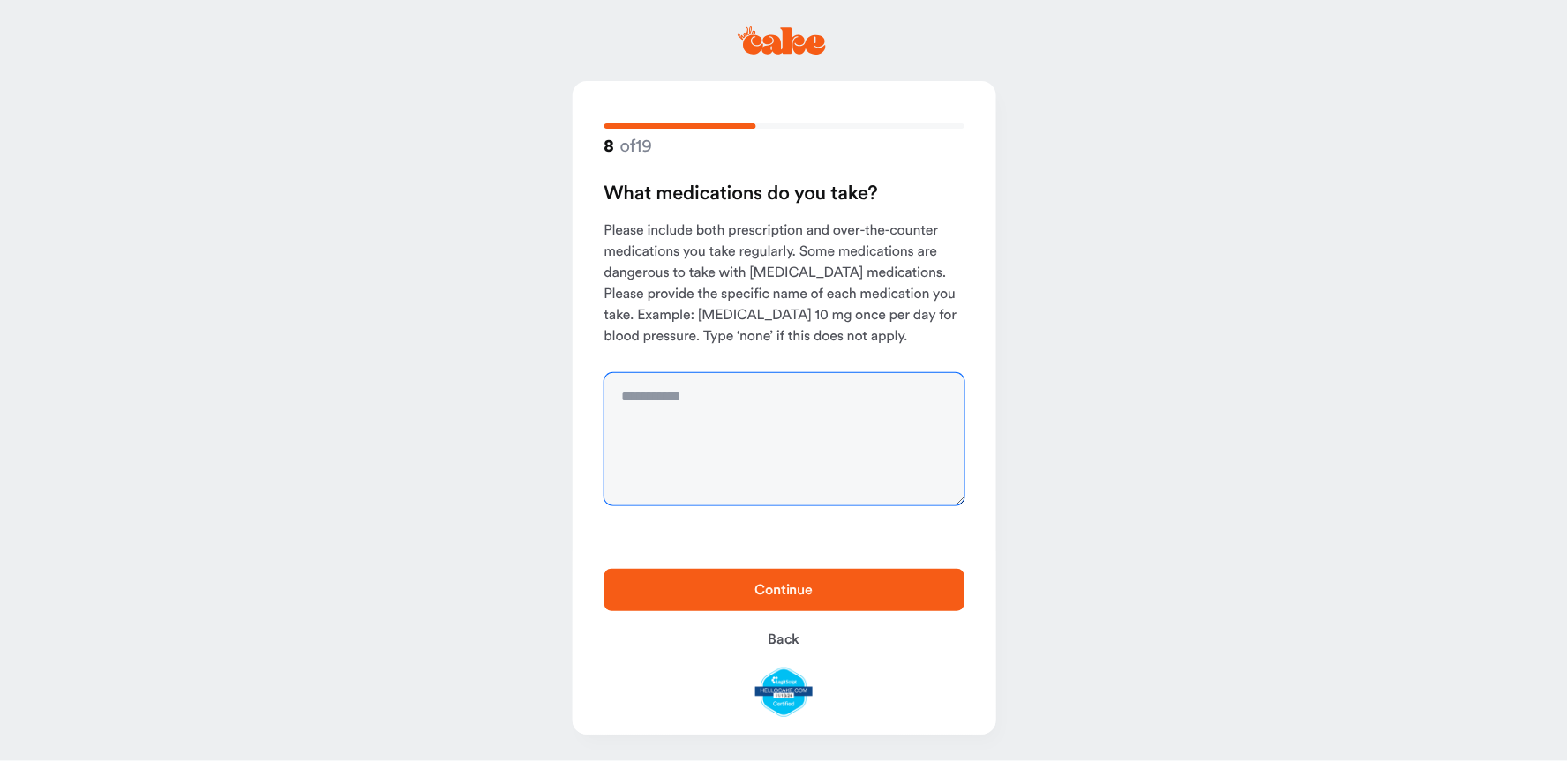
click at [760, 428] on textarea at bounding box center [784, 439] width 360 height 132
type textarea "**********"
click at [782, 594] on span "Continue" at bounding box center [784, 591] width 58 height 14
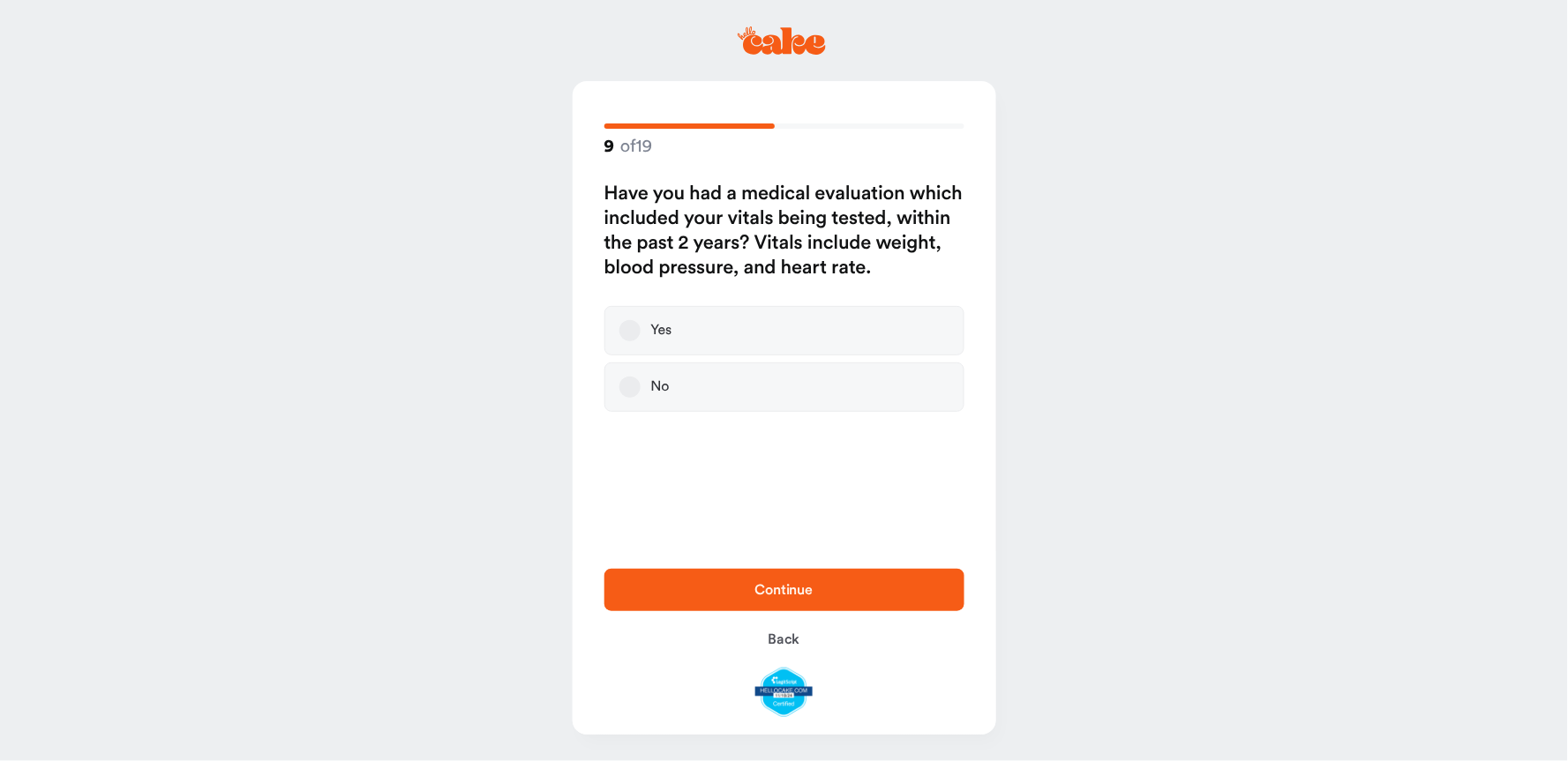
click at [633, 338] on button "Yes" at bounding box center [630, 331] width 21 height 21
click at [806, 598] on span "Continue" at bounding box center [784, 591] width 303 height 21
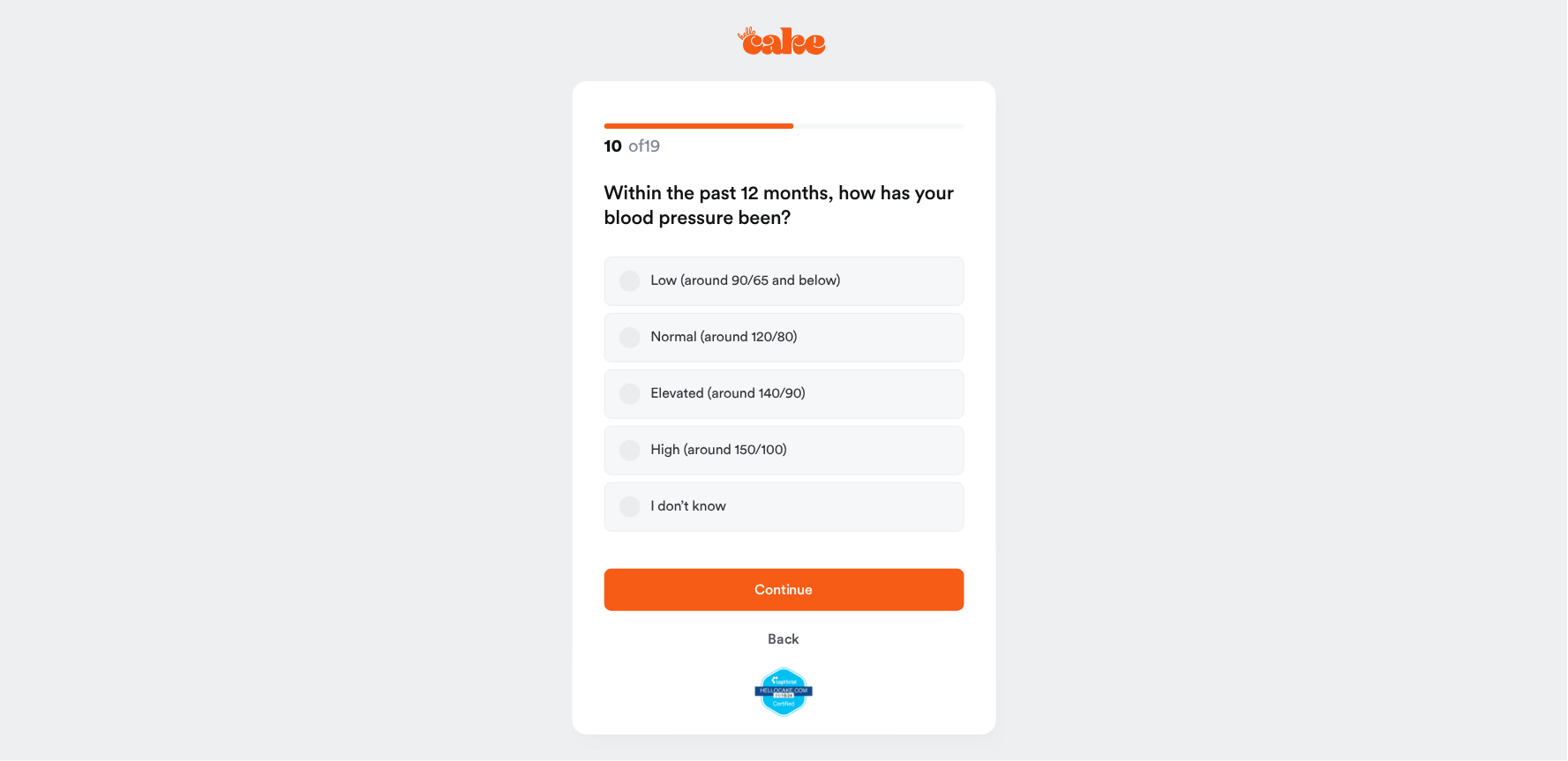
click at [632, 335] on button "Normal (around 120/80)" at bounding box center [630, 338] width 21 height 21
click at [824, 590] on span "Continue" at bounding box center [784, 591] width 303 height 21
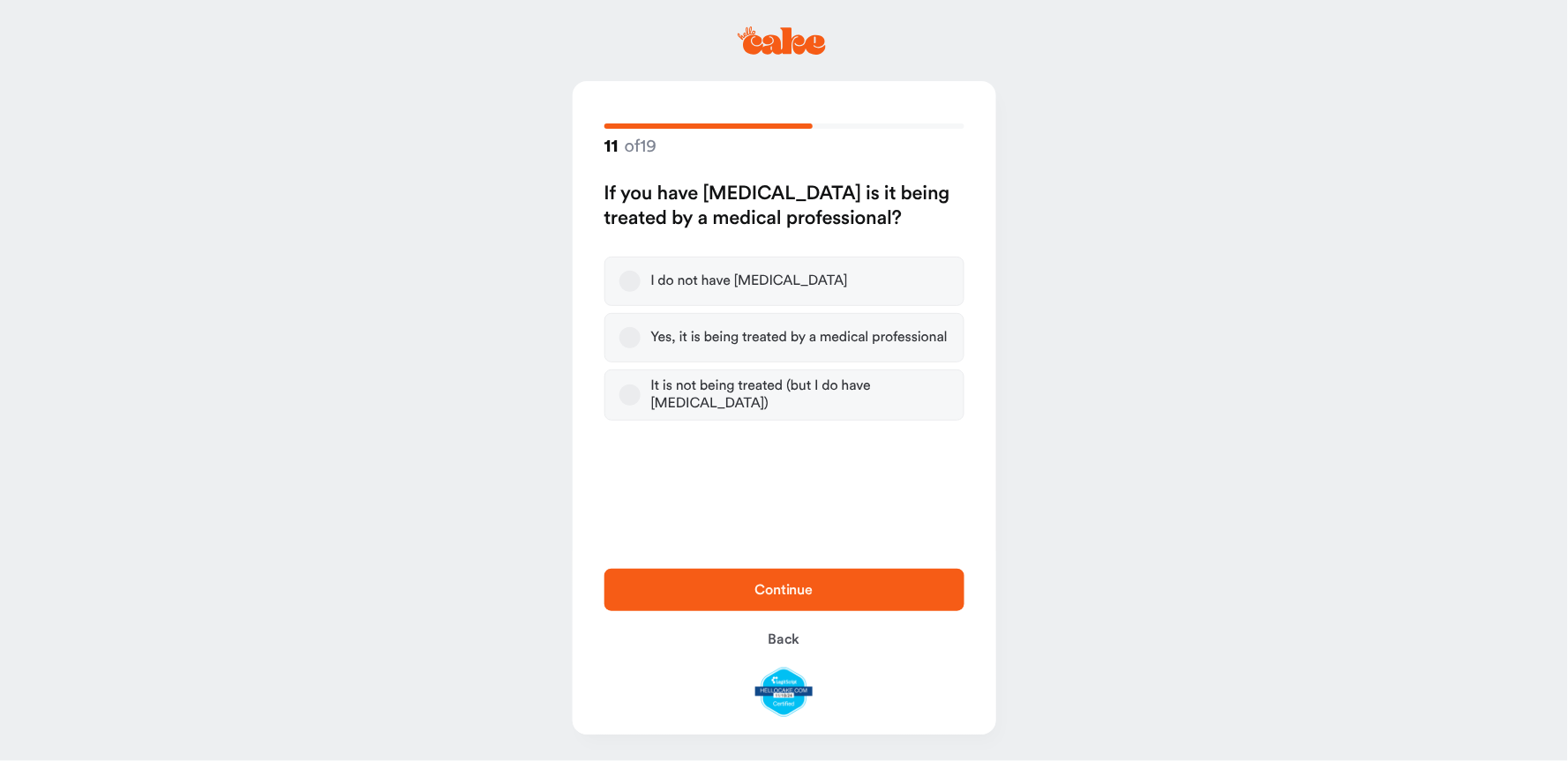
click at [637, 342] on button "Yes, it is being treated by a medical professional" at bounding box center [630, 338] width 21 height 21
click at [834, 597] on span "Continue" at bounding box center [784, 591] width 303 height 21
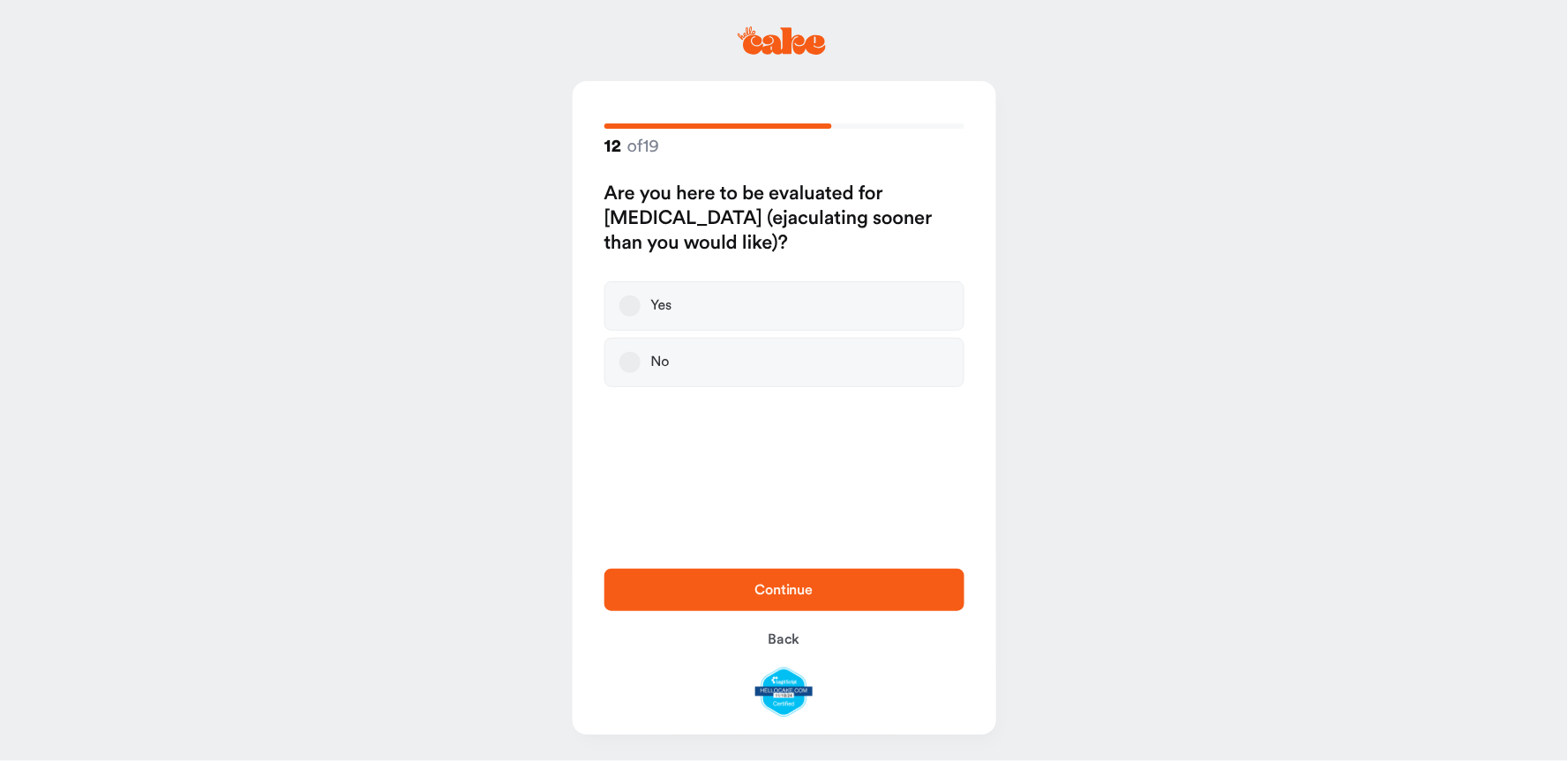
click at [628, 358] on button "No" at bounding box center [630, 363] width 21 height 21
click at [800, 590] on span "Continue" at bounding box center [784, 591] width 58 height 14
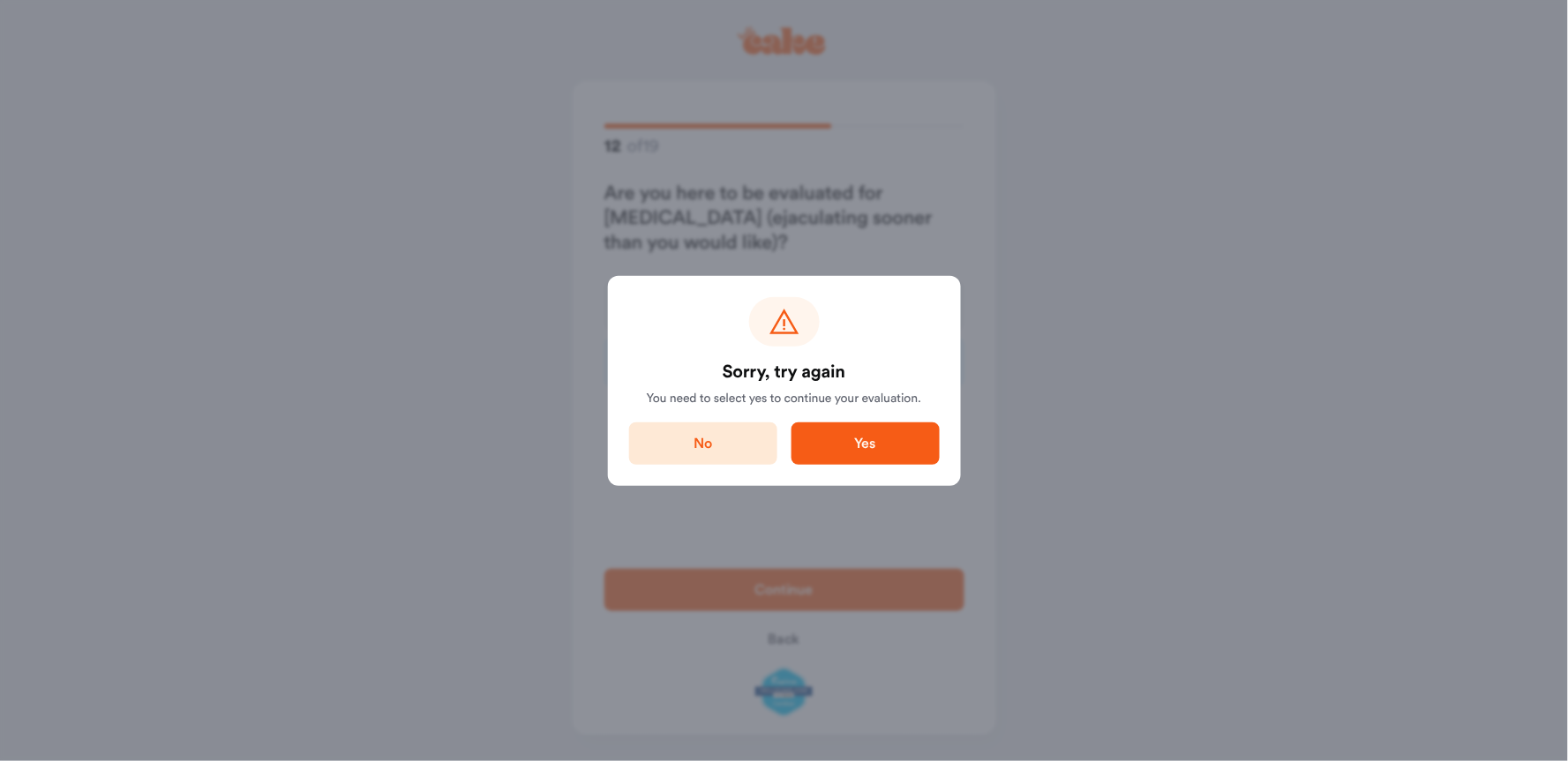
click at [839, 448] on span "Yes" at bounding box center [866, 444] width 92 height 21
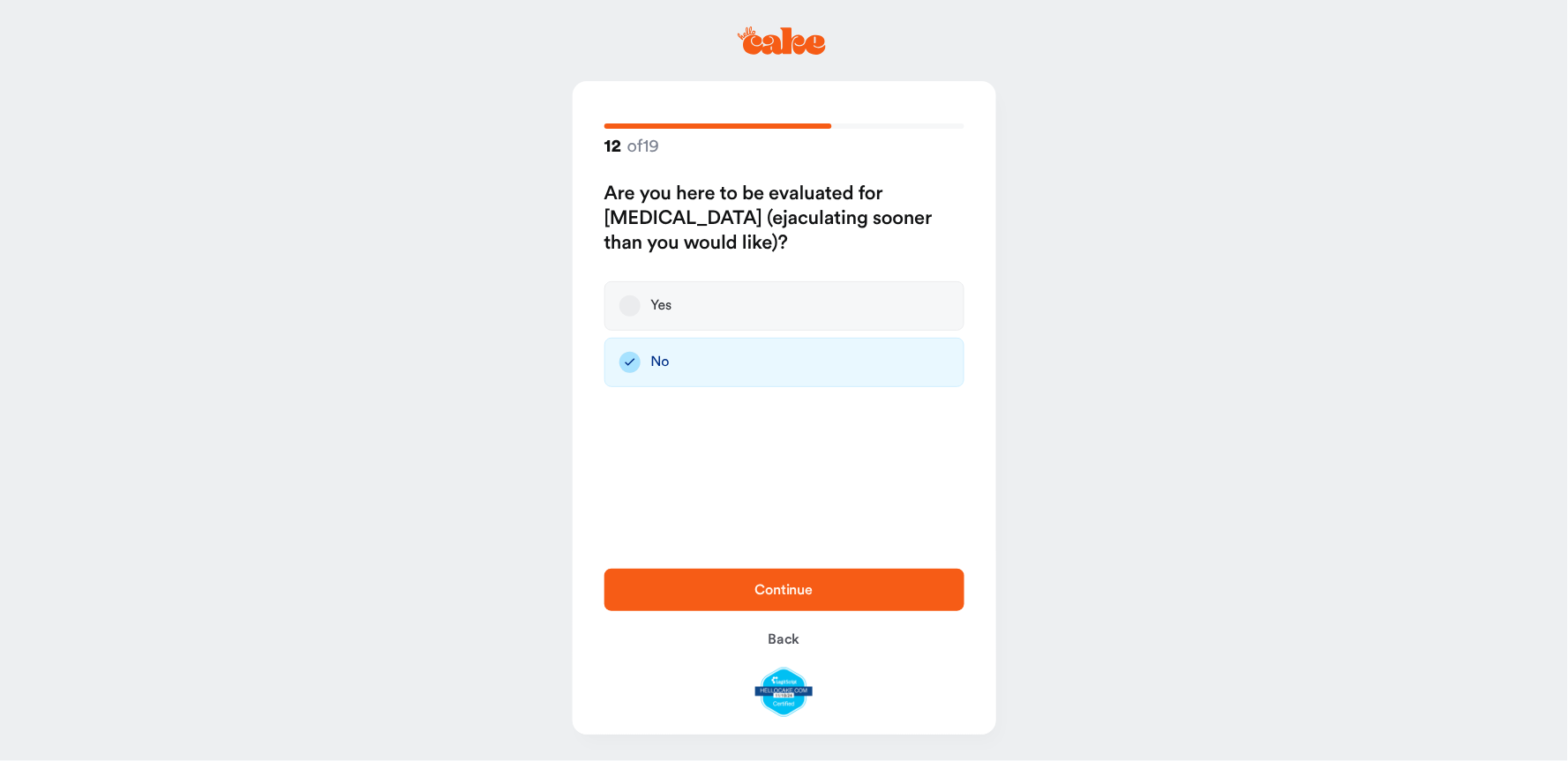
click at [669, 294] on label "Yes" at bounding box center [784, 305] width 360 height 49
click at [641, 295] on button "Yes" at bounding box center [630, 306] width 21 height 21
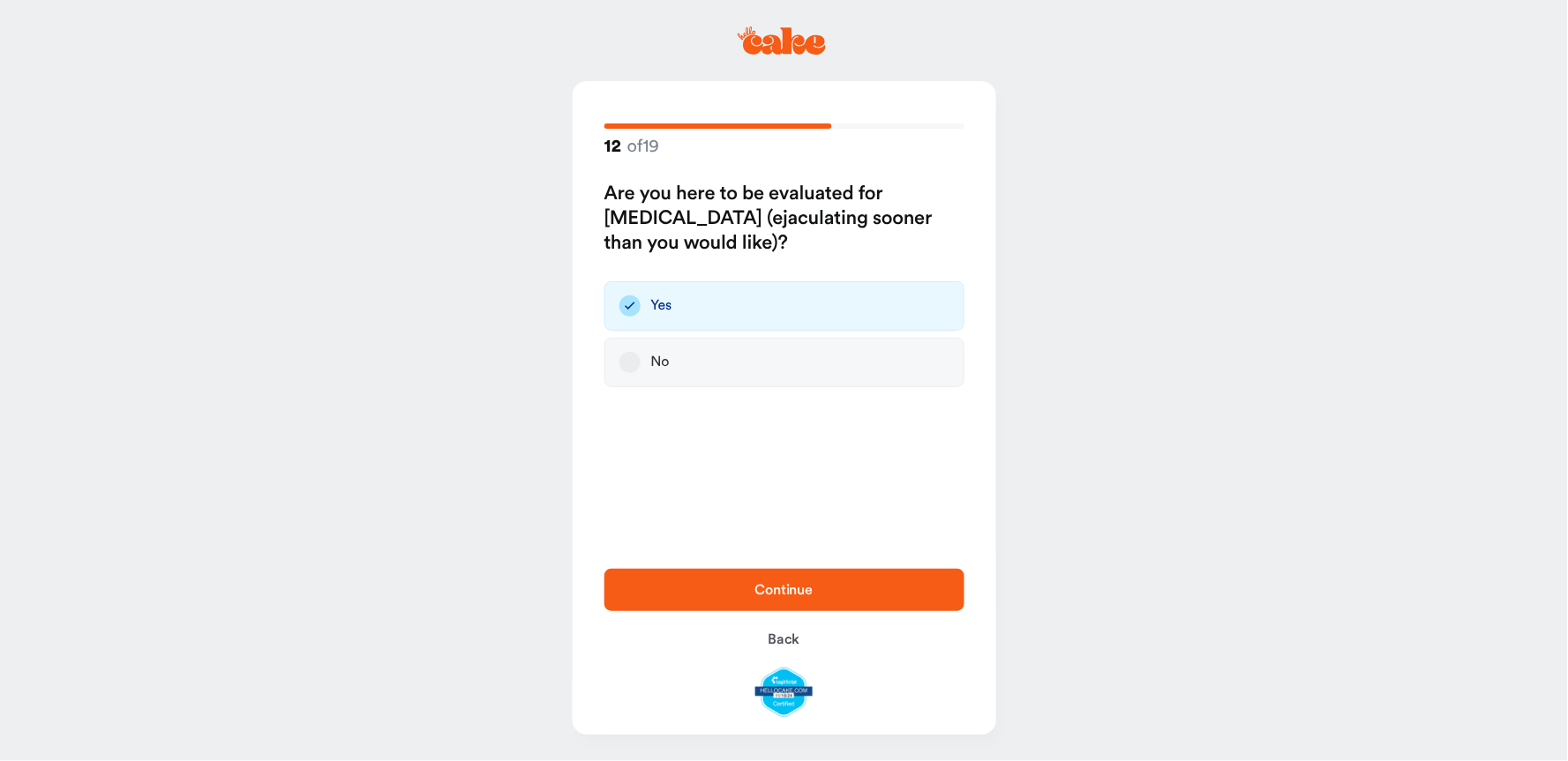
click at [798, 583] on span "Continue" at bounding box center [784, 591] width 303 height 21
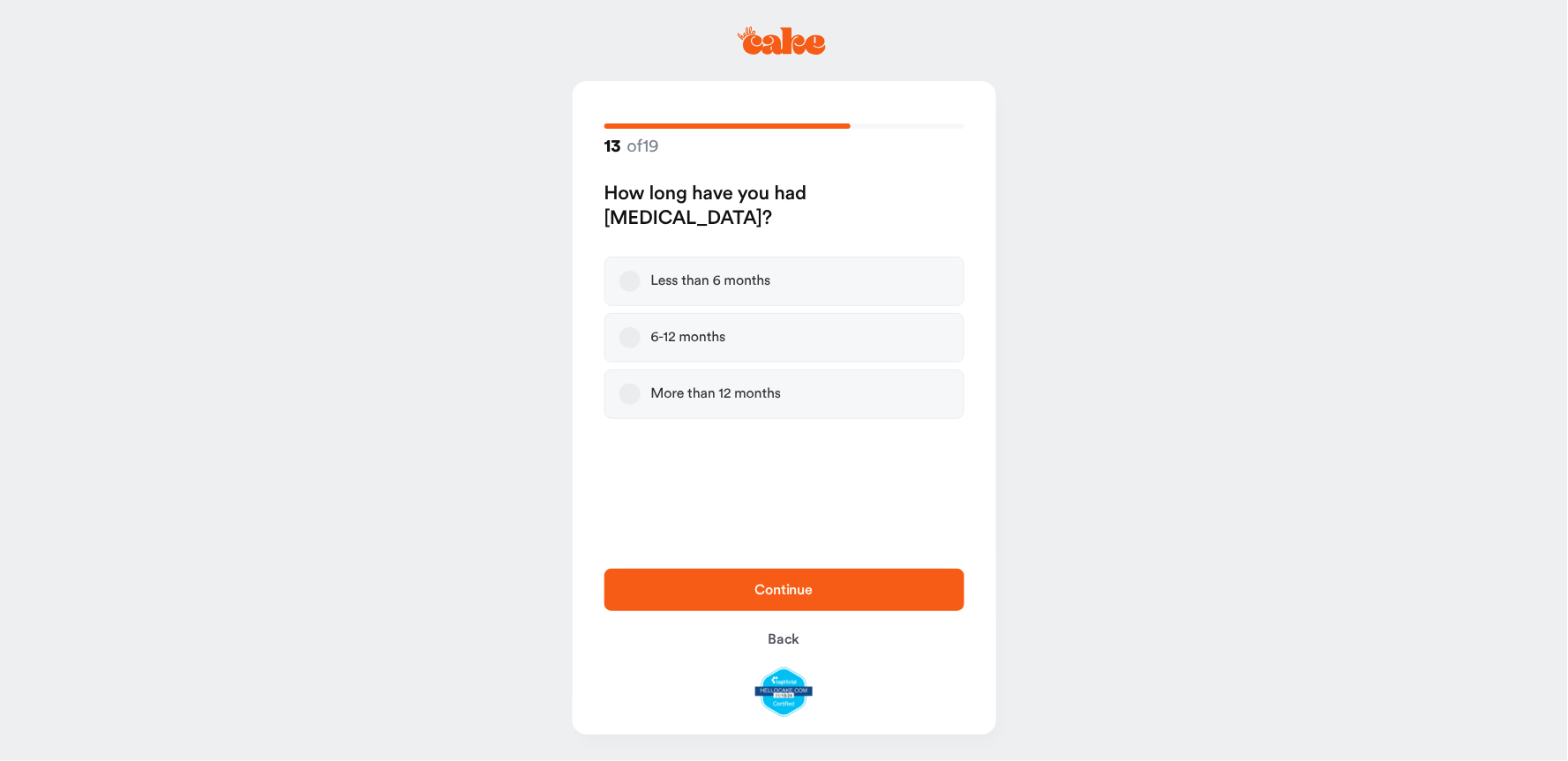
click at [628, 285] on button "Less than 6 months" at bounding box center [630, 282] width 21 height 21
click at [814, 595] on span "Continue" at bounding box center [784, 591] width 303 height 21
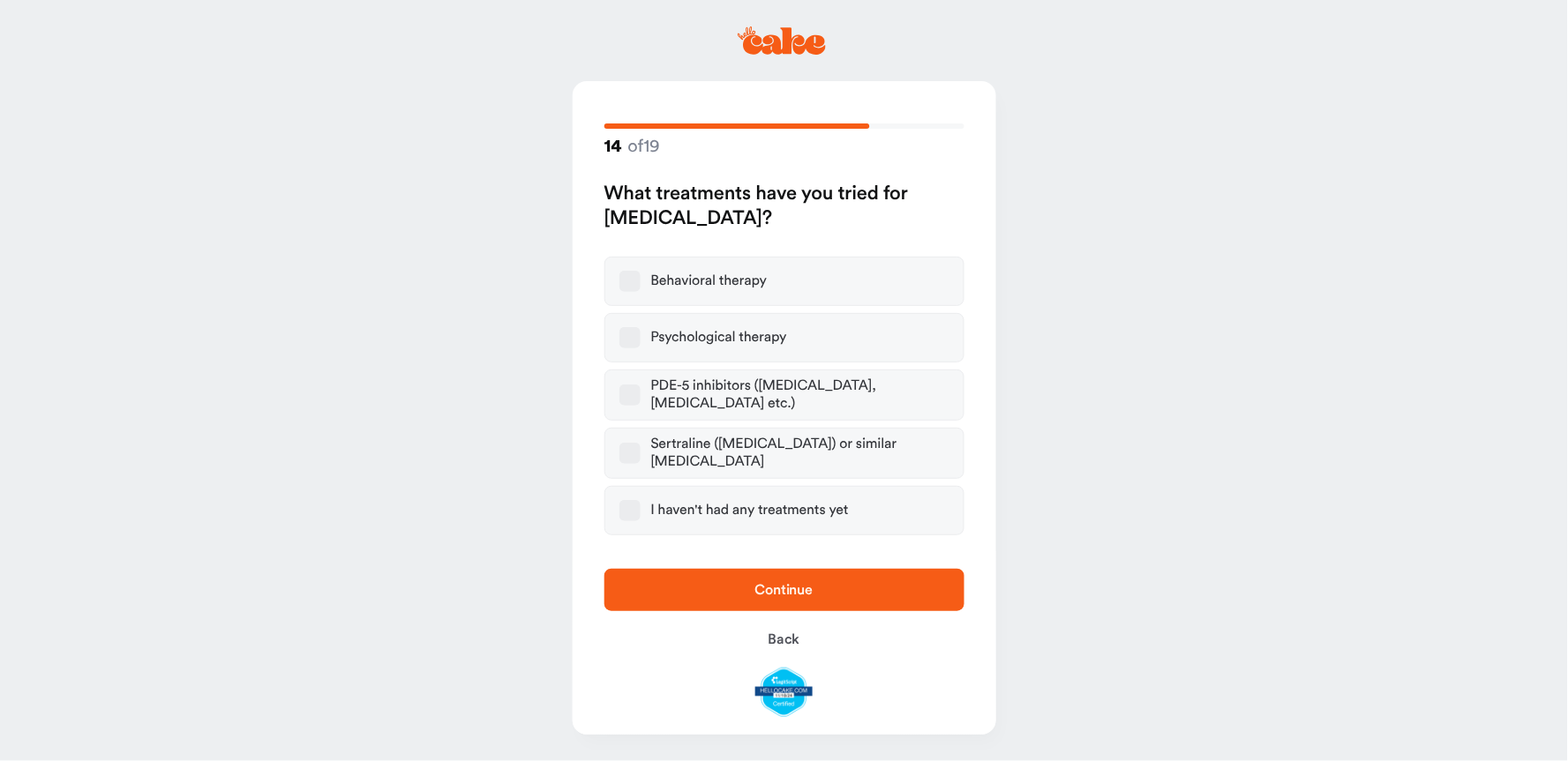
click at [627, 506] on button "I haven't had any treatments yet" at bounding box center [630, 511] width 21 height 21
click at [866, 597] on span "Continue" at bounding box center [784, 591] width 303 height 21
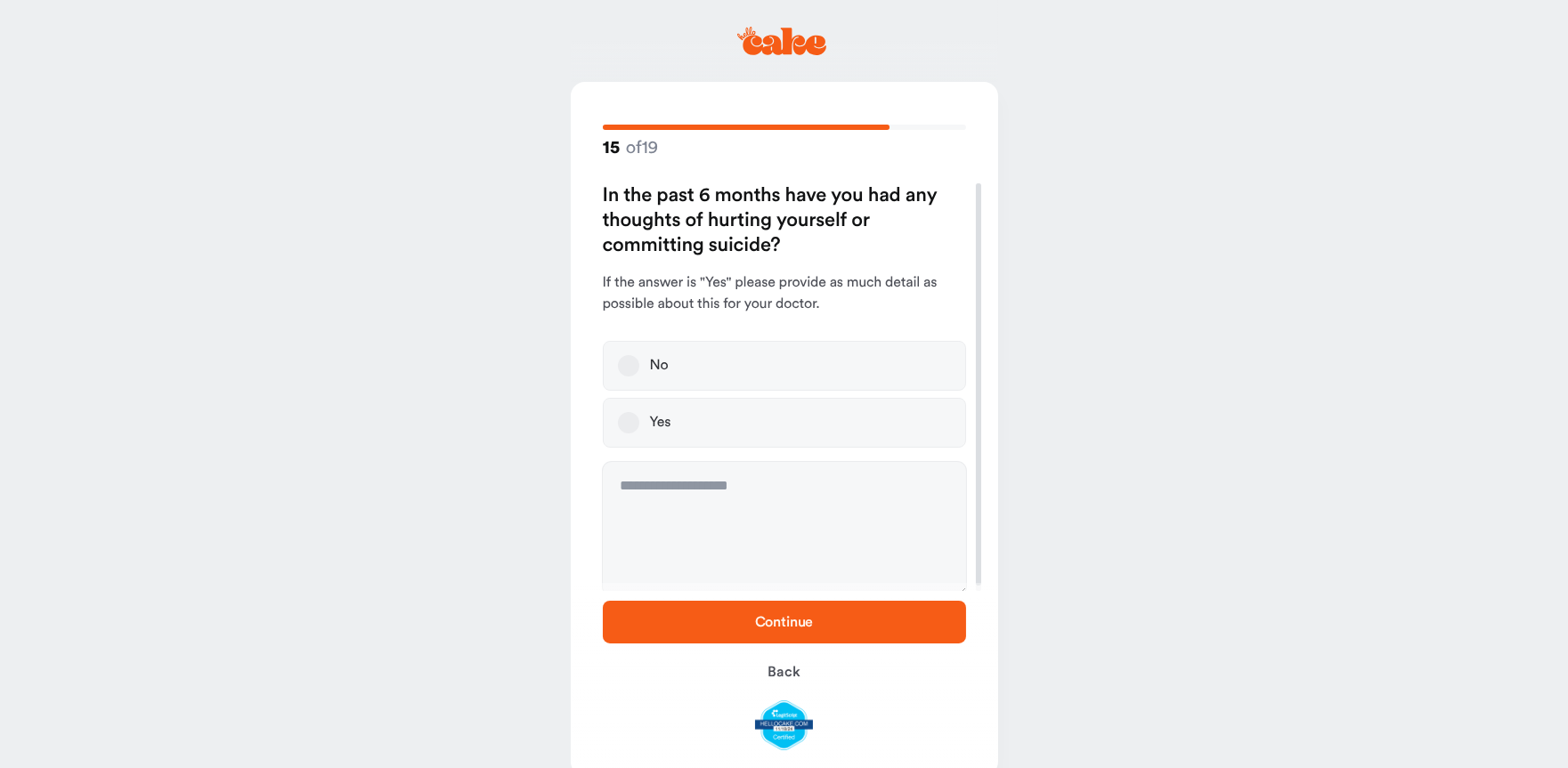
click at [625, 365] on button "No" at bounding box center [629, 366] width 22 height 22
click at [829, 619] on span "Continue" at bounding box center [784, 622] width 306 height 22
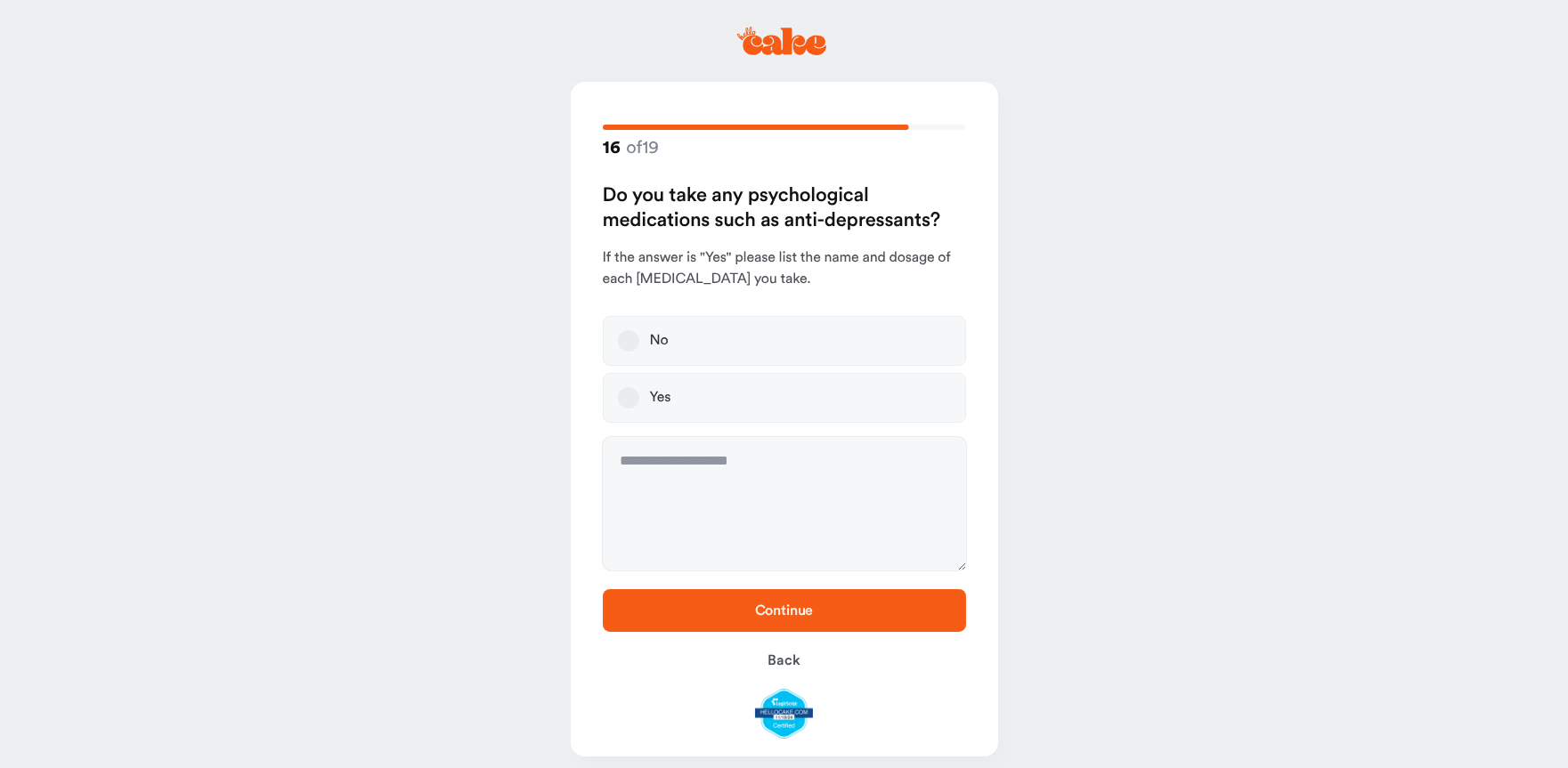
click at [645, 324] on label "No" at bounding box center [784, 340] width 363 height 50
click at [639, 330] on button "No" at bounding box center [629, 341] width 22 height 22
click at [799, 615] on span "Continue" at bounding box center [784, 610] width 59 height 14
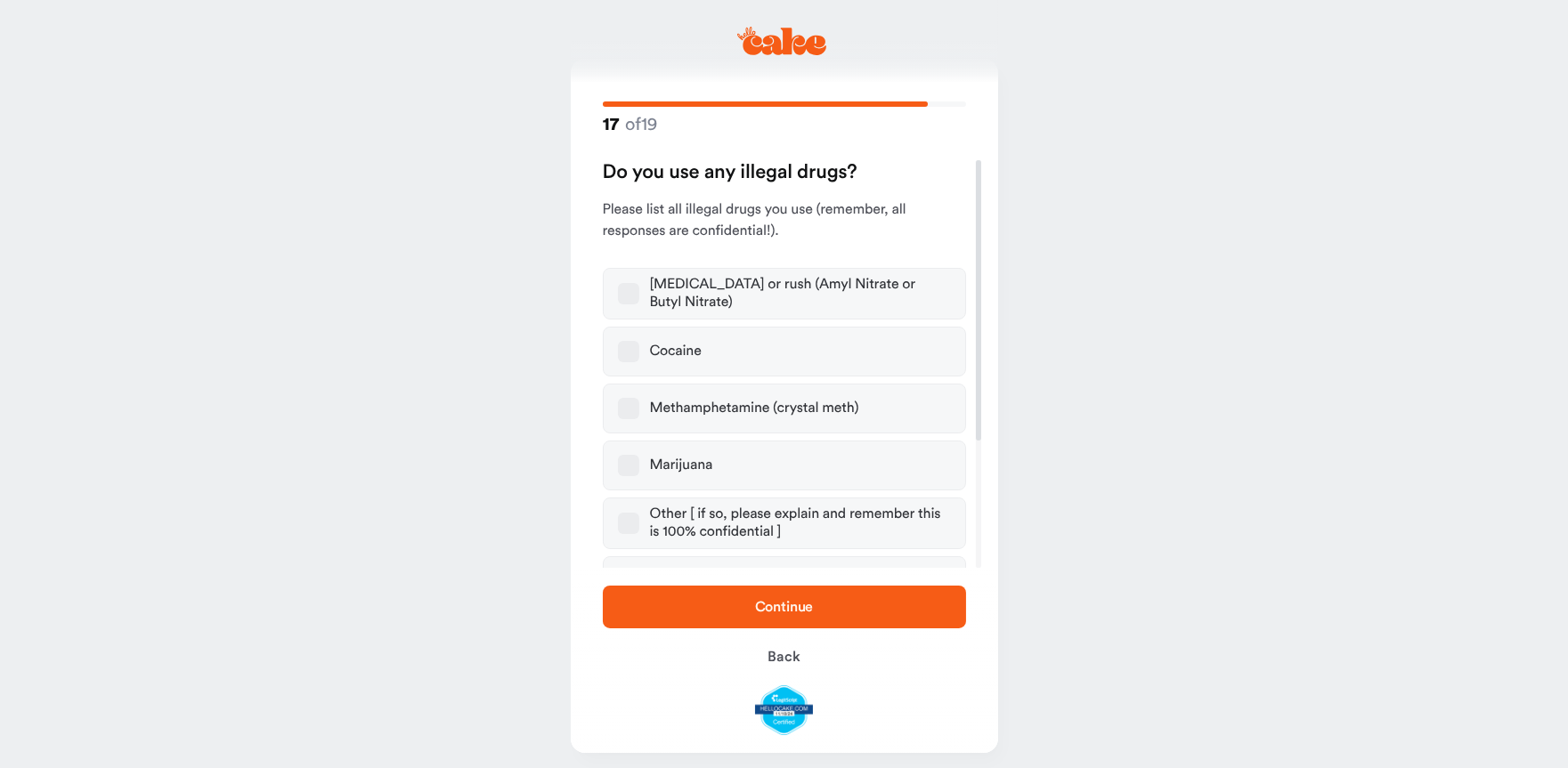
scroll to position [33, 0]
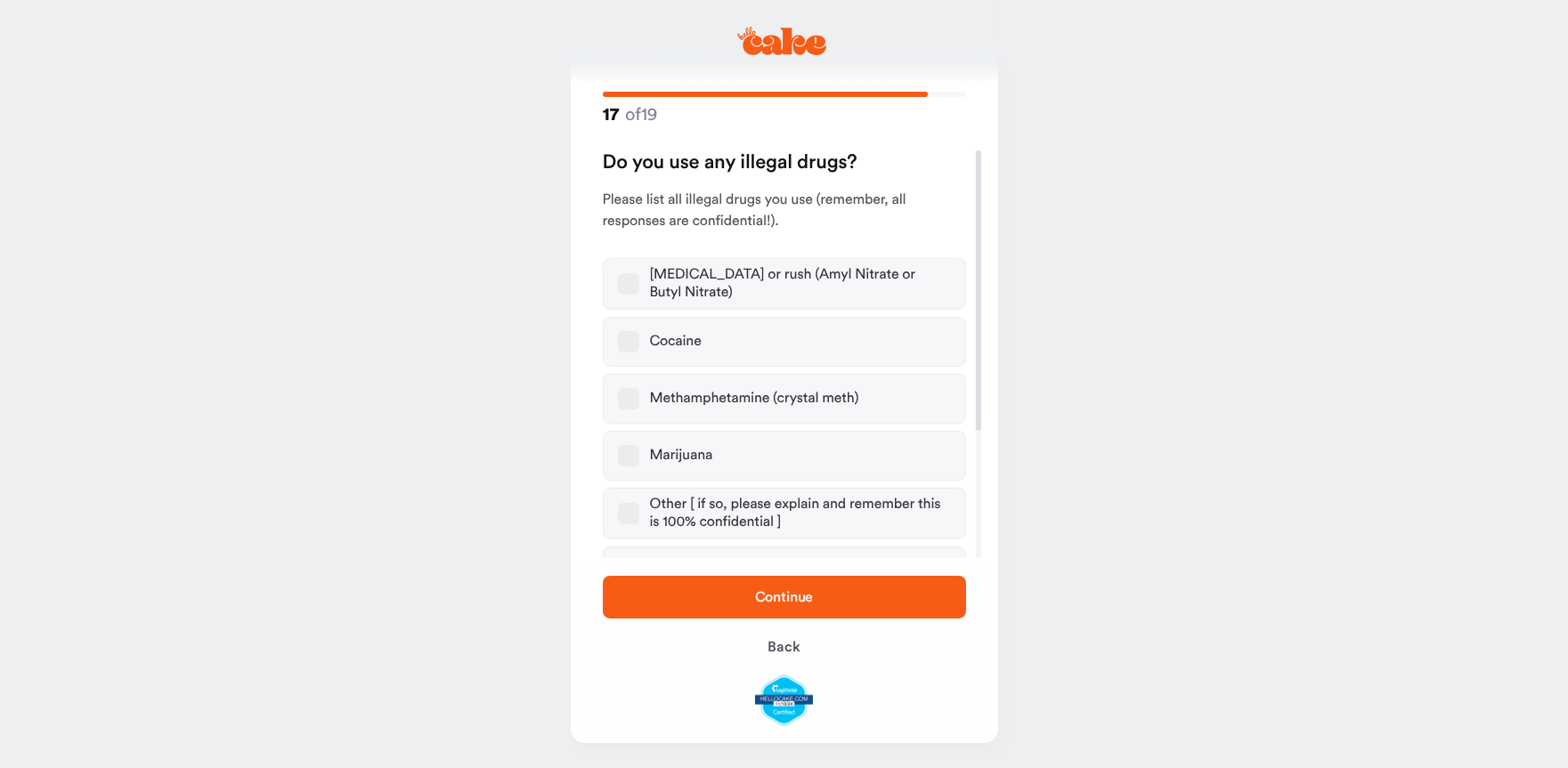
click at [627, 514] on button "Other [ if so, please explain and remember this is 100% confidential ]" at bounding box center [629, 514] width 22 height 22
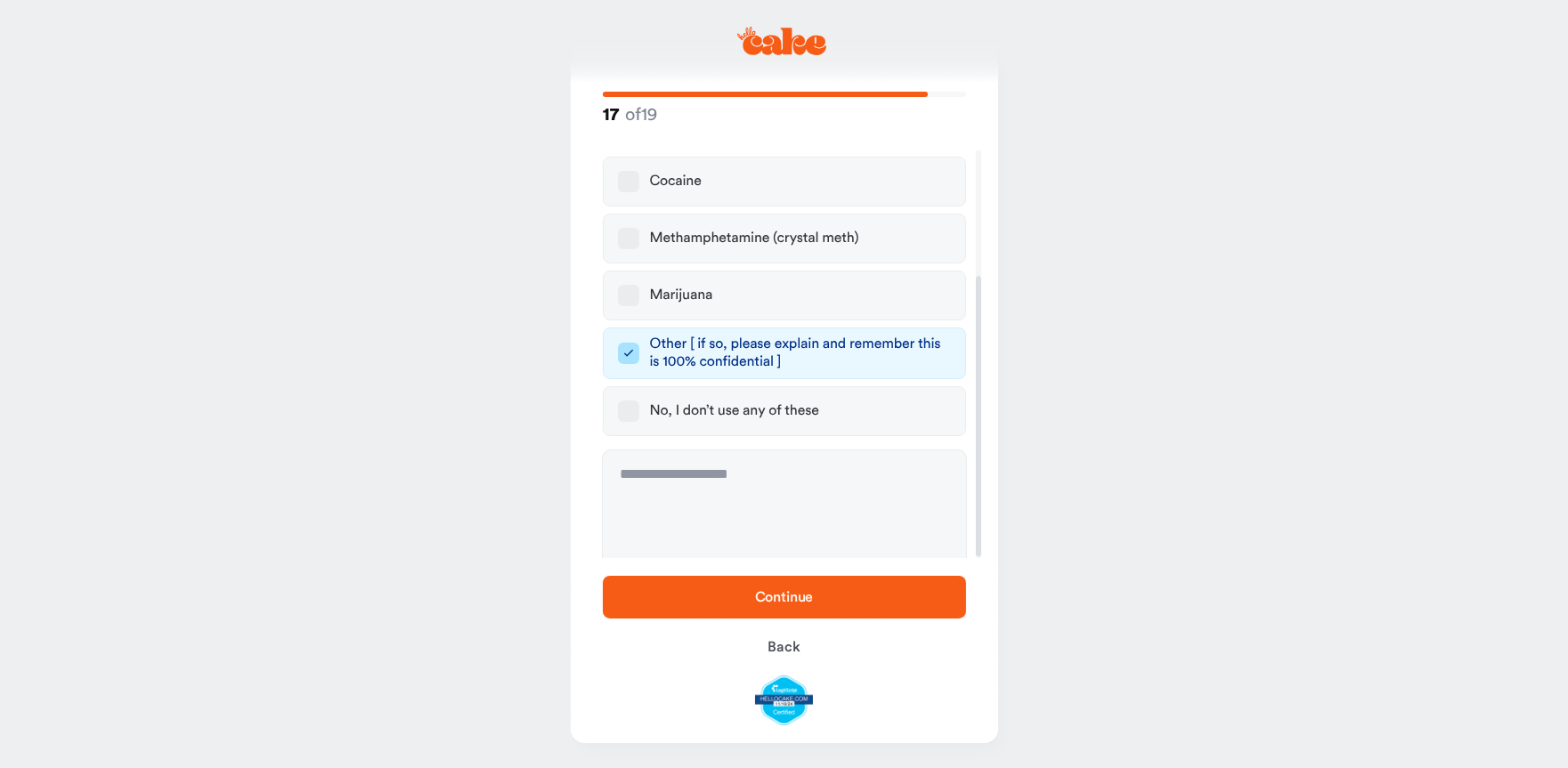
scroll to position [185, 0]
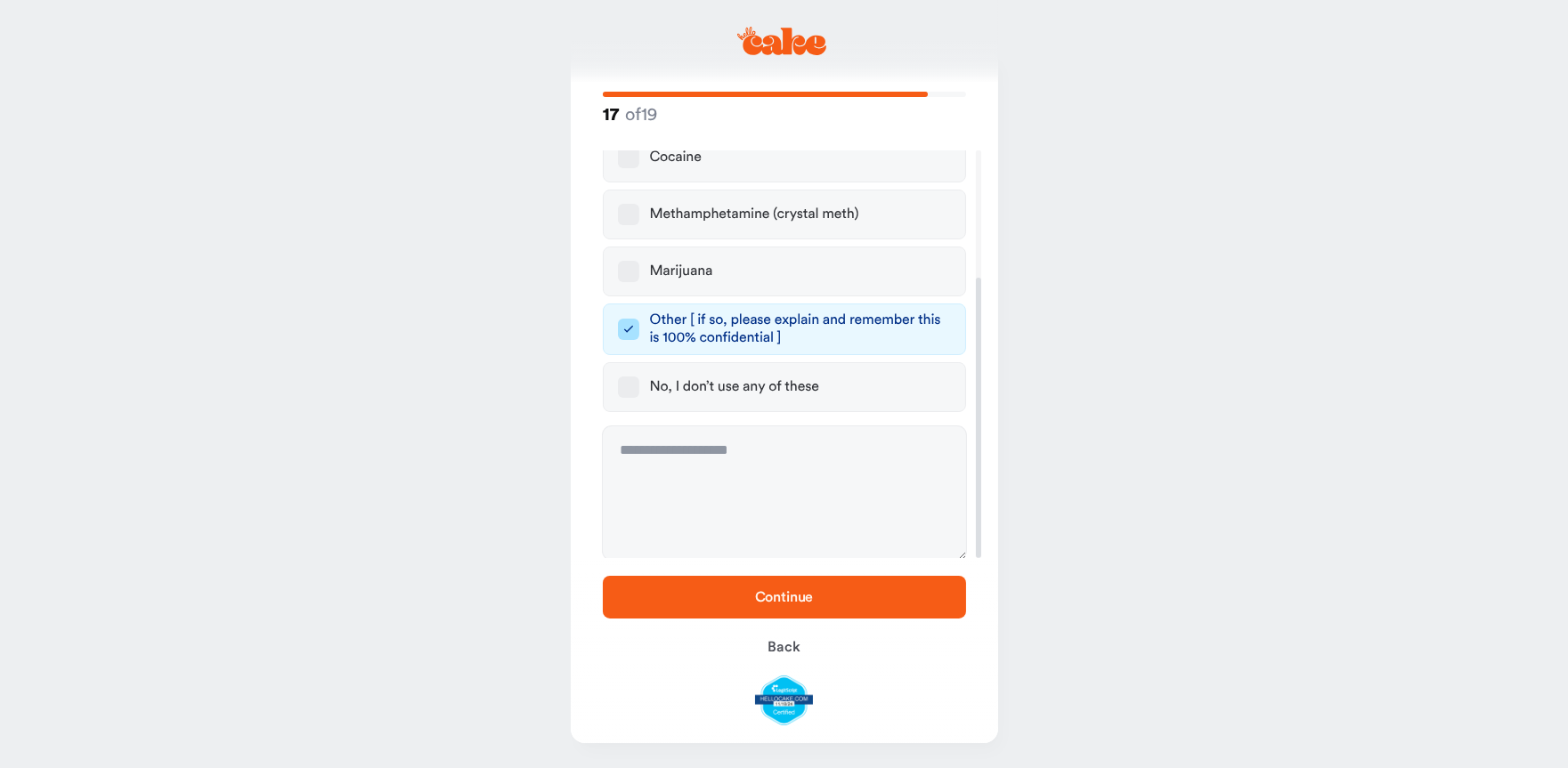
click at [629, 266] on button "Marijuana" at bounding box center [629, 272] width 22 height 22
click at [627, 321] on button "Other [ if so, please explain and remember this is 100% confidential ]" at bounding box center [629, 330] width 22 height 22
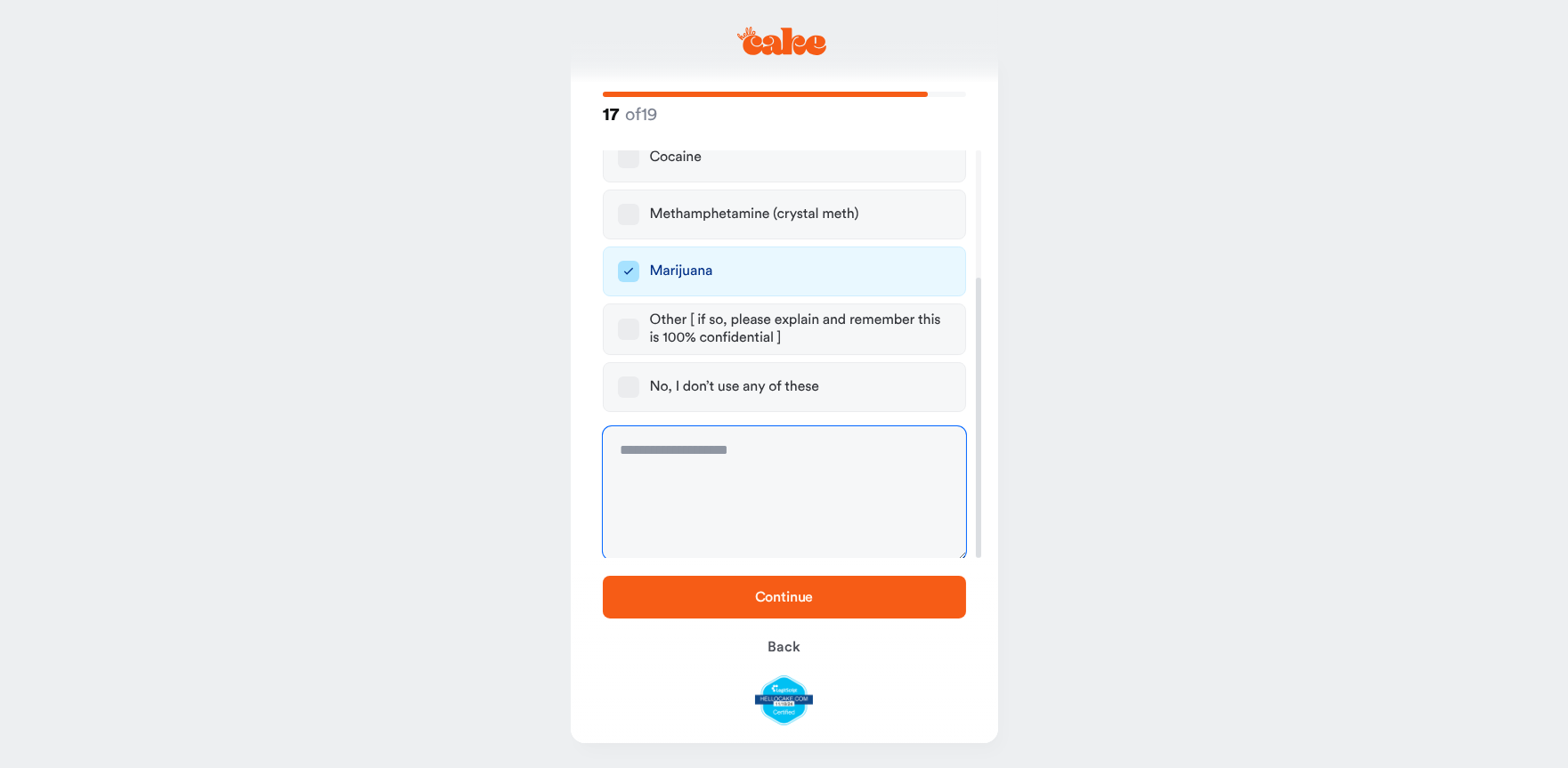
click at [825, 460] on textarea at bounding box center [784, 493] width 363 height 133
type textarea "**********"
click at [796, 592] on span "Continue" at bounding box center [784, 598] width 59 height 14
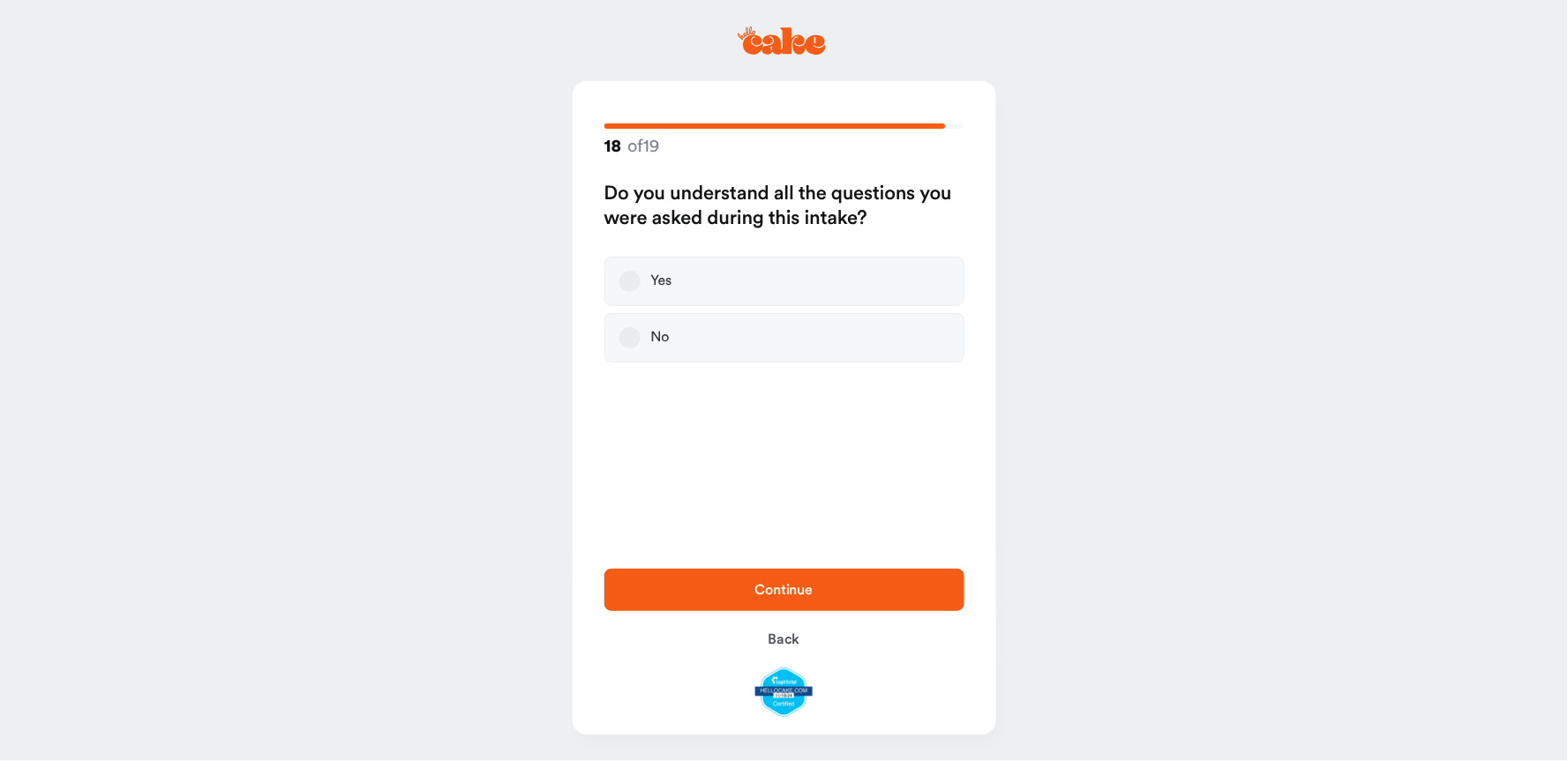
click at [626, 284] on button "Yes" at bounding box center [630, 282] width 21 height 21
click at [790, 583] on span "Continue" at bounding box center [784, 591] width 303 height 21
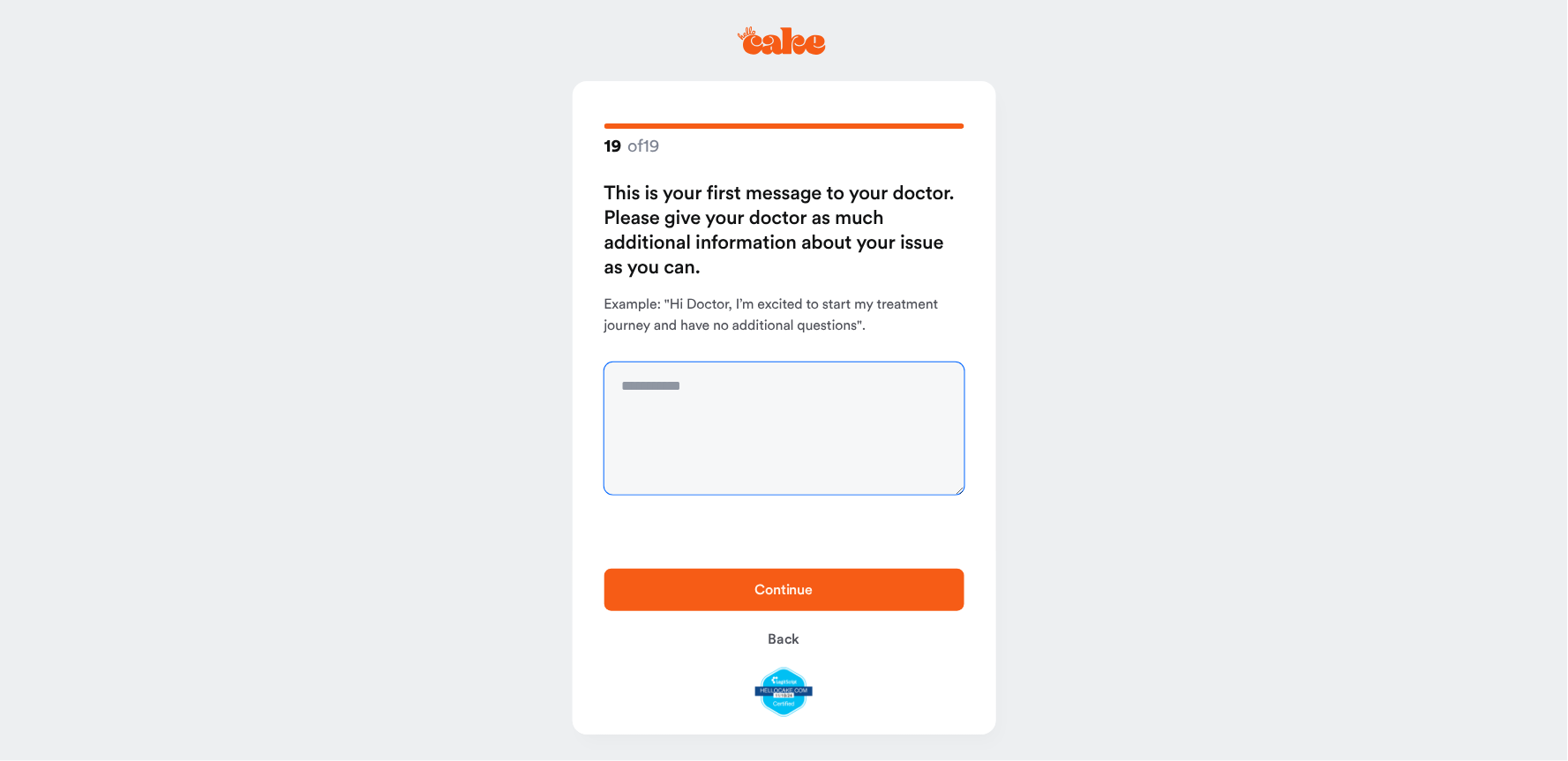
click at [731, 392] on textarea at bounding box center [784, 428] width 360 height 132
type textarea "**********"
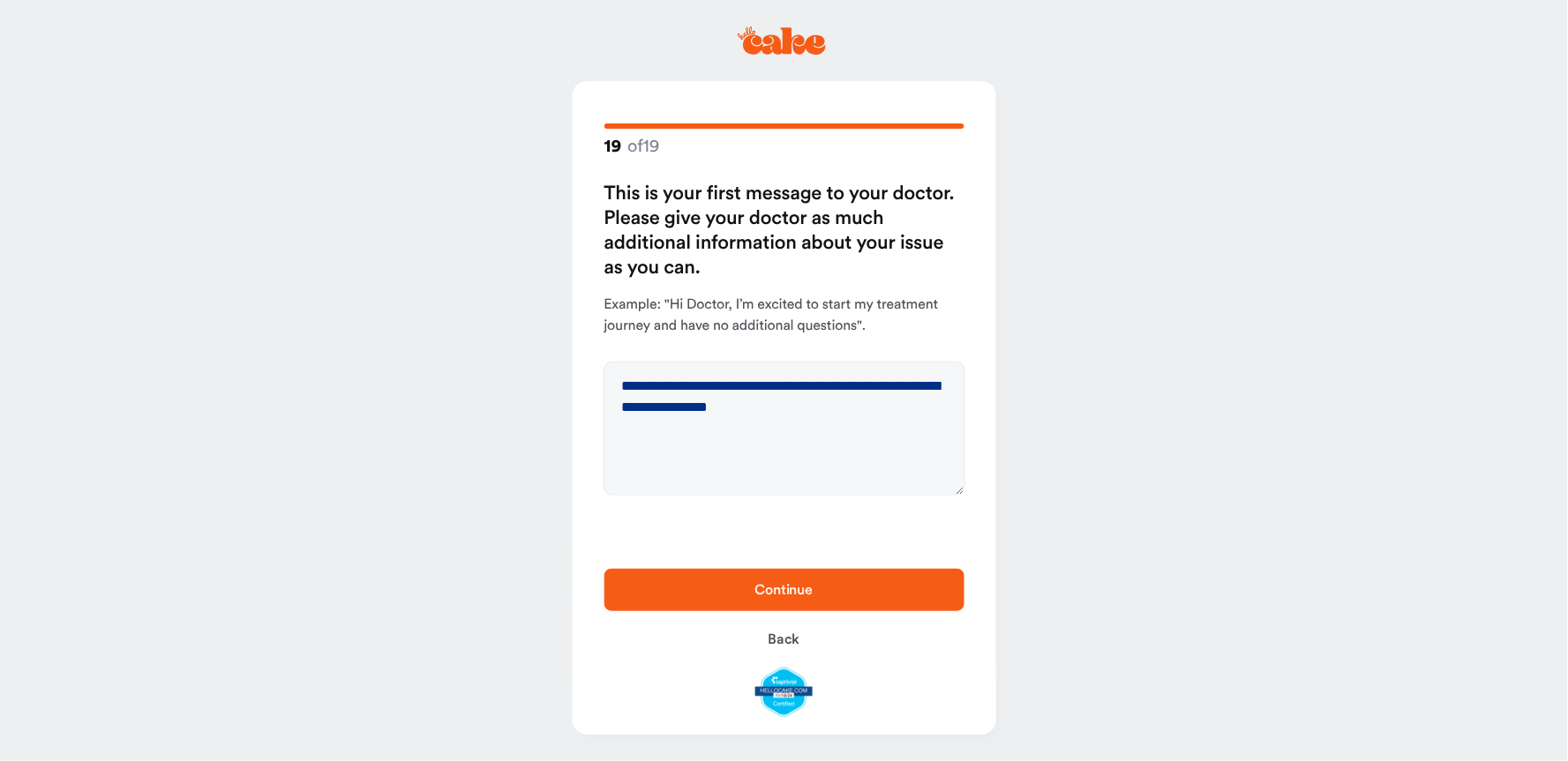
click at [763, 596] on span "Continue" at bounding box center [784, 591] width 58 height 14
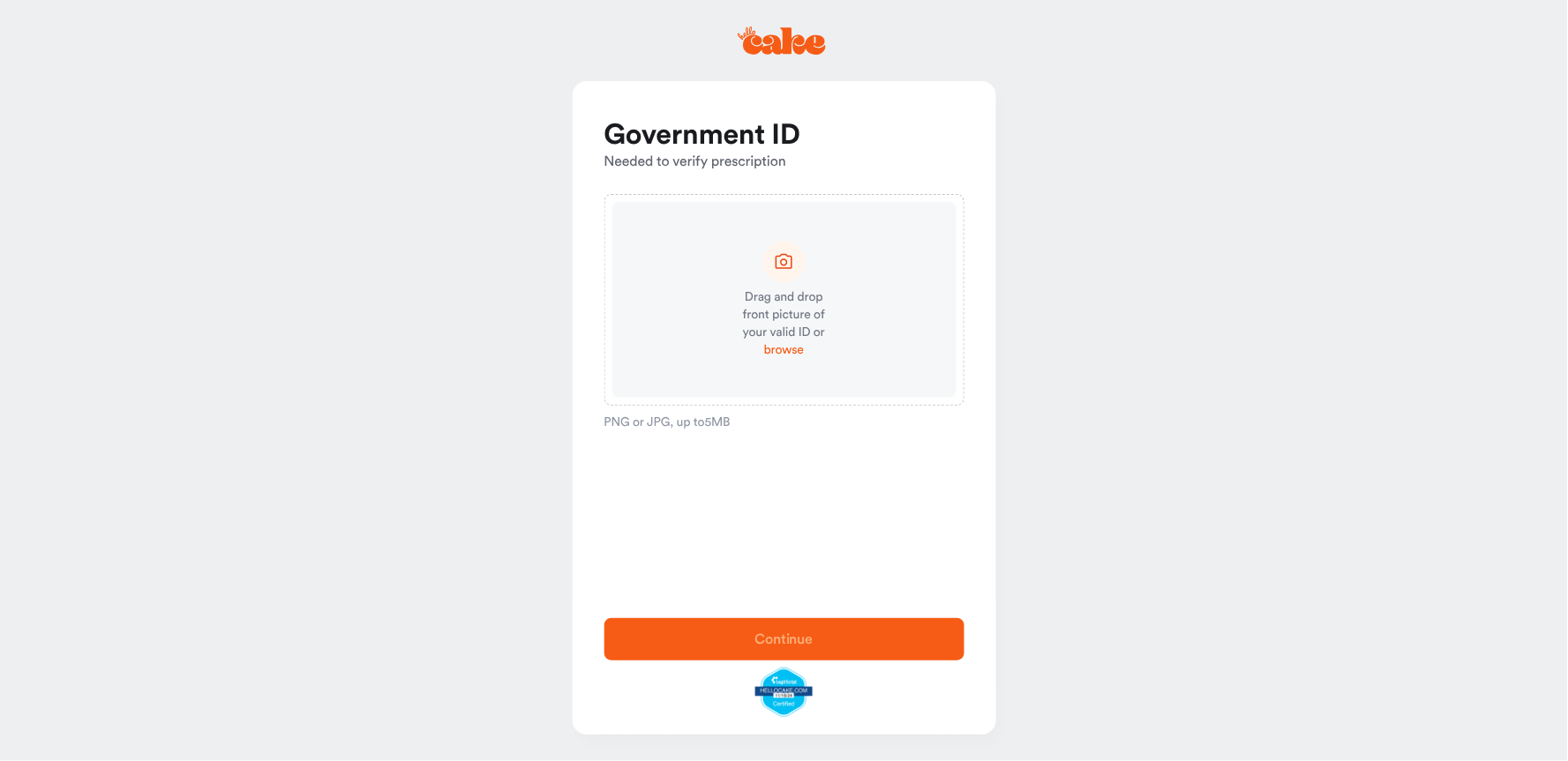
click at [791, 350] on span "browse" at bounding box center [784, 351] width 40 height 18
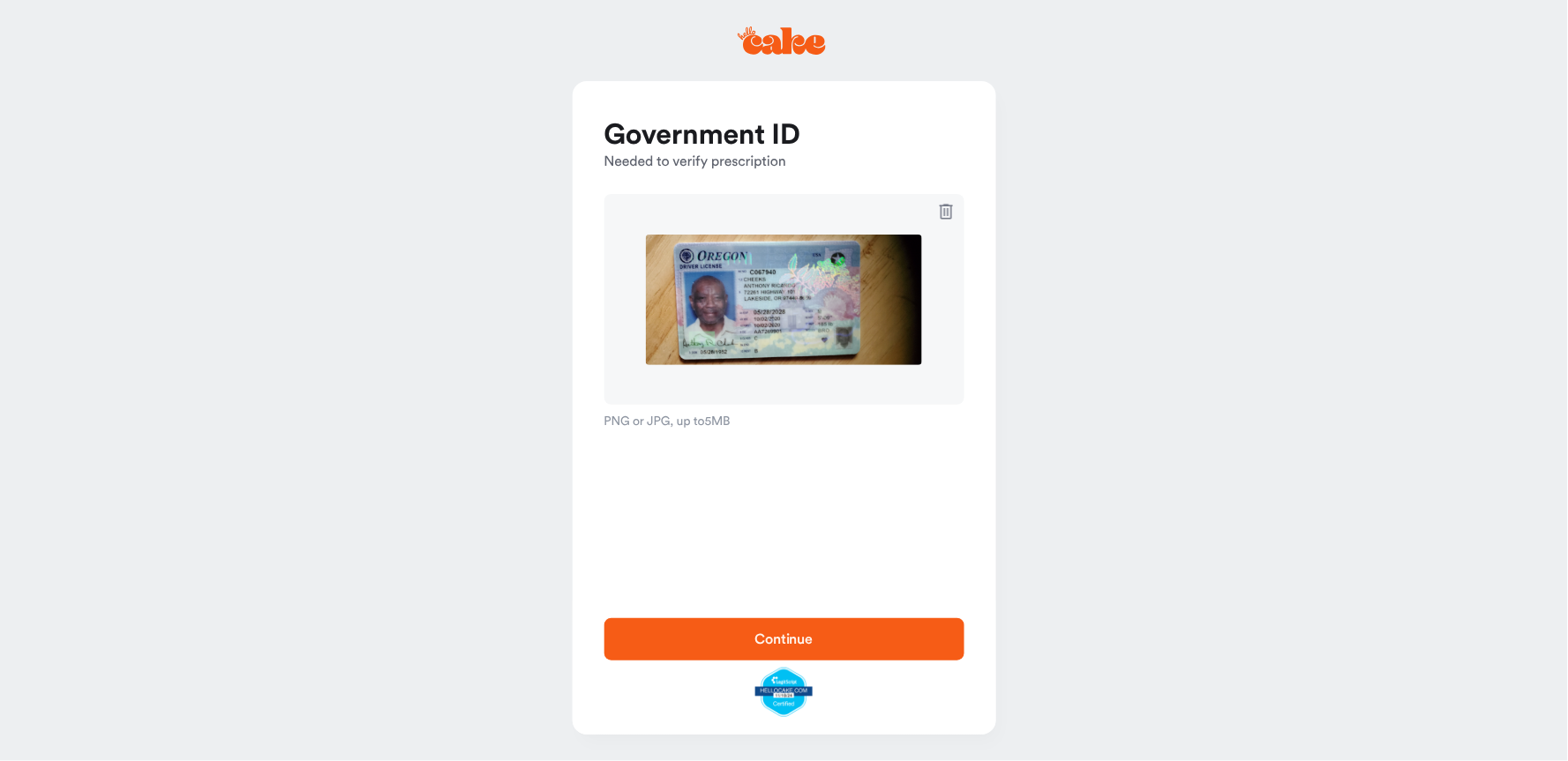
click at [788, 640] on span "Continue" at bounding box center [784, 640] width 58 height 14
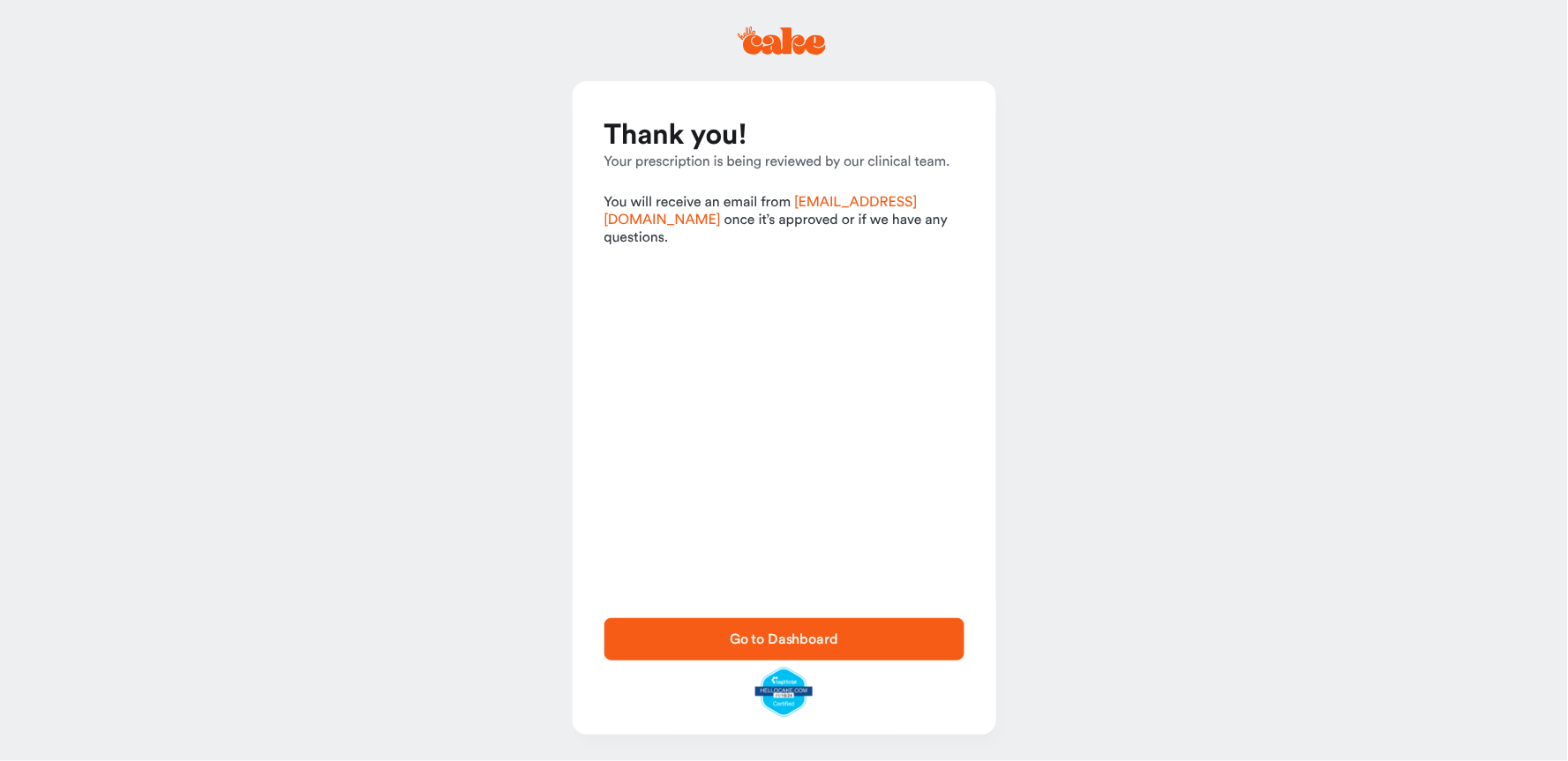
click at [772, 639] on span "Go to Dashboard" at bounding box center [784, 640] width 109 height 14
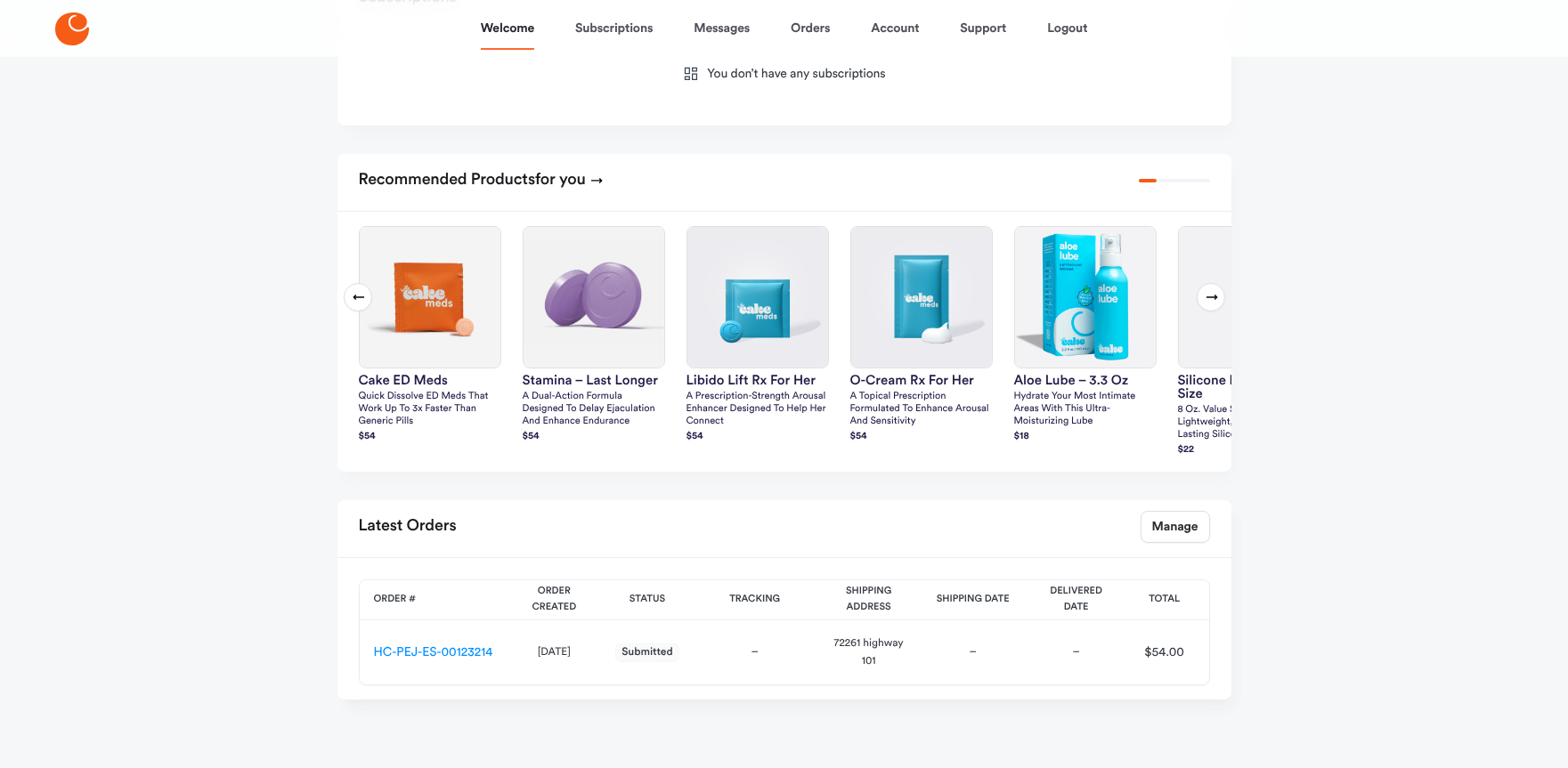
scroll to position [664, 0]
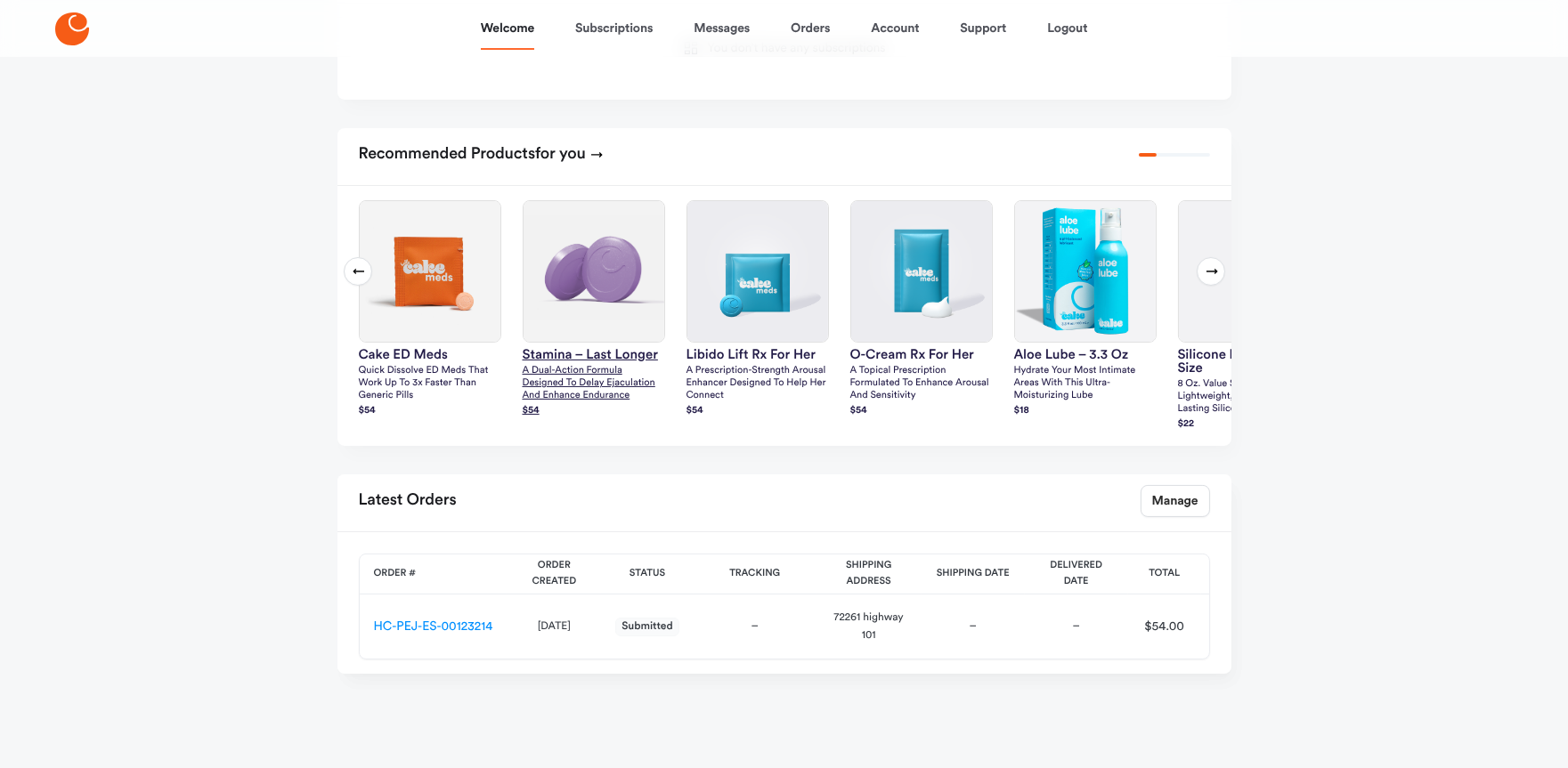
click at [581, 365] on p "A dual-action formula designed to delay ejaculation and enhance endurance" at bounding box center [594, 384] width 142 height 38
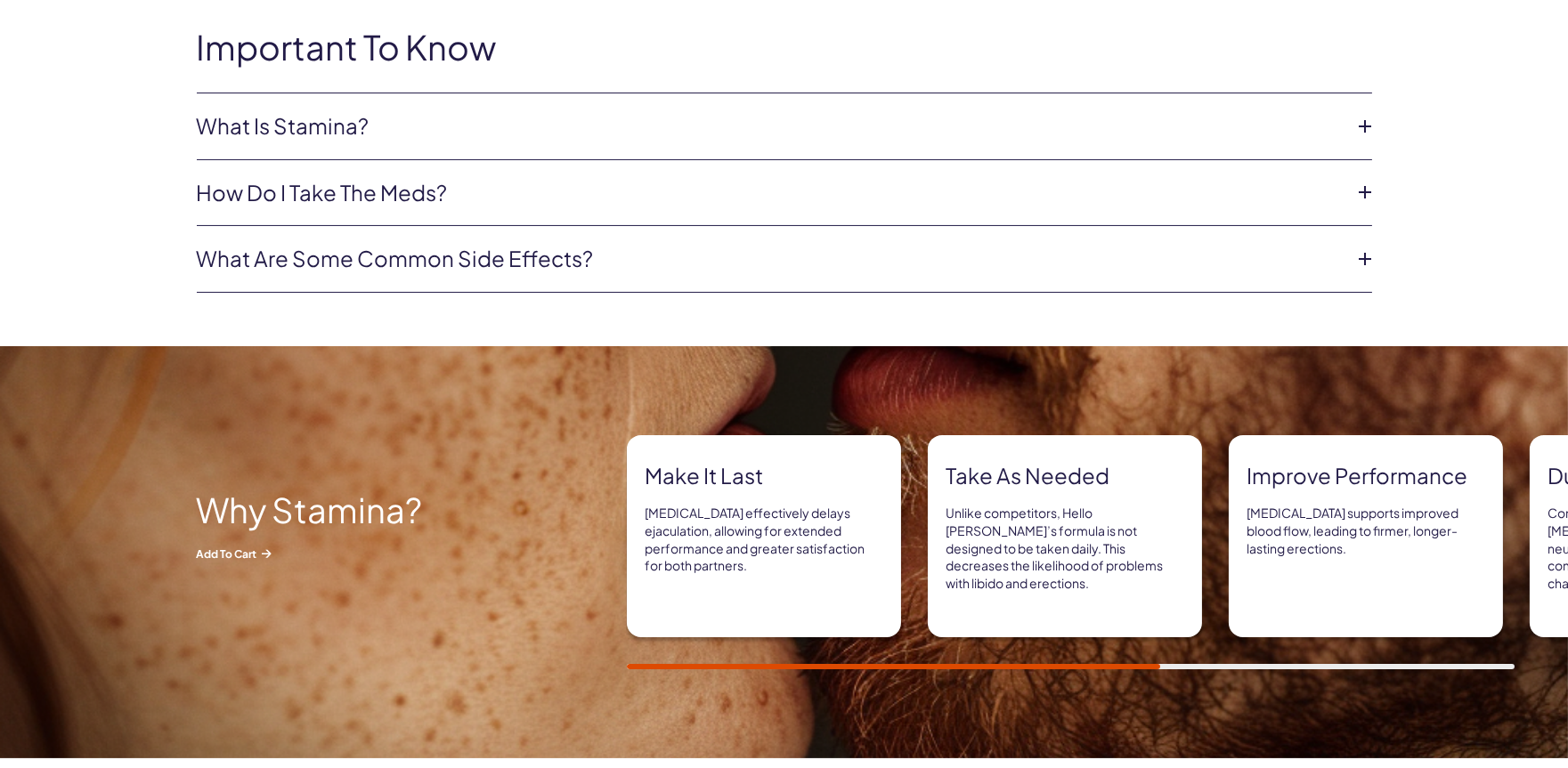
scroll to position [890, 0]
